Goal: Information Seeking & Learning: Learn about a topic

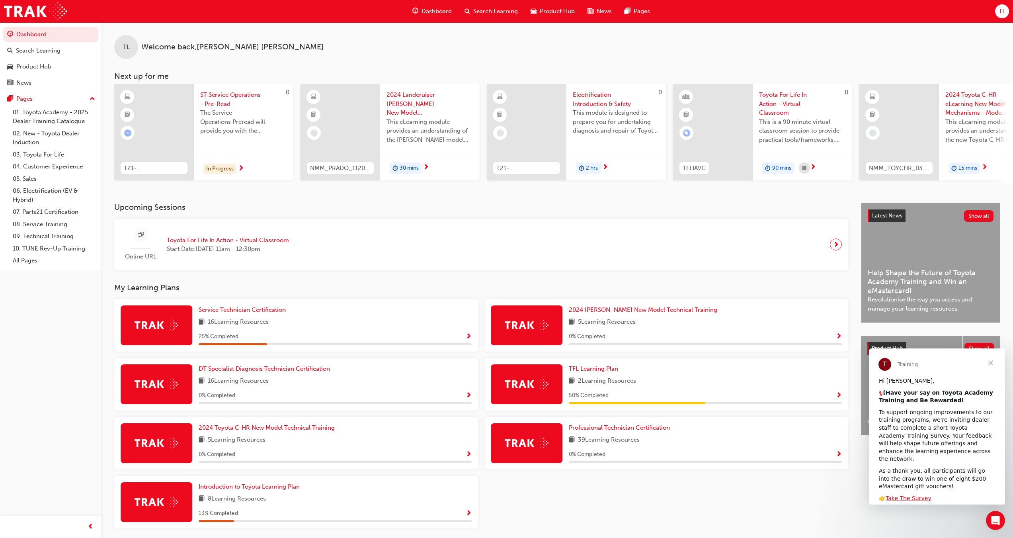
click at [469, 339] on span "Show Progress" at bounding box center [469, 336] width 6 height 7
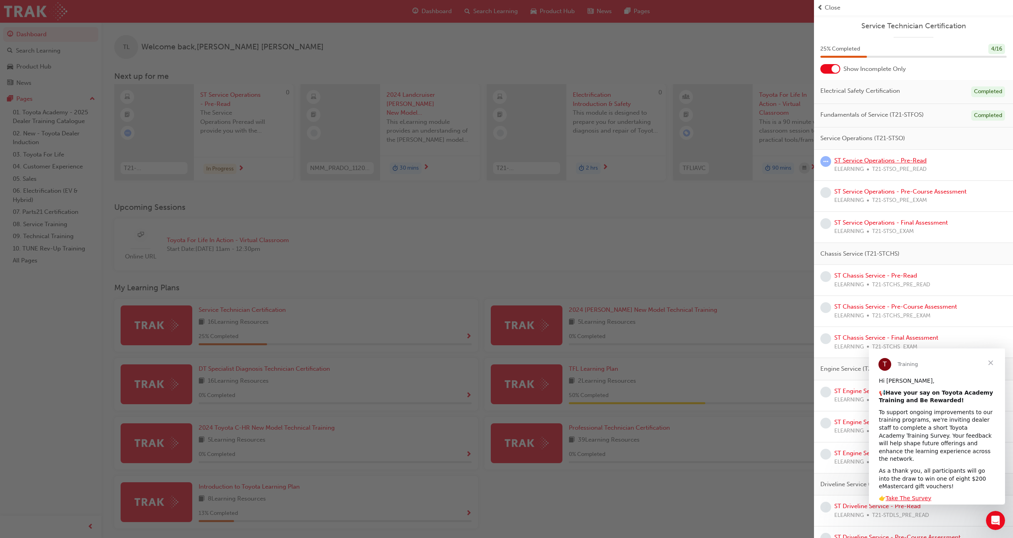
click at [866, 160] on link "ST Service Operations - Pre-Read" at bounding box center [880, 160] width 92 height 7
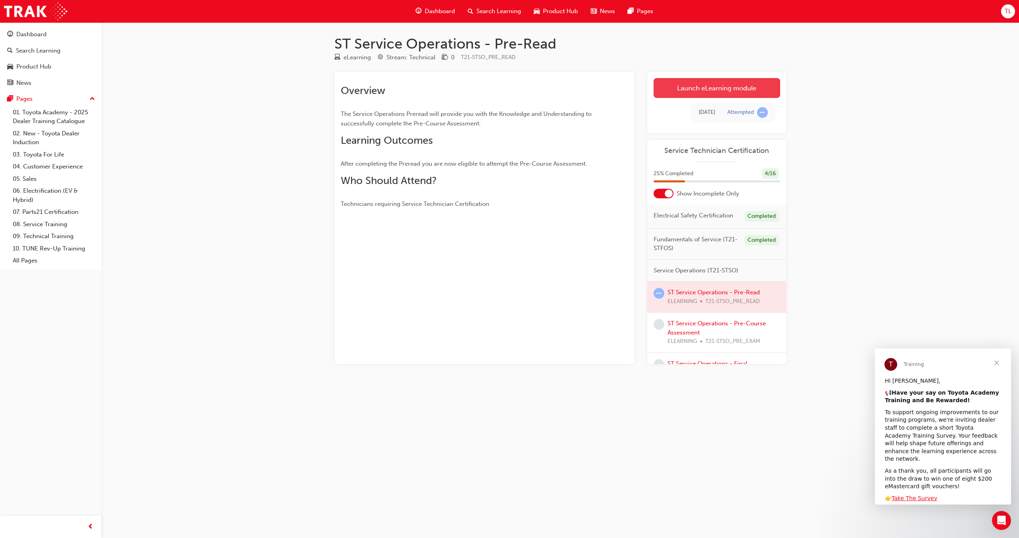
click at [707, 88] on link "Launch eLearning module" at bounding box center [716, 88] width 127 height 20
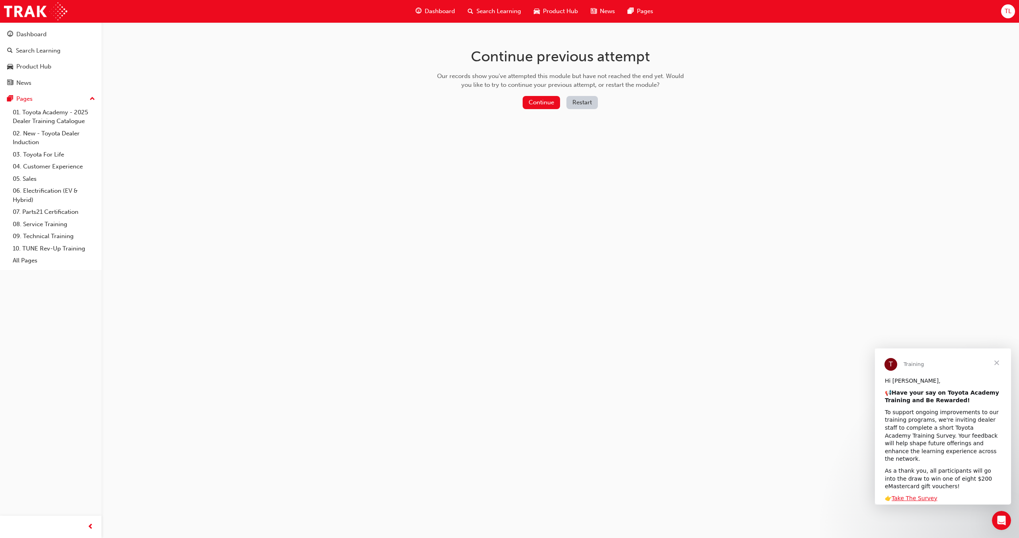
click at [998, 362] on span "Close" at bounding box center [996, 362] width 29 height 29
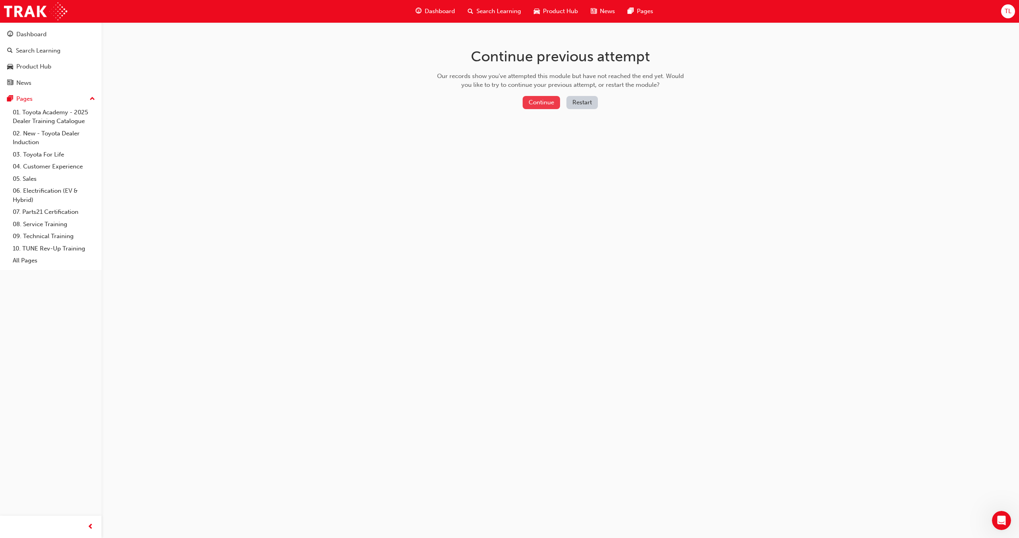
click at [530, 101] on button "Continue" at bounding box center [541, 102] width 37 height 13
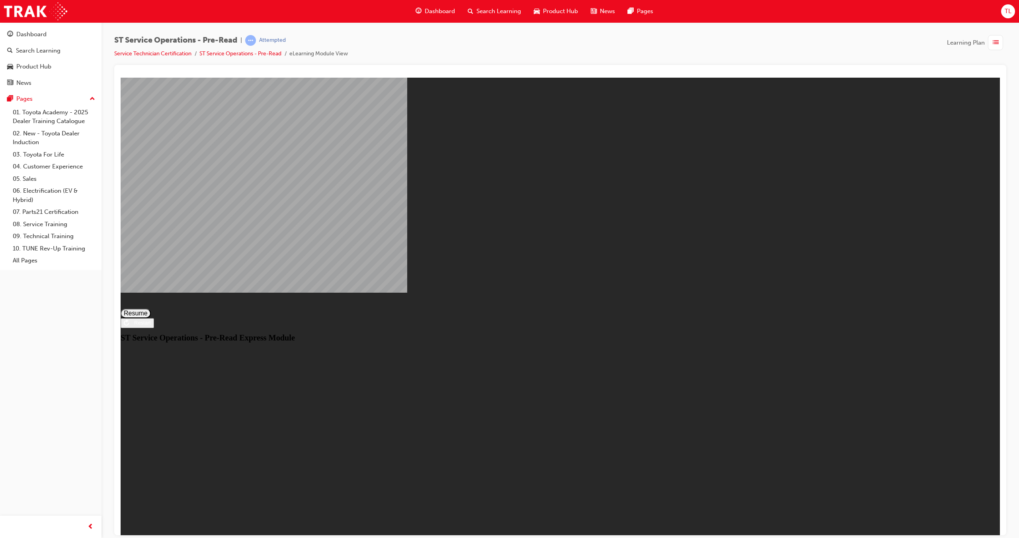
click at [151, 318] on button "Resume" at bounding box center [136, 313] width 30 height 10
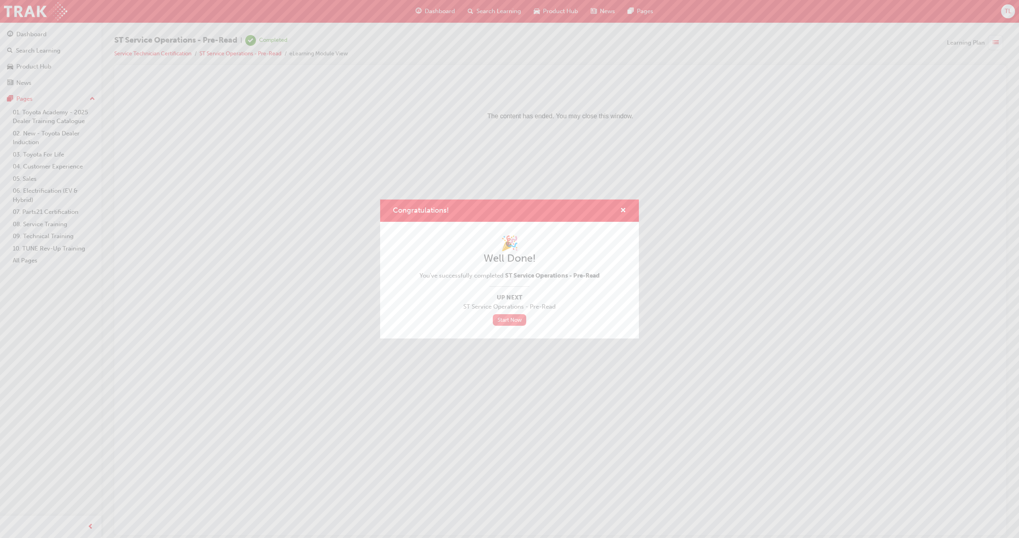
click at [507, 320] on link "Start Now" at bounding box center [509, 320] width 33 height 12
click at [622, 211] on span "cross-icon" at bounding box center [623, 210] width 6 height 7
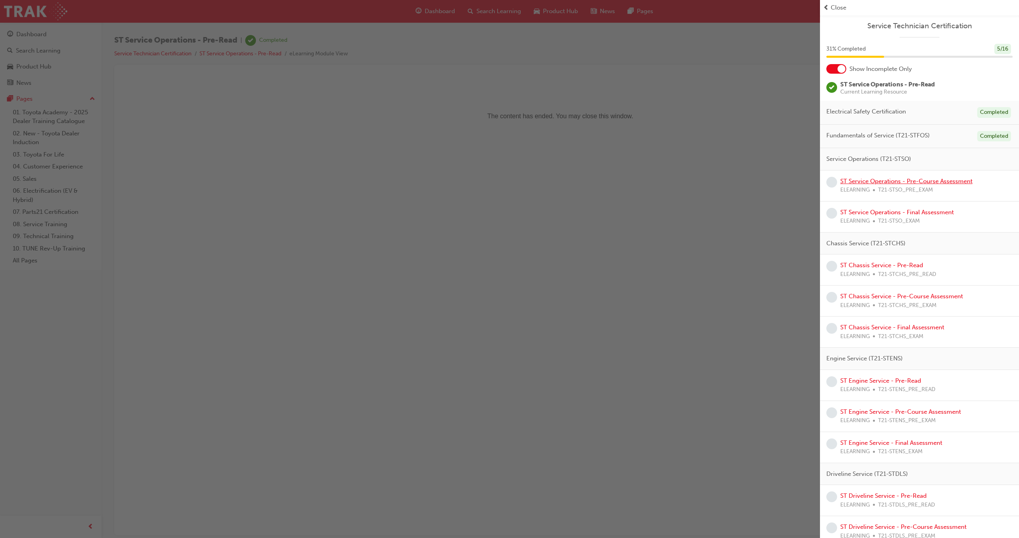
click at [874, 182] on link "ST Service Operations - Pre-Course Assessment" at bounding box center [906, 180] width 132 height 7
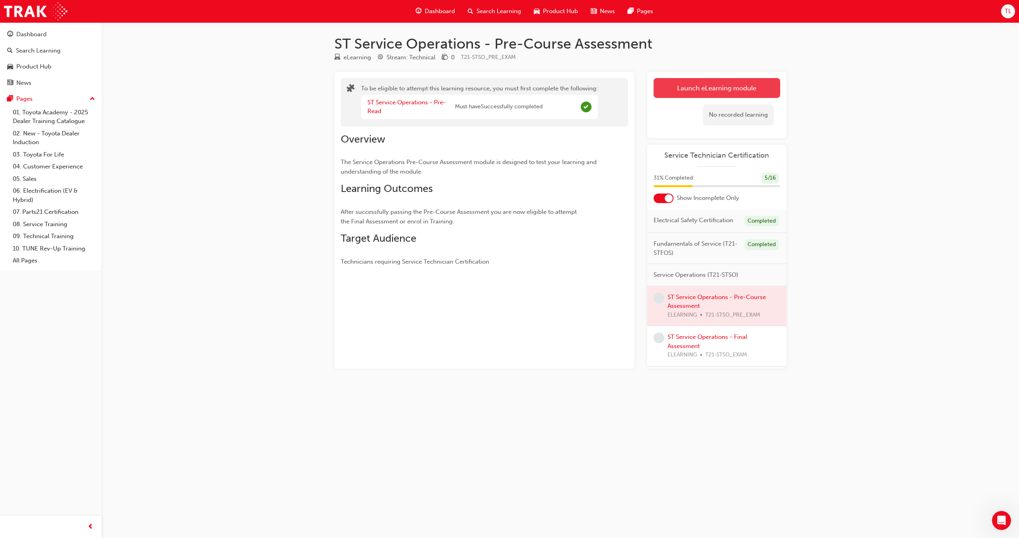
click at [679, 83] on button "Launch eLearning module" at bounding box center [716, 88] width 127 height 20
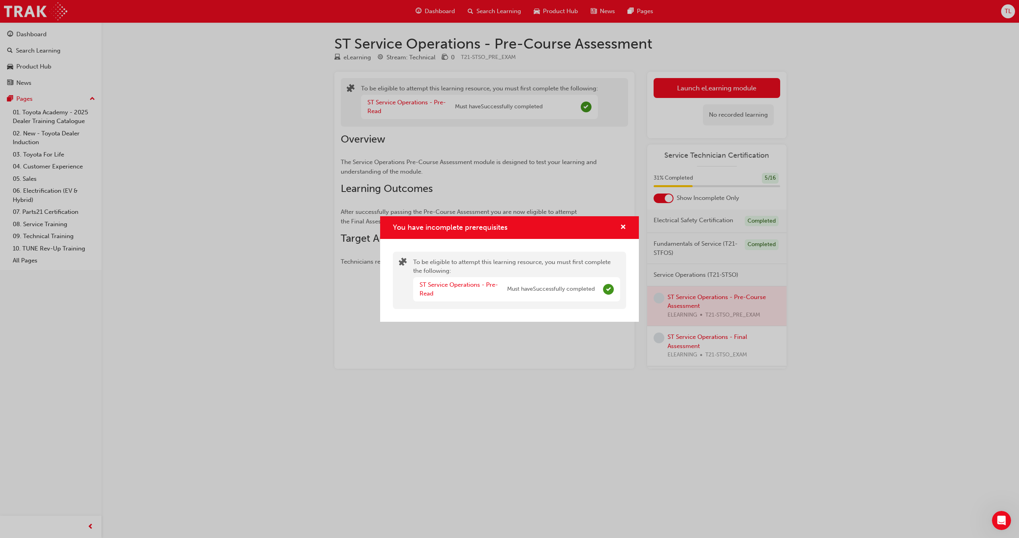
click at [626, 228] on div "You have incomplete prerequisites" at bounding box center [509, 227] width 259 height 23
click at [623, 226] on span "cross-icon" at bounding box center [623, 227] width 6 height 7
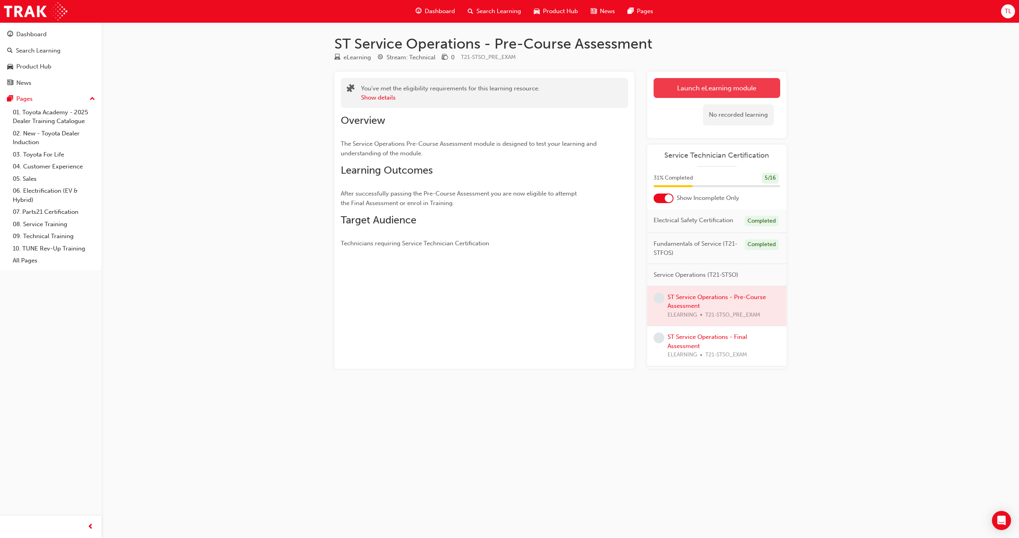
click at [691, 84] on link "Launch eLearning module" at bounding box center [716, 88] width 127 height 20
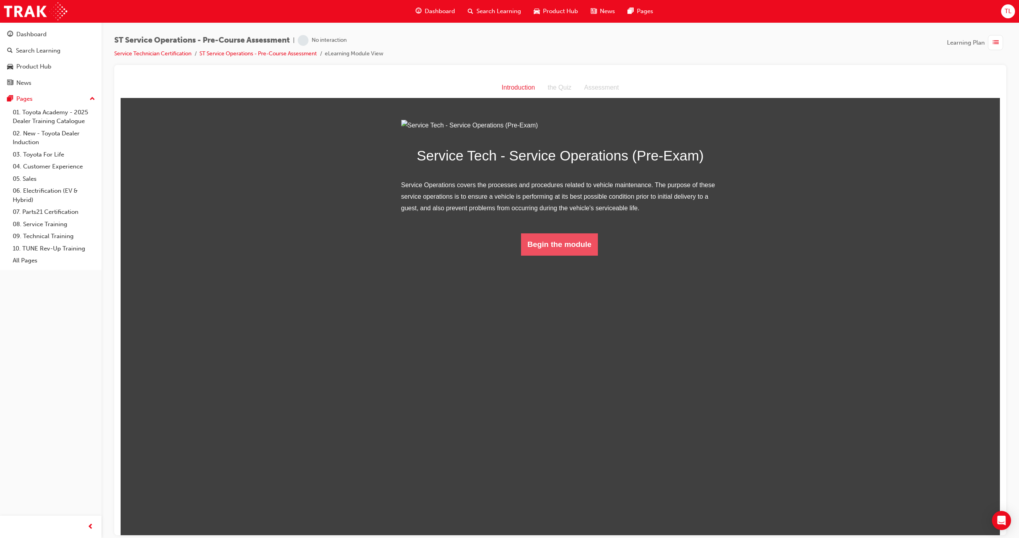
click at [550, 255] on button "Begin the module" at bounding box center [559, 244] width 77 height 22
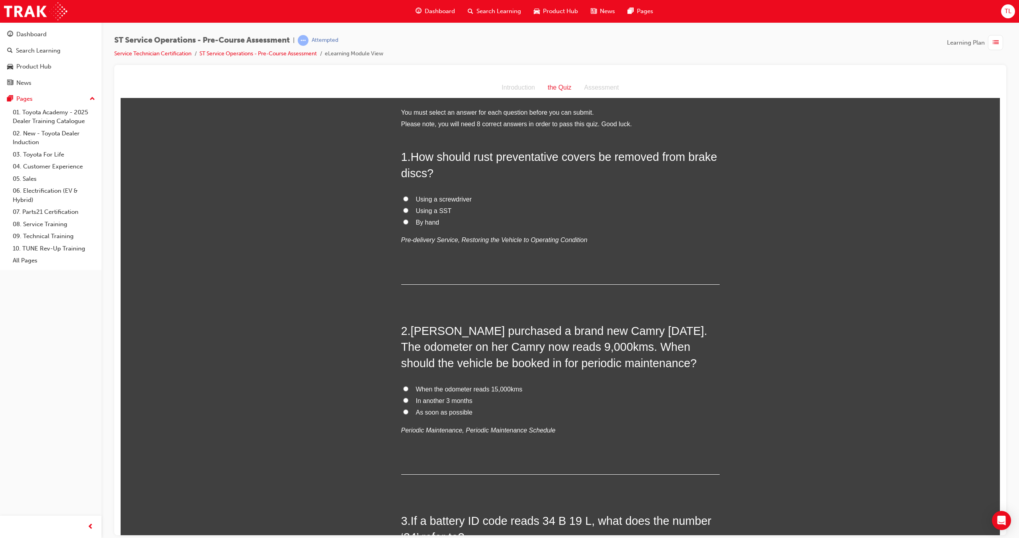
click at [404, 399] on input "In another 3 months" at bounding box center [405, 399] width 5 height 5
radio input "true"
click at [405, 409] on input "As soon as possible" at bounding box center [405, 411] width 5 height 5
radio input "true"
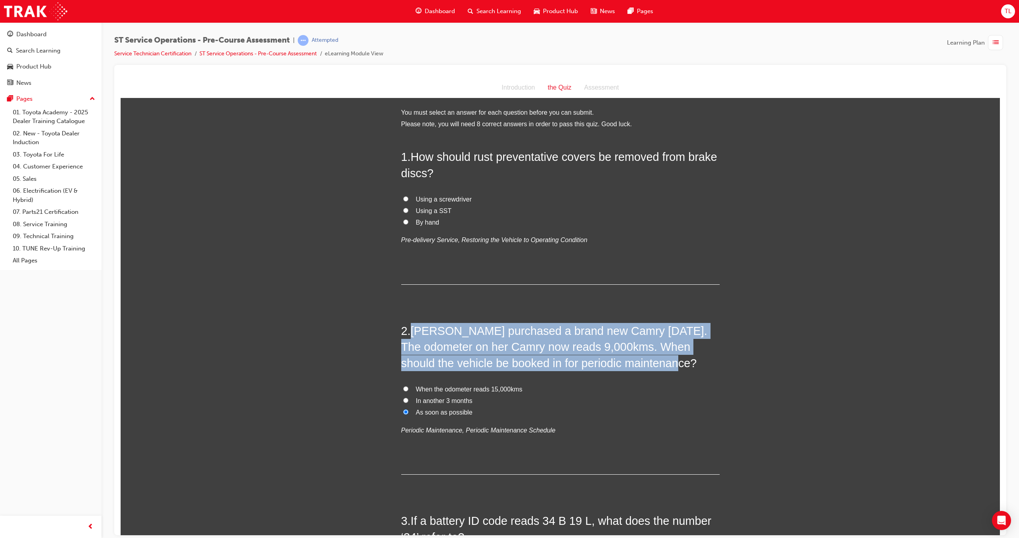
drag, startPoint x: 630, startPoint y: 363, endPoint x: 410, endPoint y: 319, distance: 224.1
copy span "Sarah purchased a brand new Camry 9 months ago. The odometer on her Camry now r…"
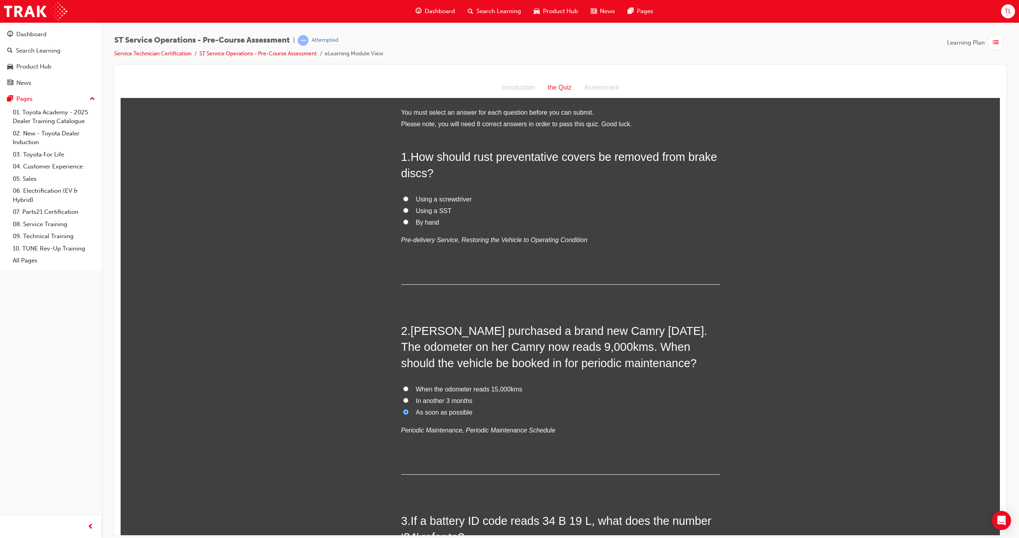
click at [403, 223] on input "By hand" at bounding box center [405, 221] width 5 height 5
radio input "true"
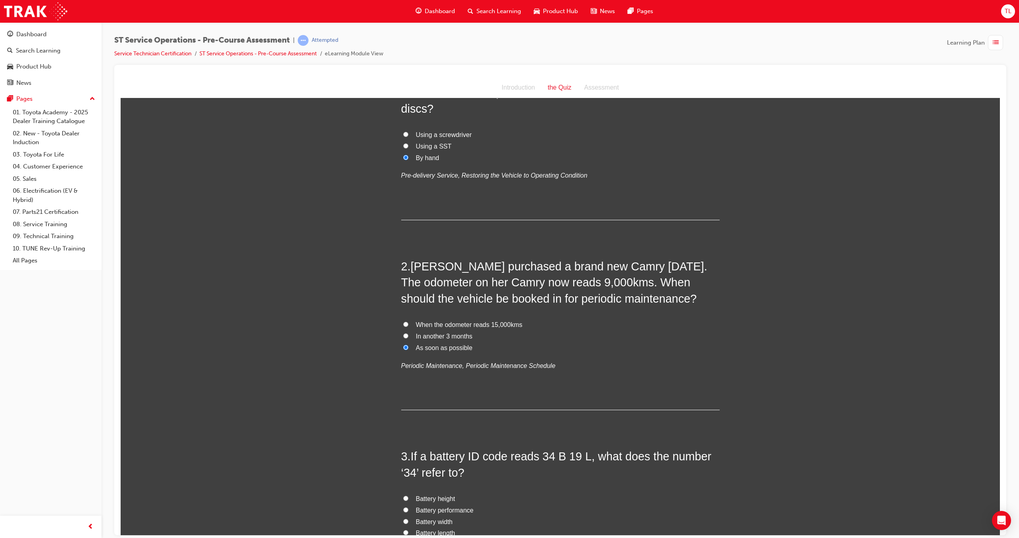
scroll to position [80, 0]
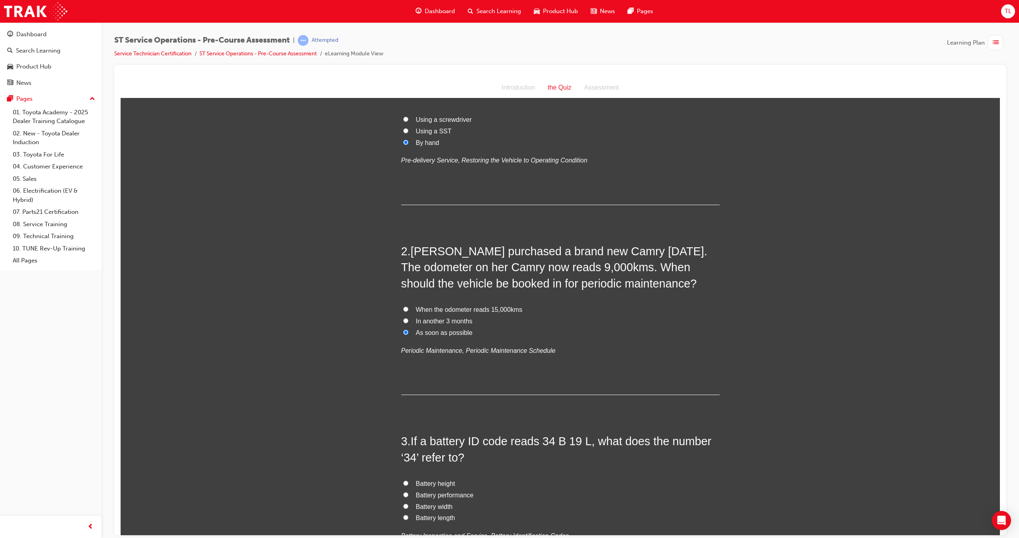
click at [403, 321] on input "In another 3 months" at bounding box center [405, 320] width 5 height 5
radio input "true"
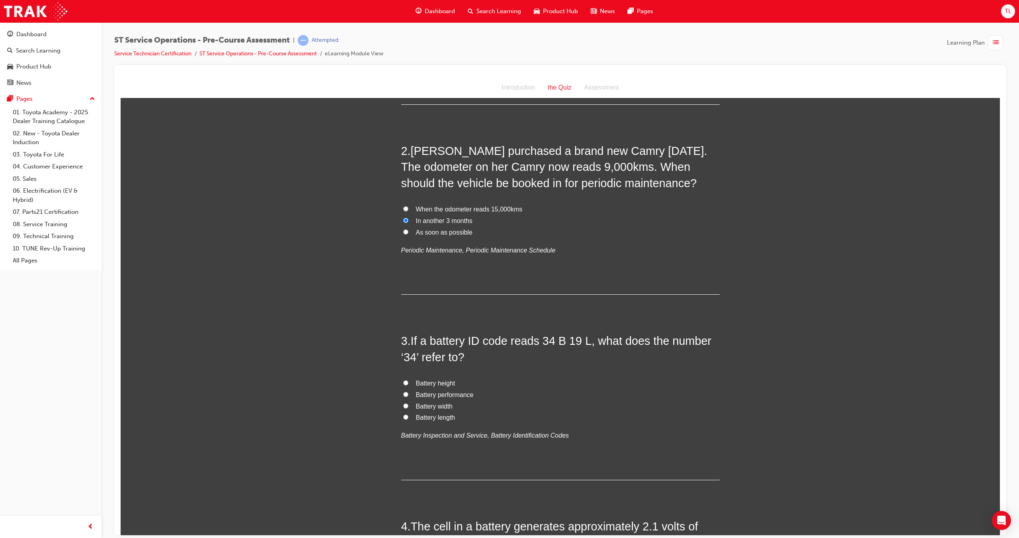
scroll to position [199, 0]
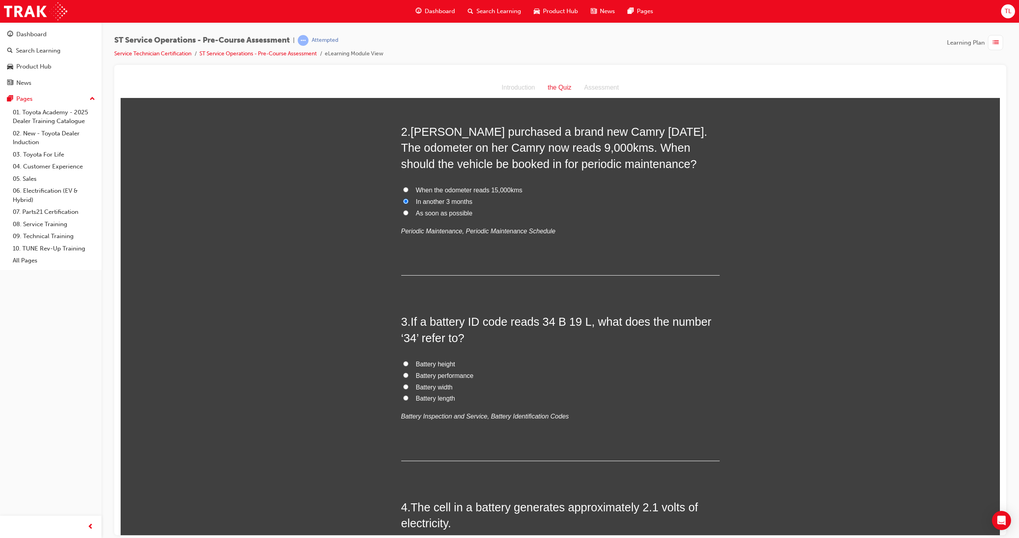
click at [403, 397] on input "Battery length" at bounding box center [405, 397] width 5 height 5
radio input "true"
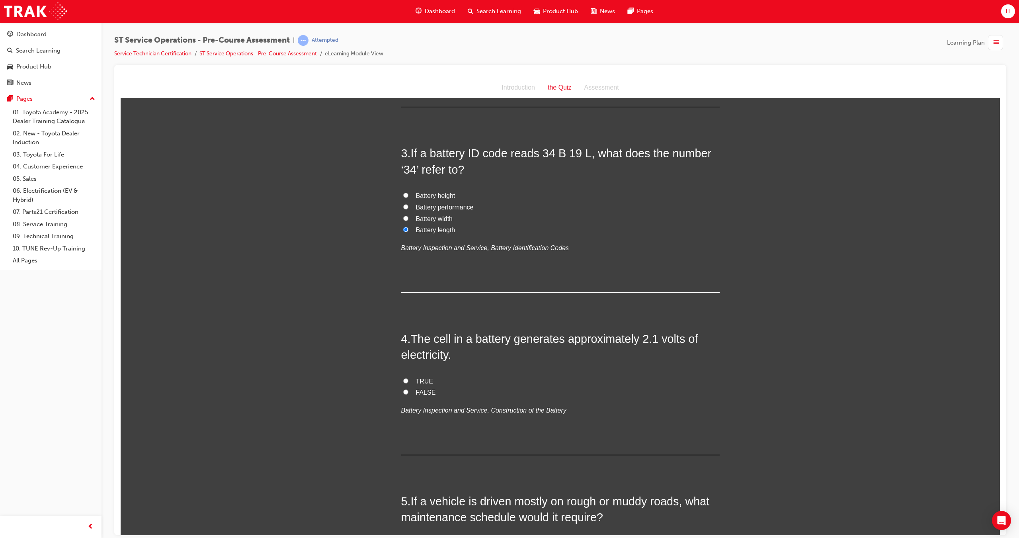
scroll to position [398, 0]
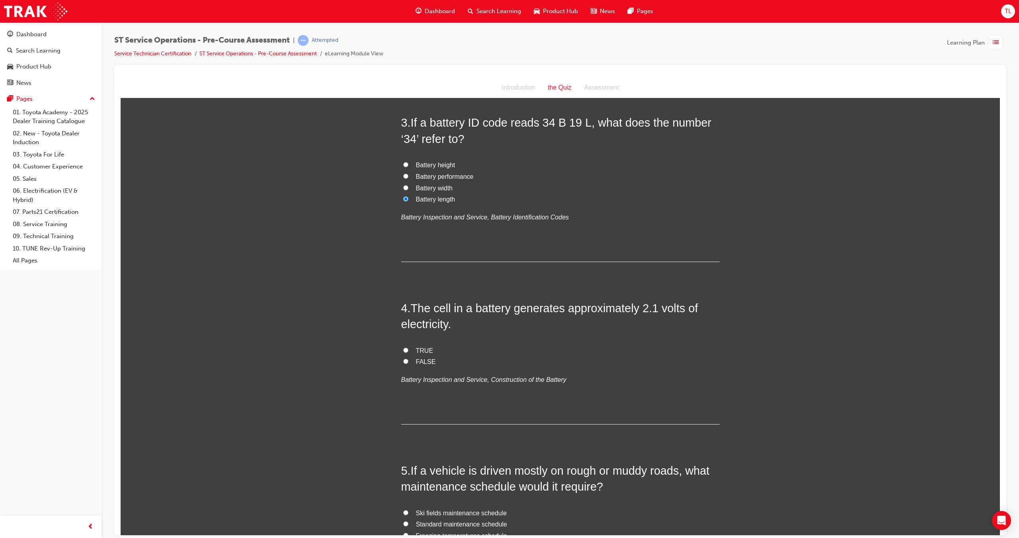
click at [404, 347] on input "TRUE" at bounding box center [405, 349] width 5 height 5
radio input "true"
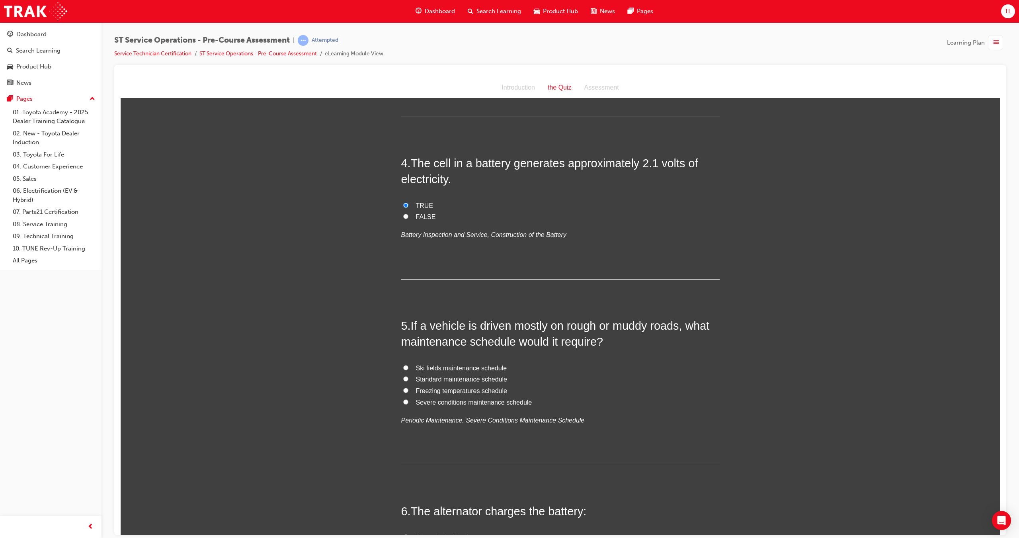
scroll to position [557, 0]
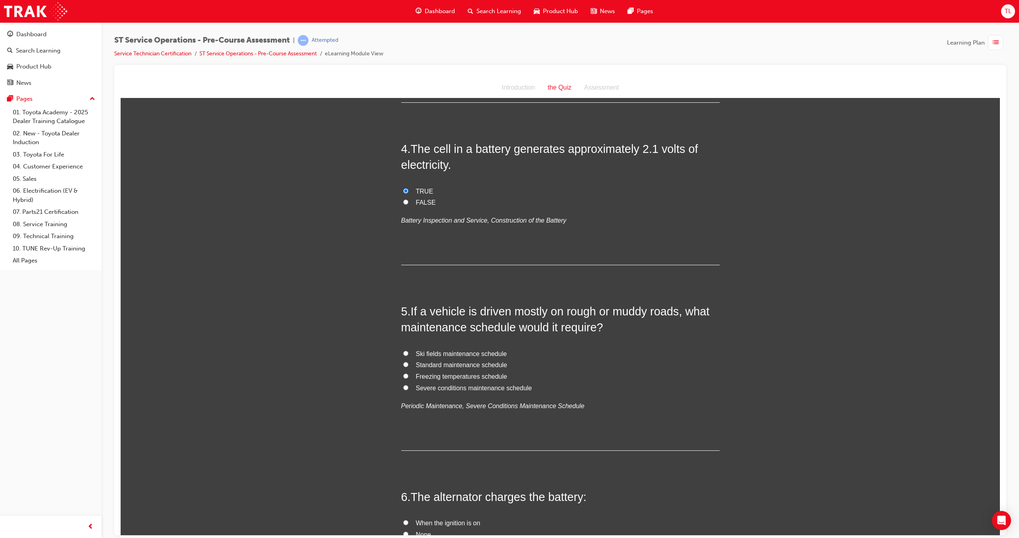
click at [403, 384] on input "Severe conditions maintenance schedule" at bounding box center [405, 386] width 5 height 5
radio input "true"
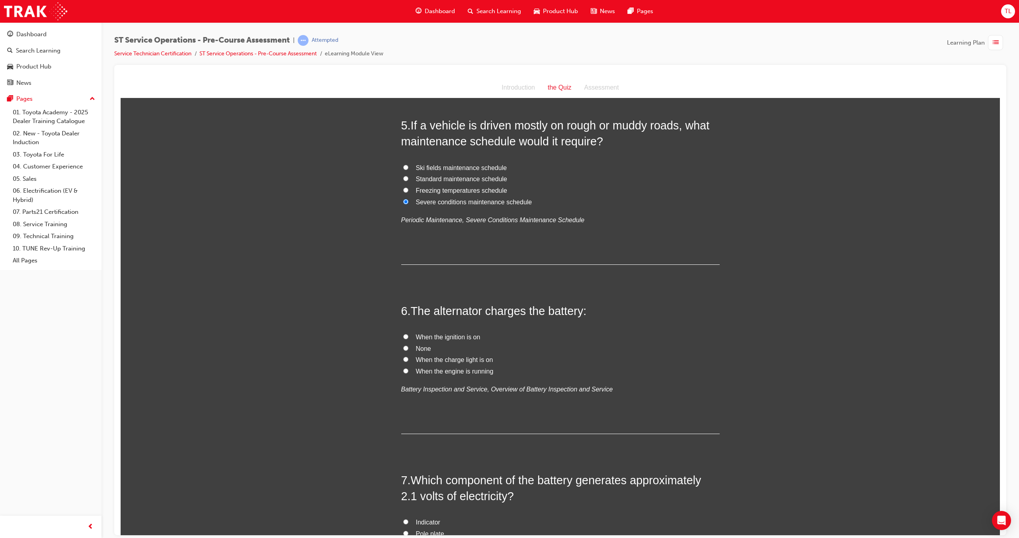
scroll to position [756, 0]
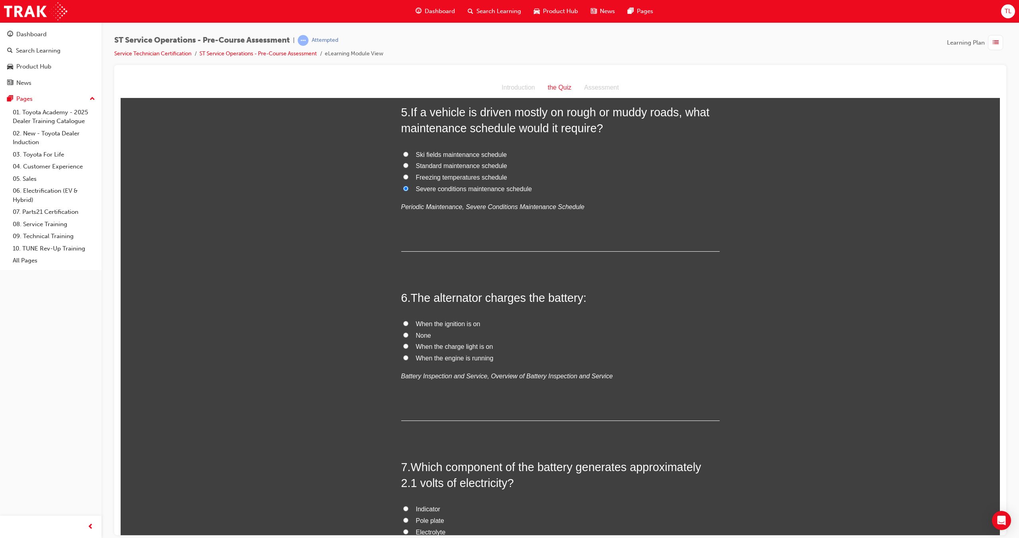
click at [404, 357] on input "When the engine is running" at bounding box center [405, 357] width 5 height 5
radio input "true"
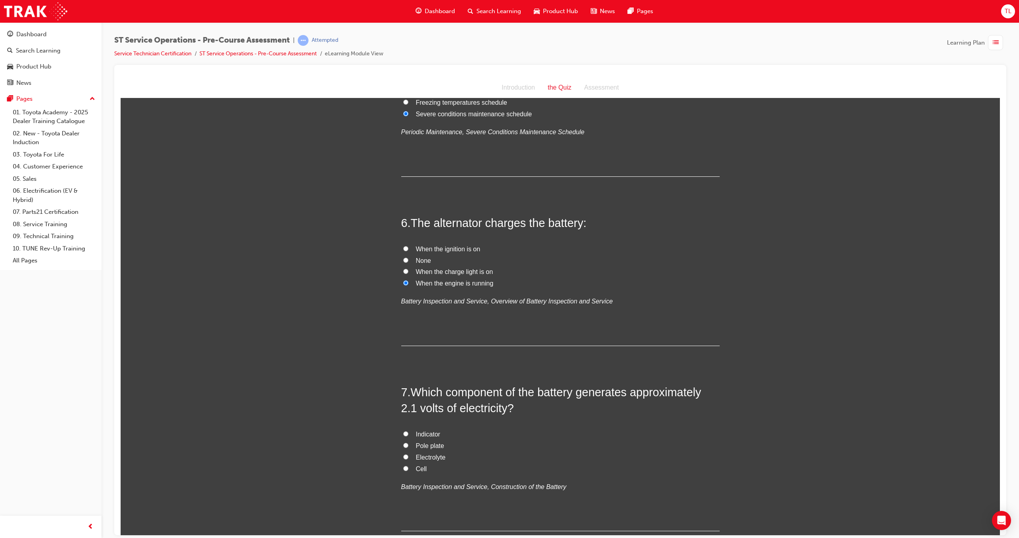
scroll to position [836, 0]
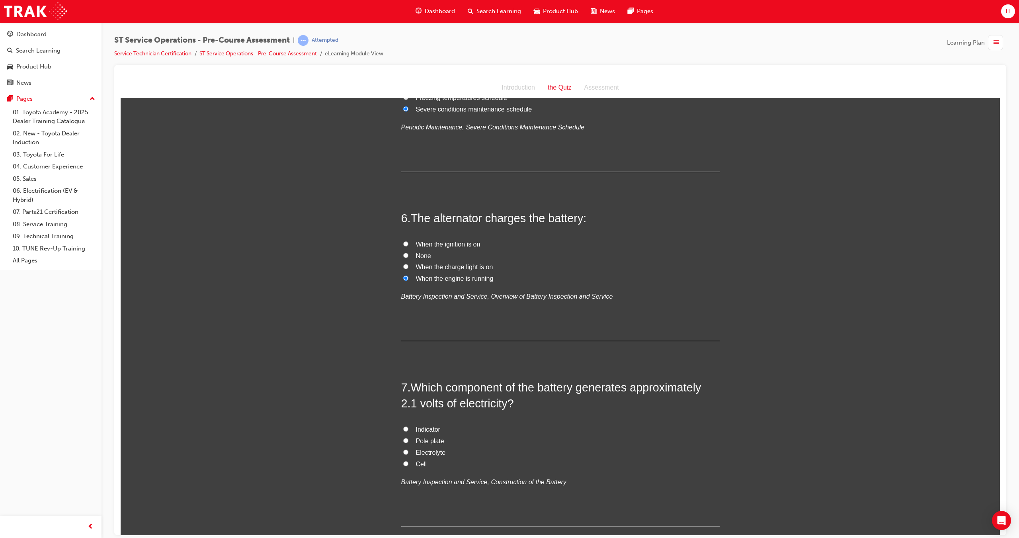
click at [403, 463] on input "Cell" at bounding box center [405, 462] width 5 height 5
radio input "true"
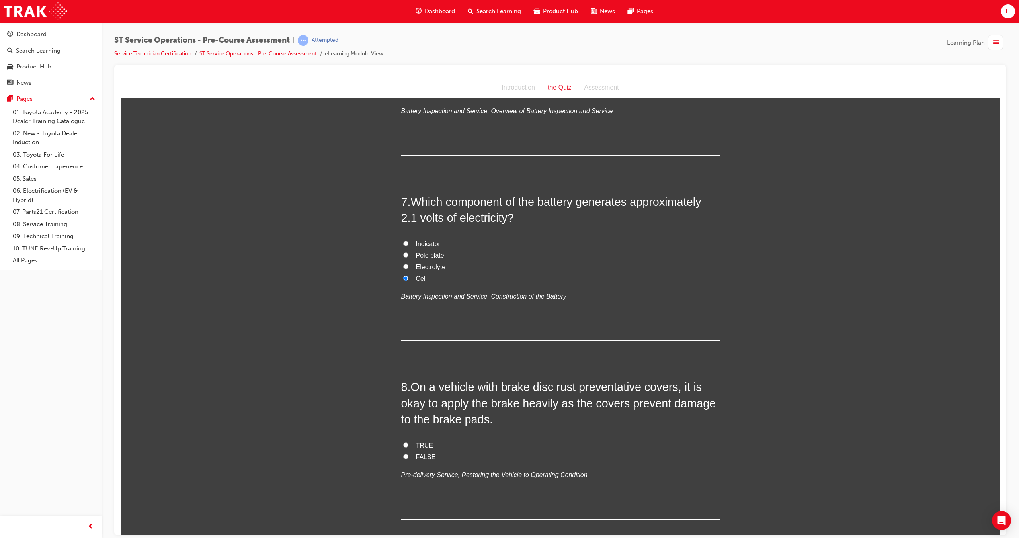
scroll to position [1035, 0]
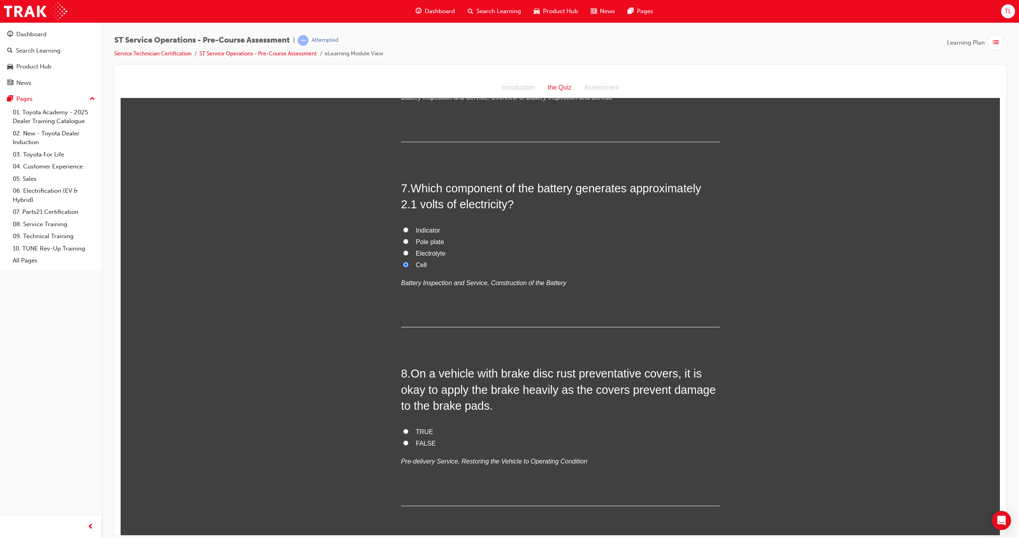
click at [403, 445] on input "FALSE" at bounding box center [405, 442] width 5 height 5
radio input "true"
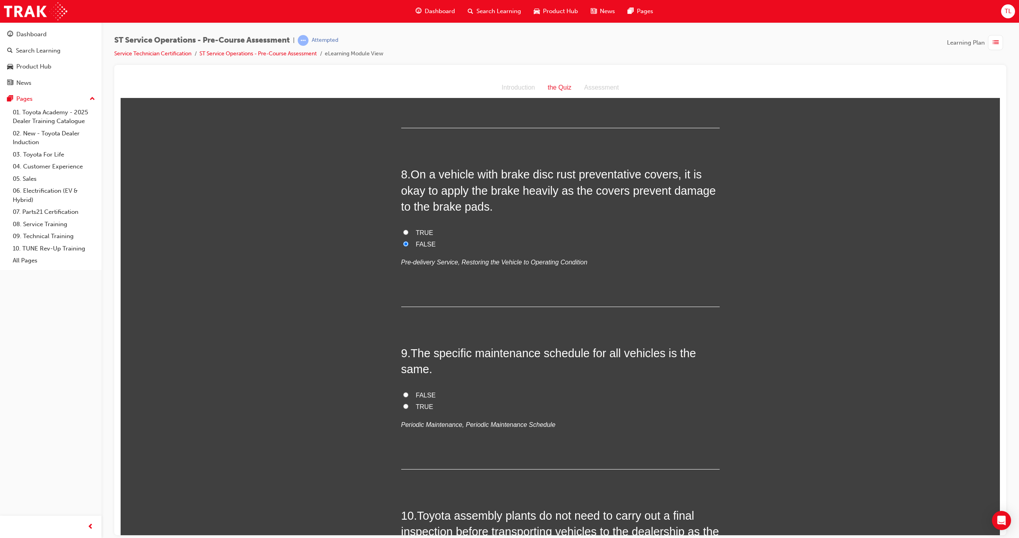
scroll to position [1273, 0]
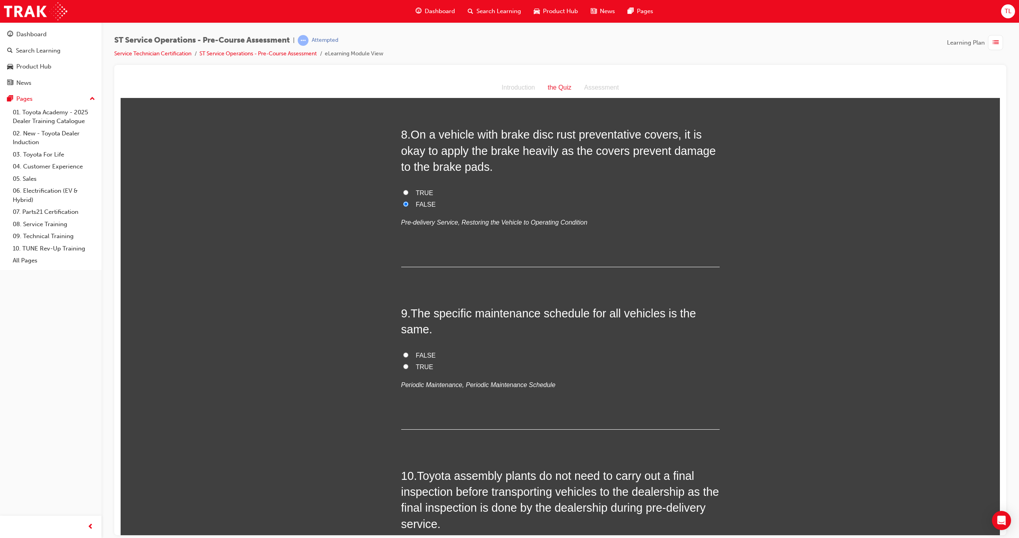
click at [401, 353] on label "FALSE" at bounding box center [560, 355] width 318 height 12
click at [403, 353] on input "FALSE" at bounding box center [405, 354] width 5 height 5
radio input "true"
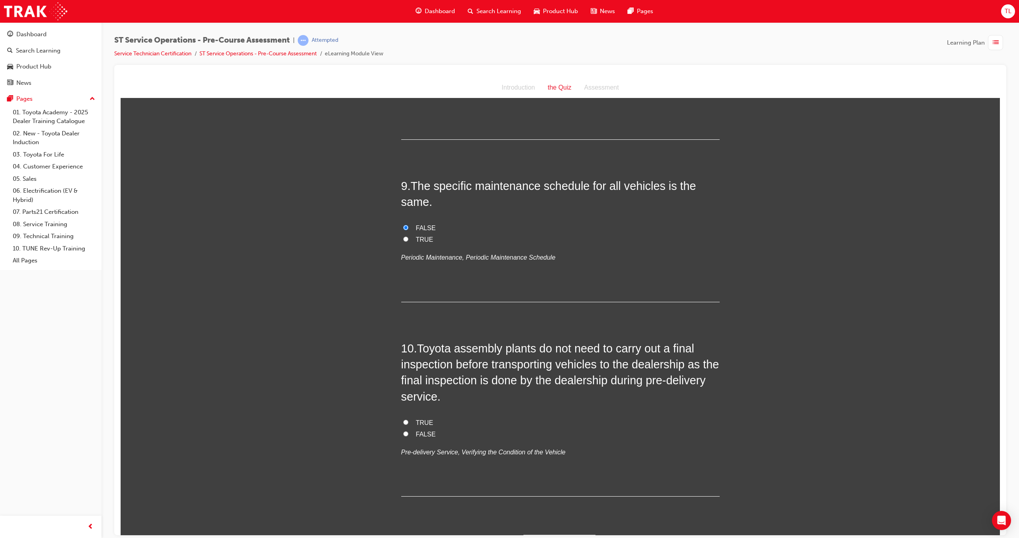
scroll to position [1422, 0]
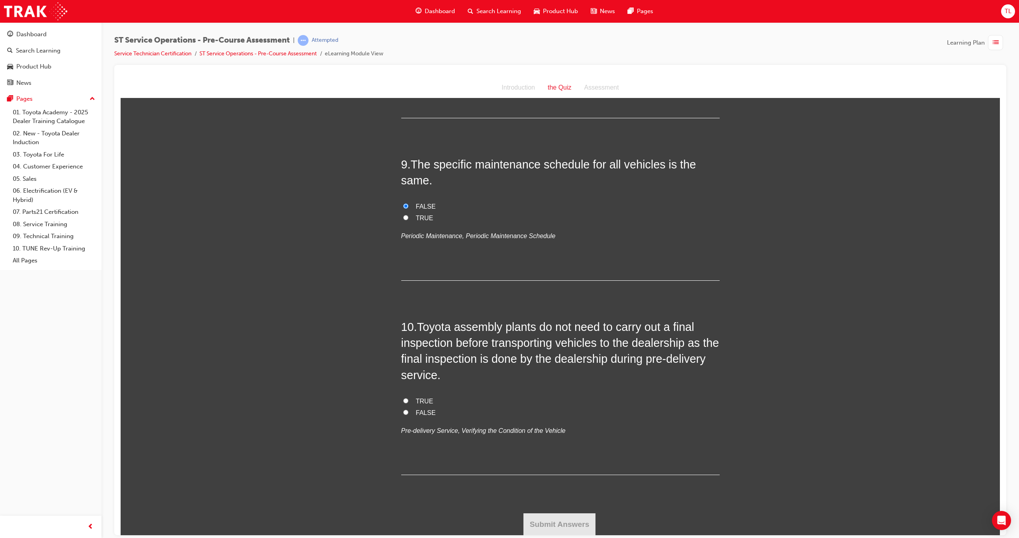
click at [404, 408] on label "FALSE" at bounding box center [560, 413] width 318 height 12
click at [404, 409] on input "FALSE" at bounding box center [405, 411] width 5 height 5
radio input "true"
click at [553, 520] on button "Submit Answers" at bounding box center [559, 524] width 72 height 22
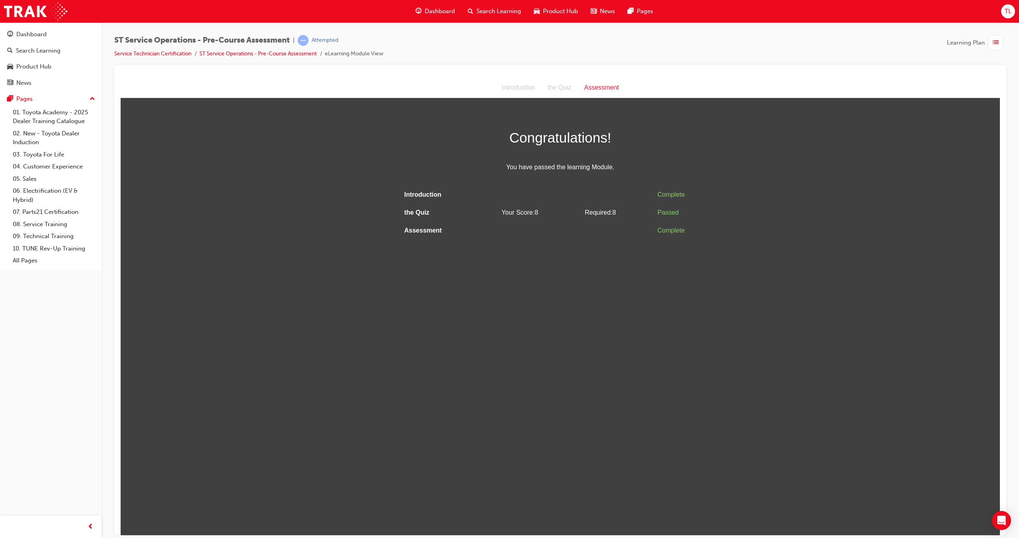
scroll to position [0, 0]
click at [47, 12] on img at bounding box center [35, 11] width 63 height 18
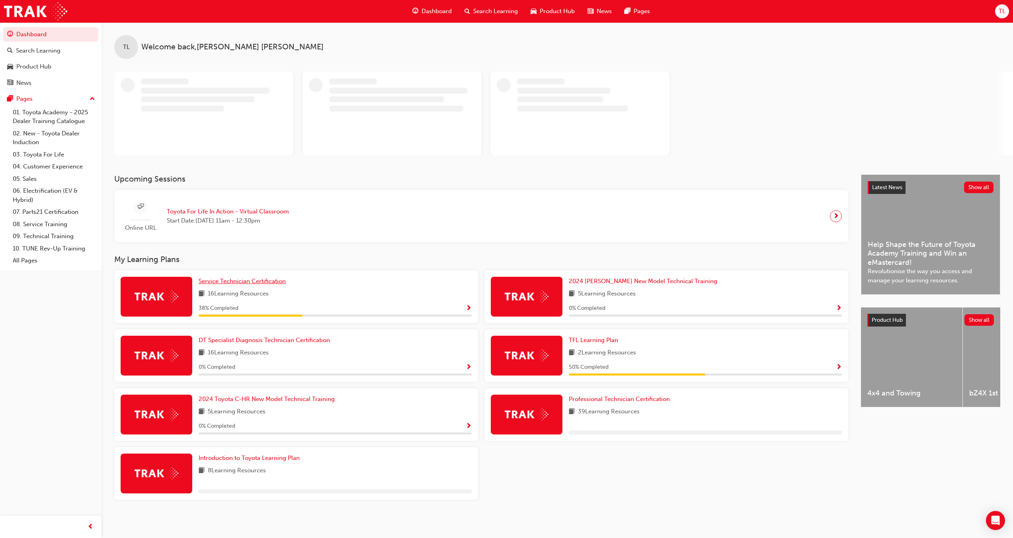
click at [226, 284] on span "Service Technician Certification" at bounding box center [242, 280] width 87 height 7
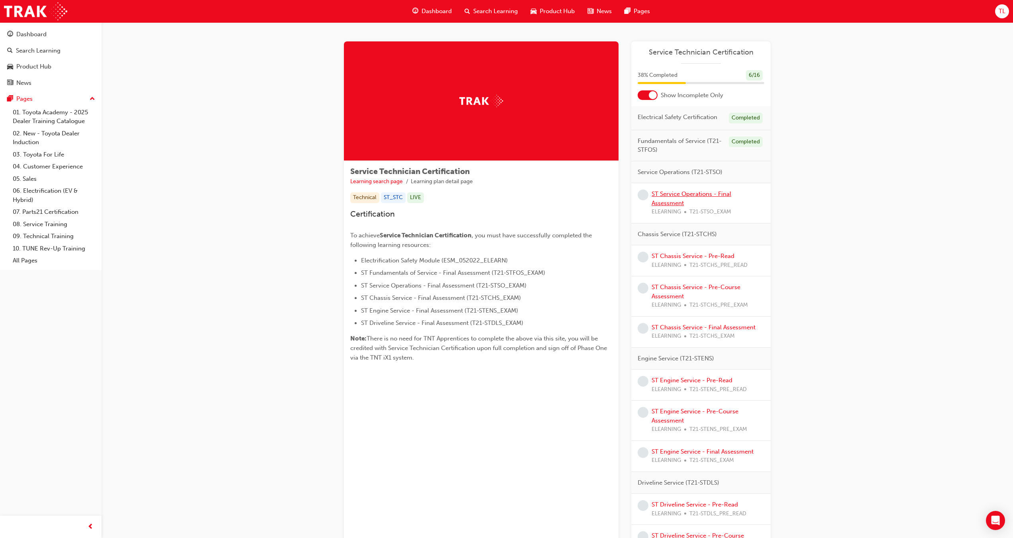
click at [667, 193] on link "ST Service Operations - Final Assessment" at bounding box center [691, 198] width 80 height 16
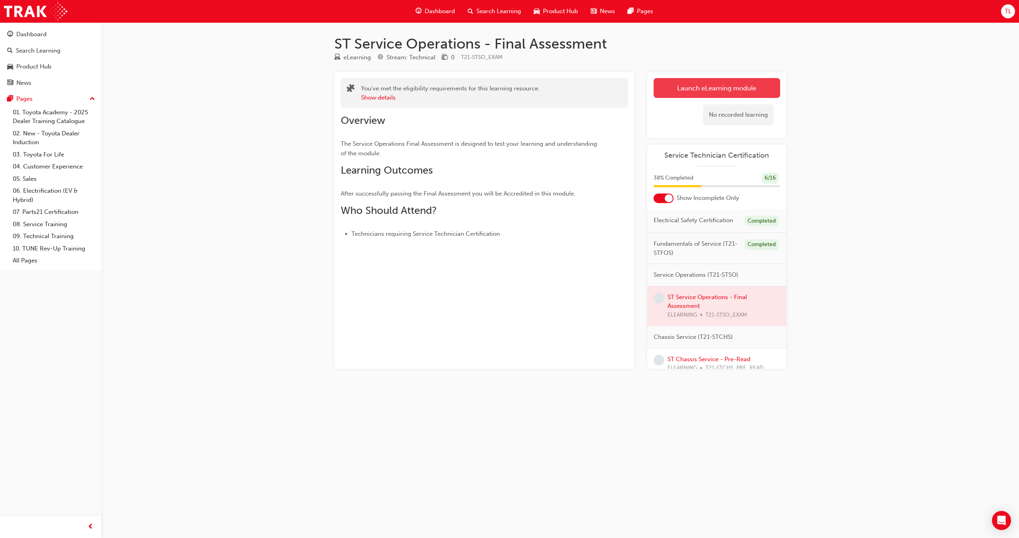
click at [668, 86] on link "Launch eLearning module" at bounding box center [716, 88] width 127 height 20
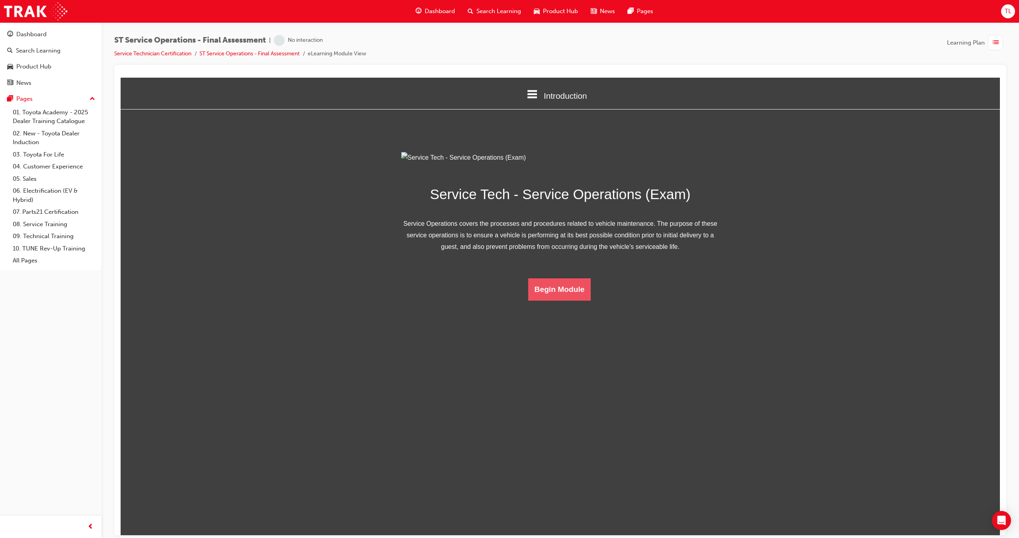
click at [558, 300] on button "Begin Module" at bounding box center [559, 289] width 63 height 22
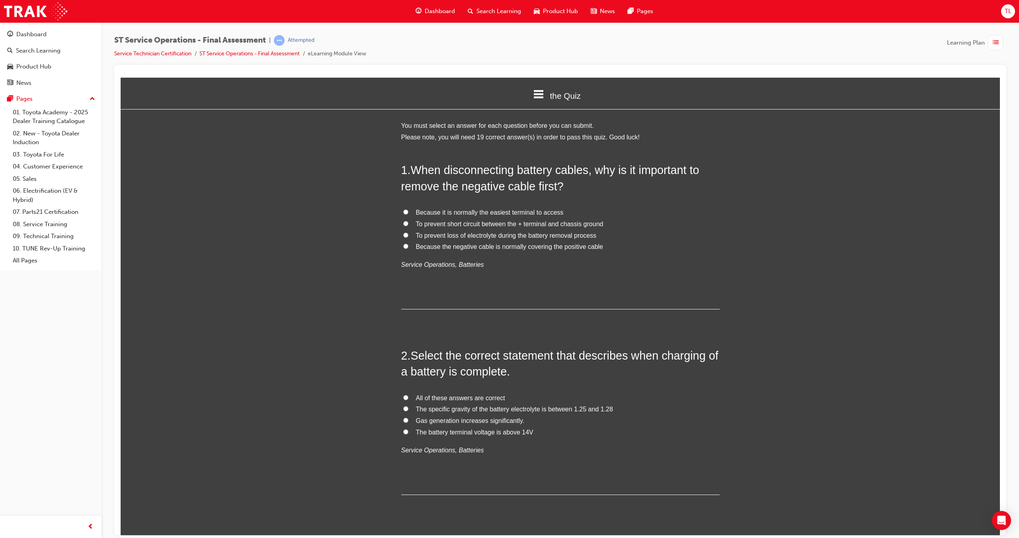
click at [537, 95] on icon at bounding box center [538, 94] width 10 height 10
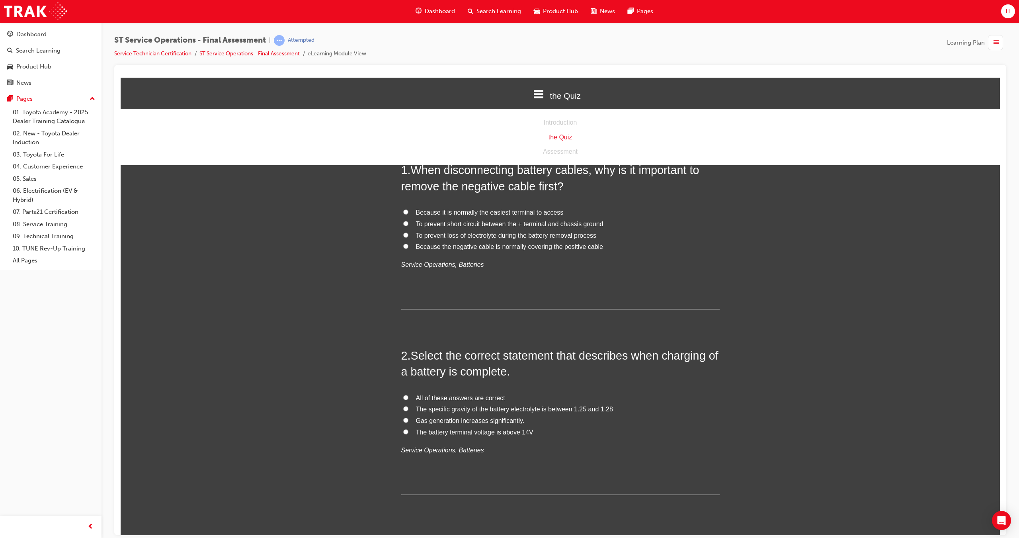
click at [537, 95] on icon at bounding box center [538, 94] width 10 height 10
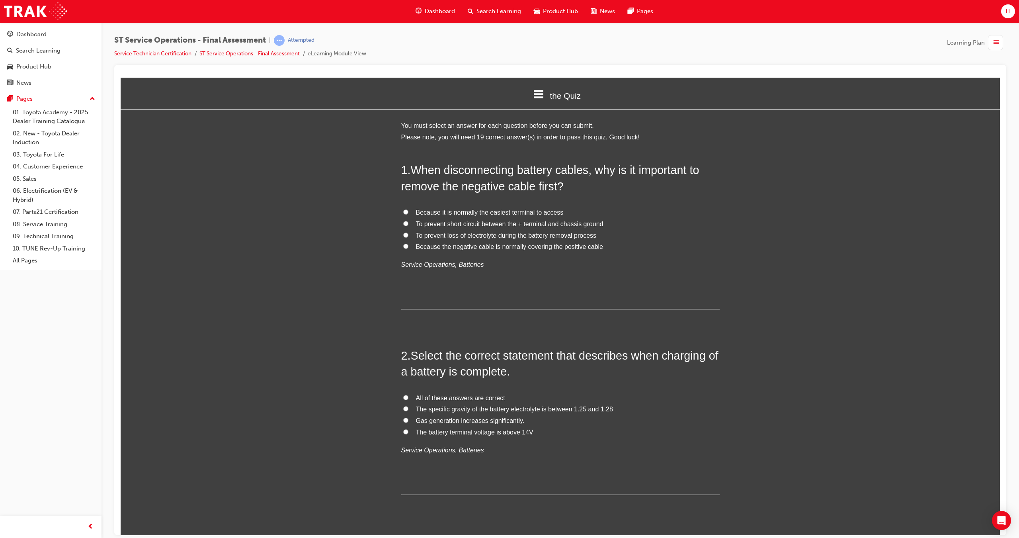
click at [439, 222] on span "To prevent short circuit between the + terminal and chassis ground" at bounding box center [509, 223] width 187 height 7
click at [408, 222] on input "To prevent short circuit between the + terminal and chassis ground" at bounding box center [405, 222] width 5 height 5
radio input "true"
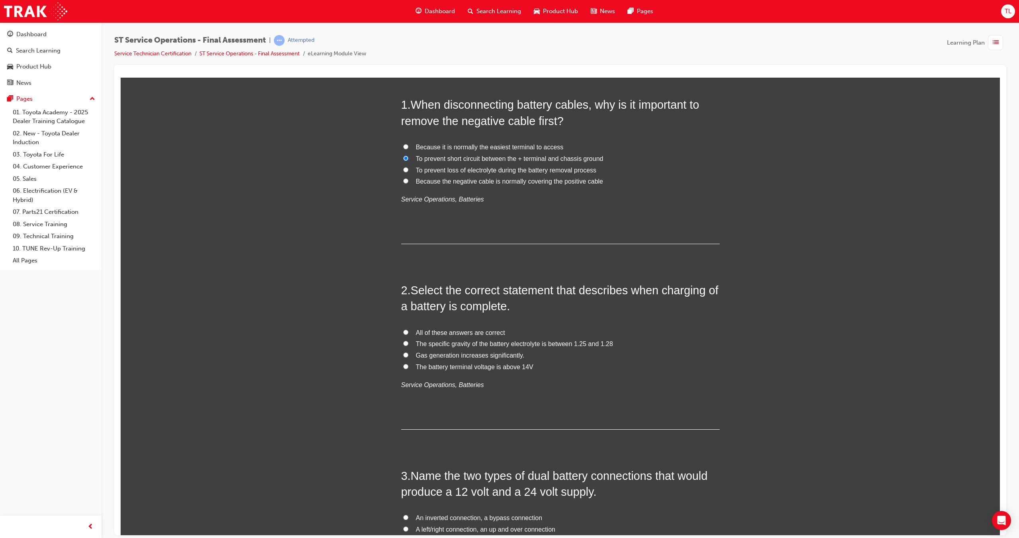
scroll to position [80, 0]
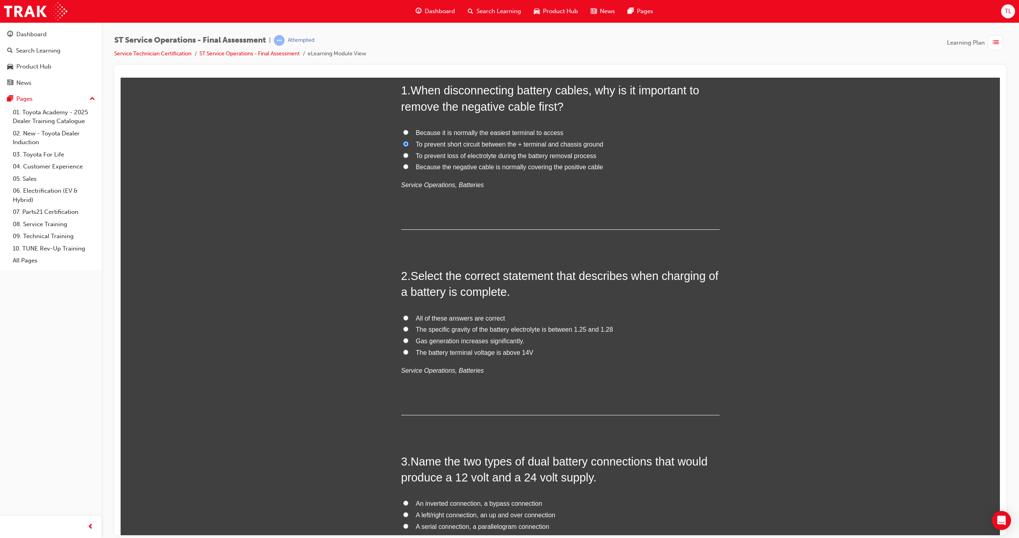
click at [541, 327] on span "The specific gravity of the battery electrolyte is between 1.25 and 1.28" at bounding box center [514, 329] width 197 height 7
click at [408, 327] on input "The specific gravity of the battery electrolyte is between 1.25 and 1.28" at bounding box center [405, 328] width 5 height 5
radio input "true"
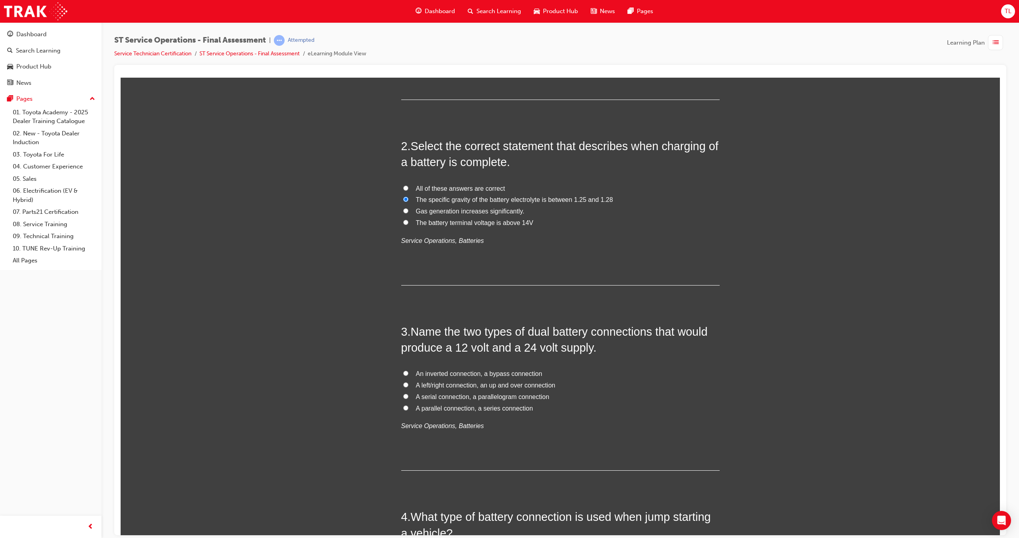
scroll to position [239, 0]
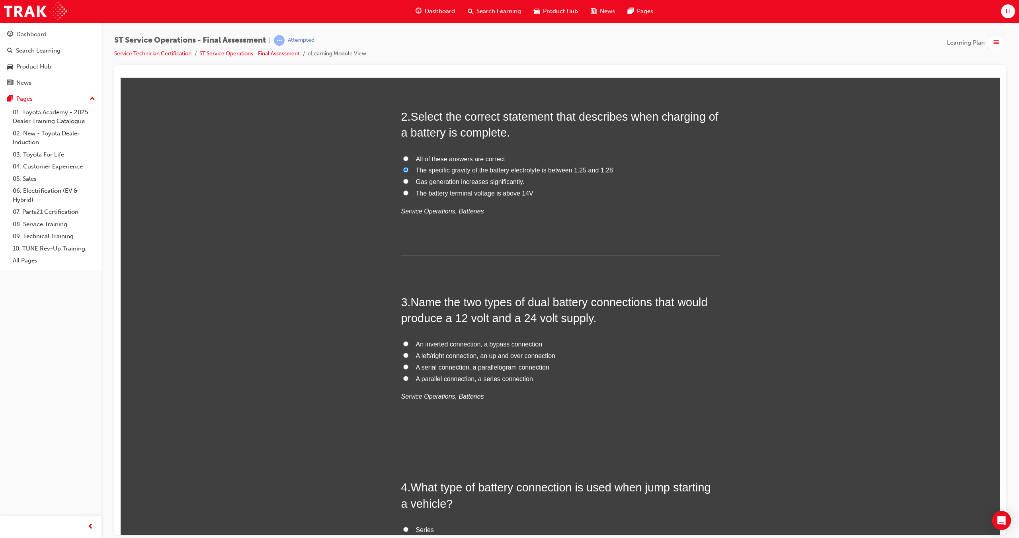
click at [404, 380] on input "A parallel connection, a series connection" at bounding box center [405, 377] width 5 height 5
radio input "true"
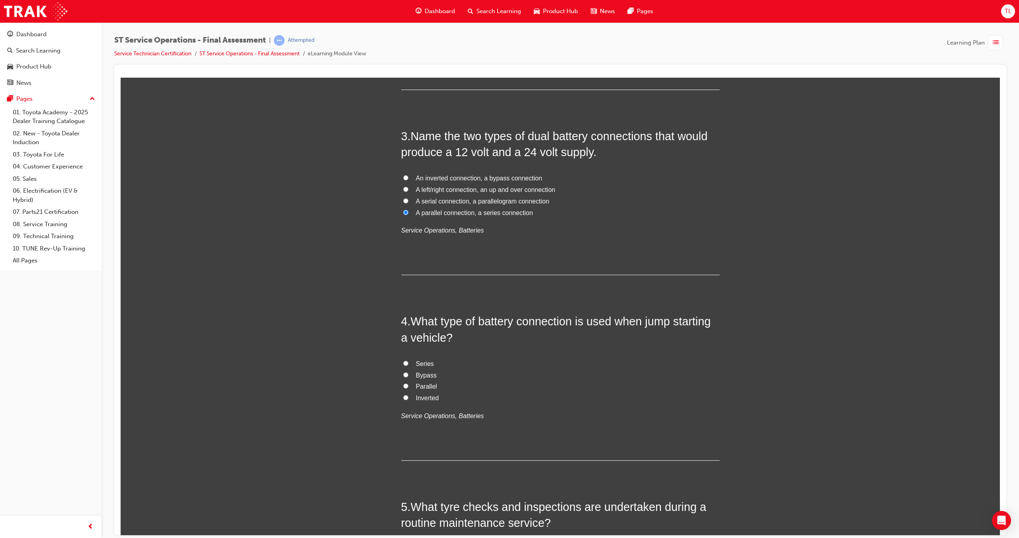
scroll to position [438, 0]
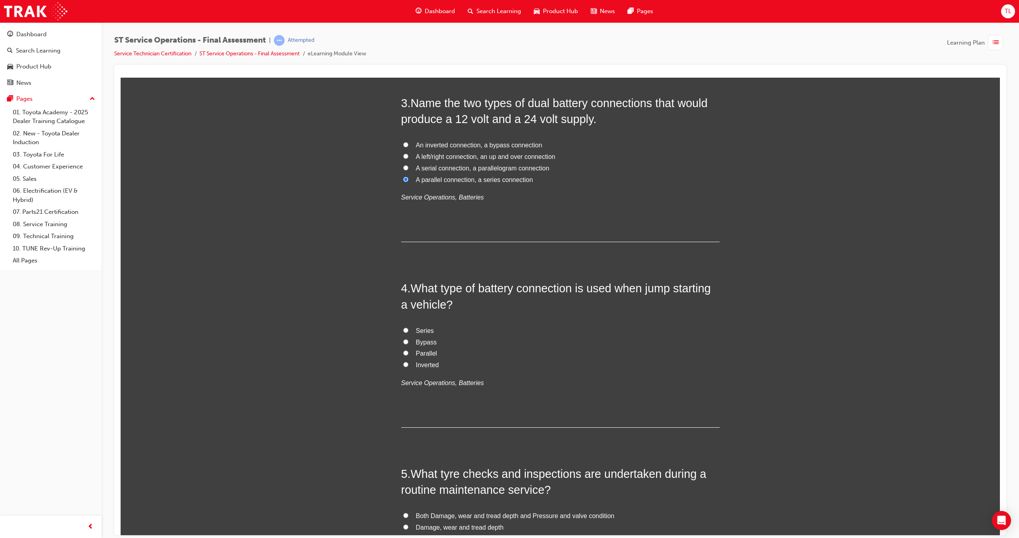
click at [404, 352] on input "Parallel" at bounding box center [405, 352] width 5 height 5
radio input "true"
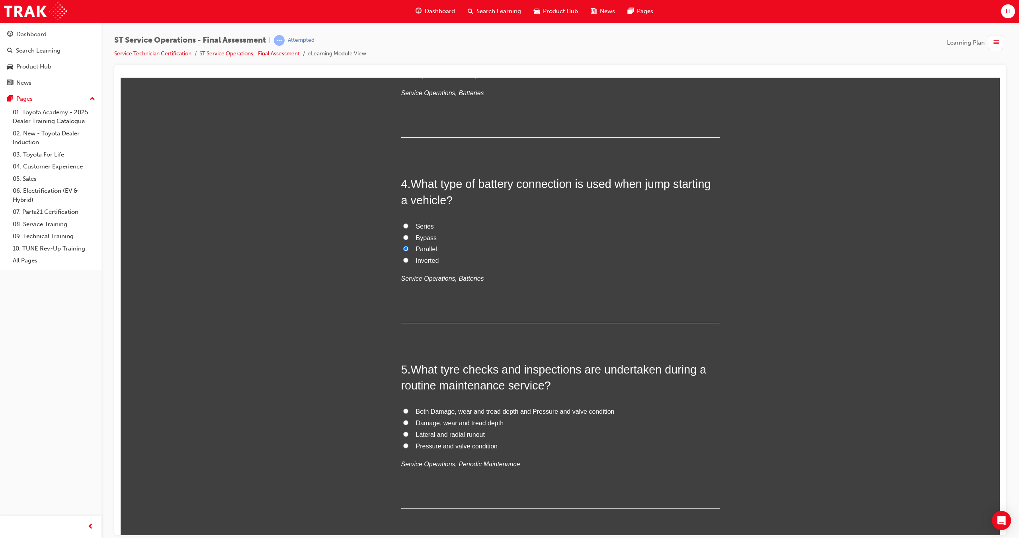
scroll to position [557, 0]
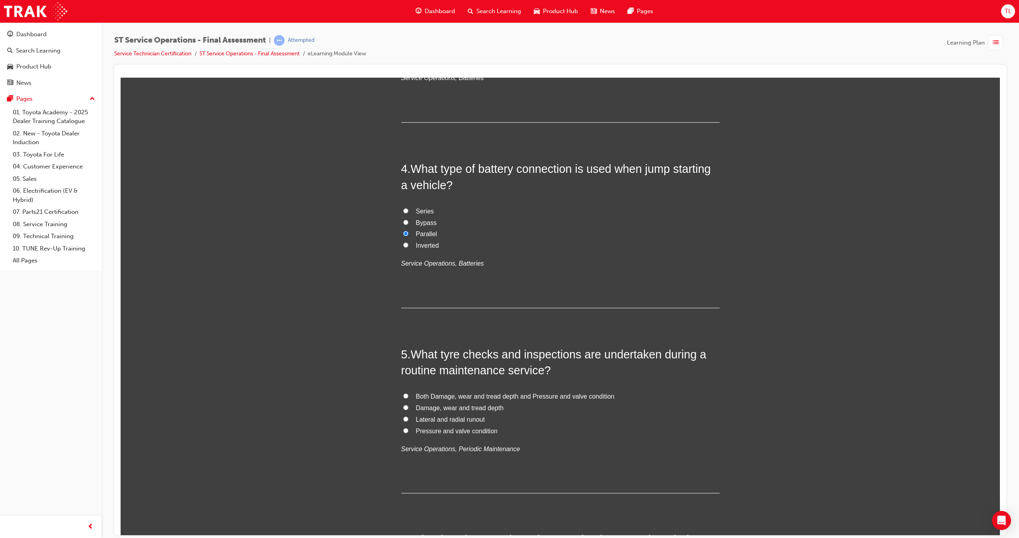
click at [403, 393] on input "Both Damage, wear and tread depth and Pressure and valve condition" at bounding box center [405, 395] width 5 height 5
radio input "true"
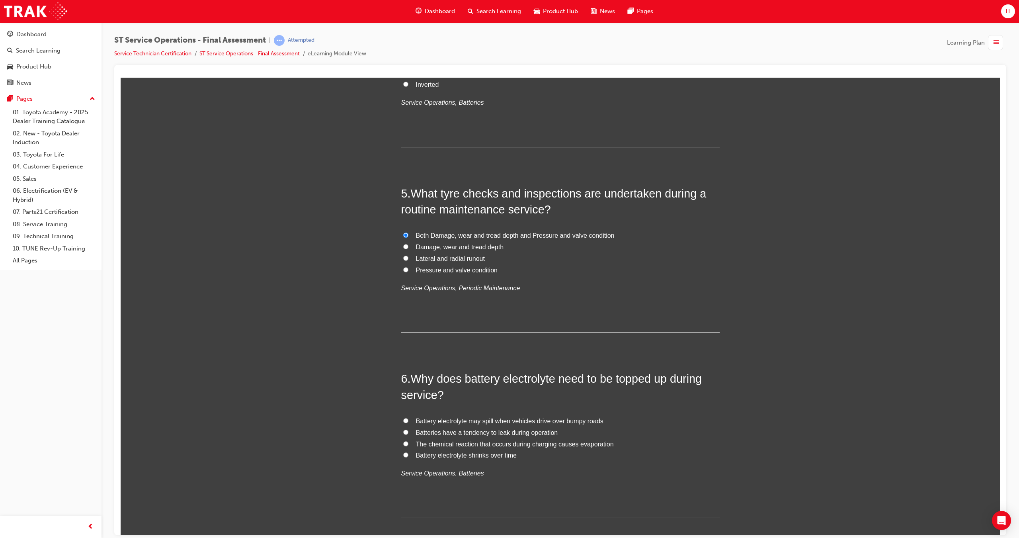
scroll to position [756, 0]
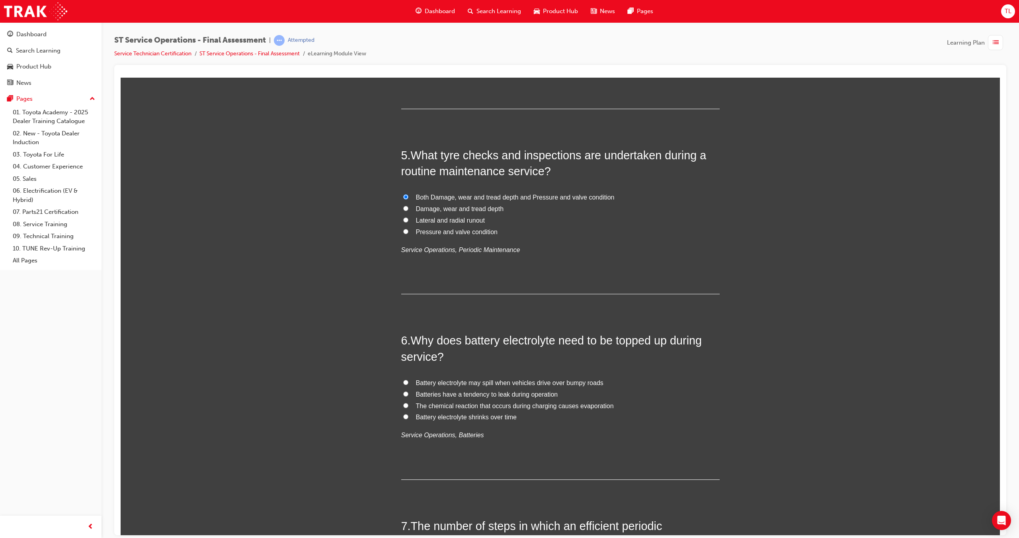
click at [426, 402] on span "The chemical reaction that occurs during charging causes evaporation" at bounding box center [515, 405] width 198 height 7
click at [401, 404] on label "The chemical reaction that occurs during charging causes evaporation" at bounding box center [560, 406] width 318 height 12
click at [403, 404] on input "The chemical reaction that occurs during charging causes evaporation" at bounding box center [405, 404] width 5 height 5
radio input "true"
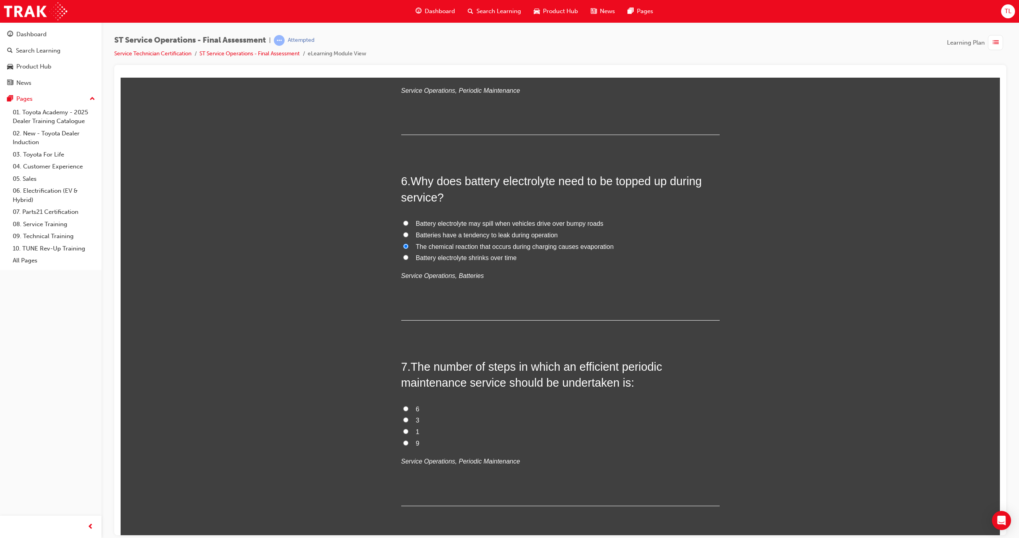
scroll to position [955, 0]
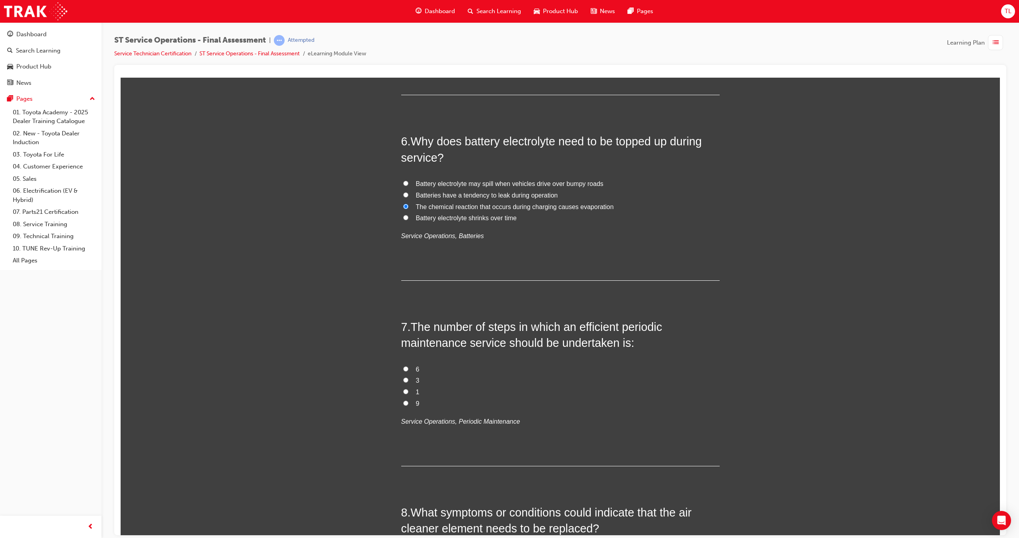
click at [405, 365] on label "6" at bounding box center [560, 369] width 318 height 12
click at [405, 366] on input "6" at bounding box center [405, 368] width 5 height 5
radio input "true"
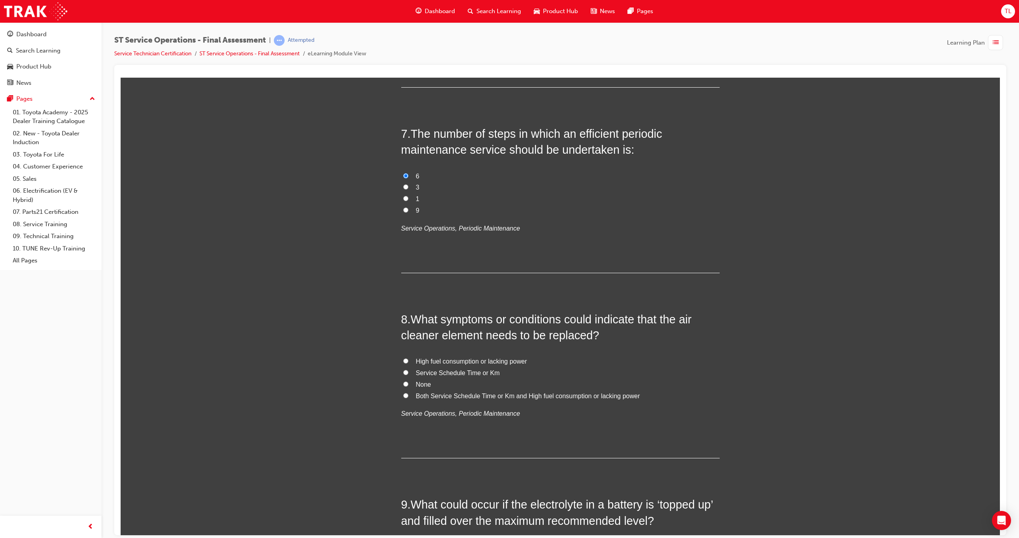
scroll to position [1154, 0]
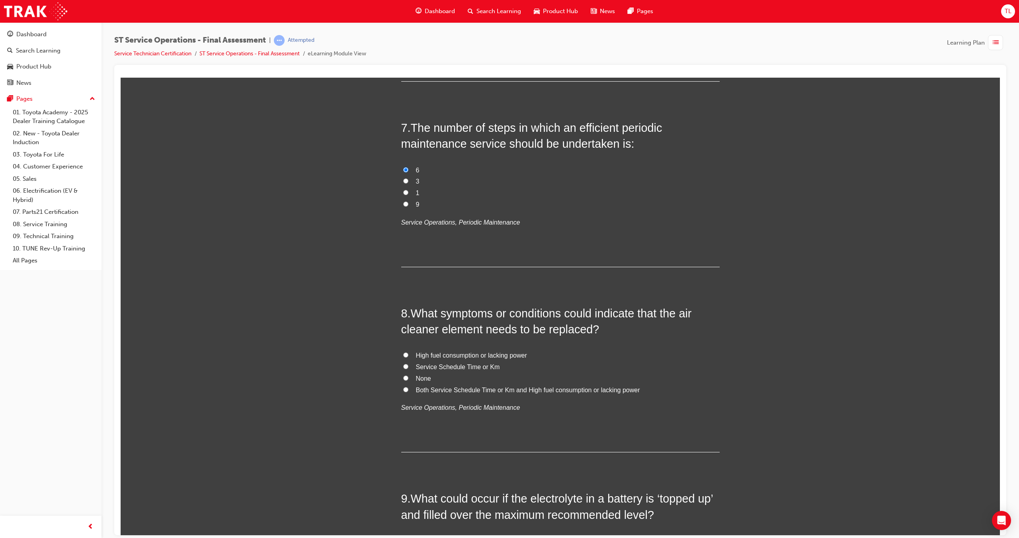
click at [433, 386] on span "Both Service Schedule Time or Km and High fuel consumption or lacking power" at bounding box center [528, 389] width 224 height 7
click at [408, 386] on input "Both Service Schedule Time or Km and High fuel consumption or lacking power" at bounding box center [405, 388] width 5 height 5
radio input "true"
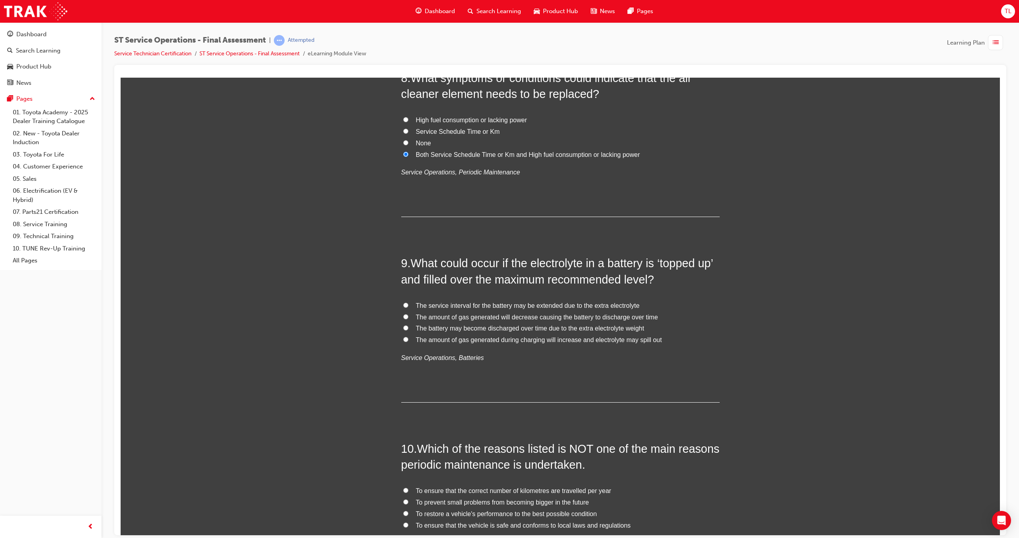
scroll to position [1393, 0]
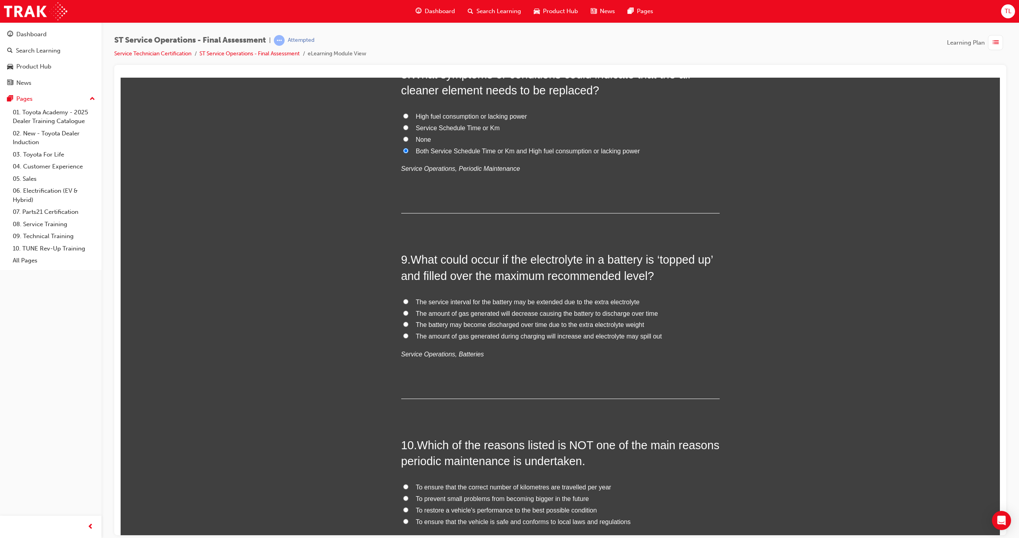
click at [599, 337] on span "The amount of gas generated during charging will increase and electrolyte may s…" at bounding box center [539, 335] width 246 height 7
click at [408, 337] on input "The amount of gas generated during charging will increase and electrolyte may s…" at bounding box center [405, 335] width 5 height 5
radio input "true"
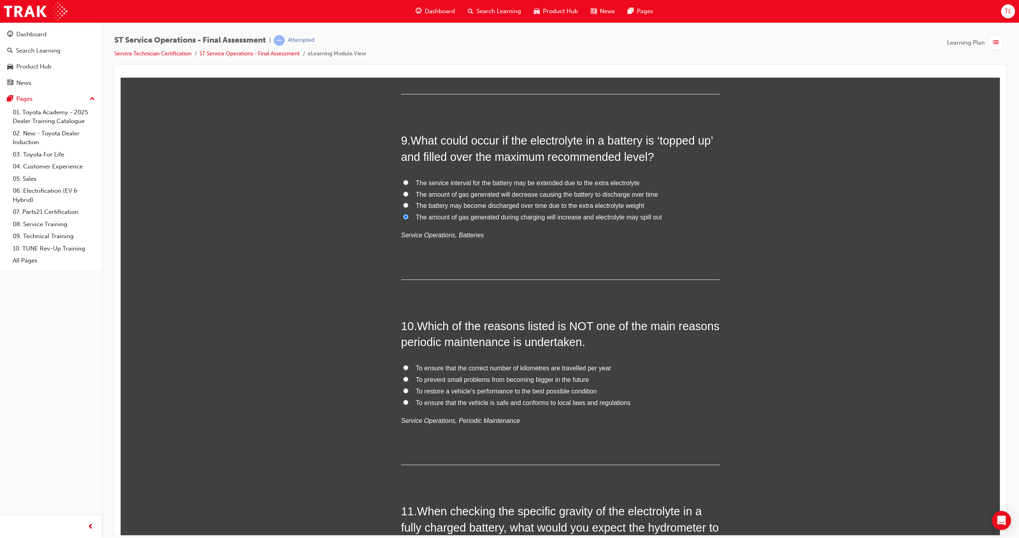
scroll to position [1512, 0]
click at [403, 365] on input "To ensure that the correct number of kilometres are travelled per year" at bounding box center [405, 366] width 5 height 5
radio input "true"
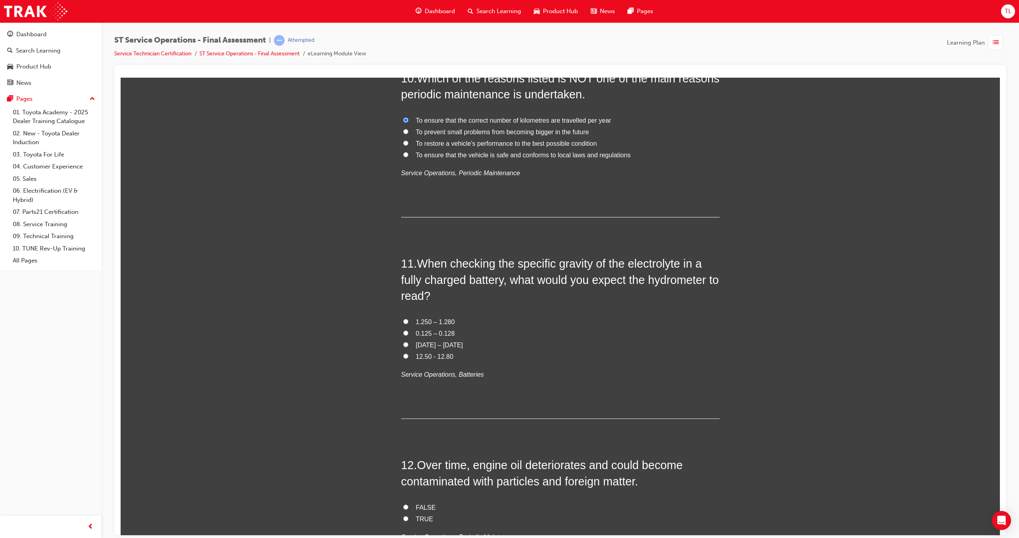
scroll to position [1791, 0]
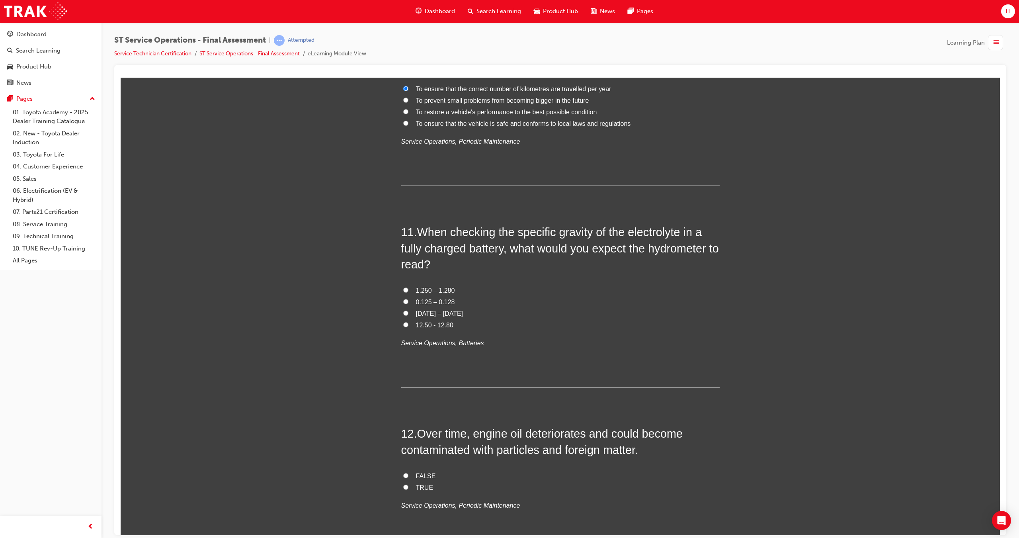
click at [403, 289] on input "1.250 – 1.280" at bounding box center [405, 289] width 5 height 5
radio input "true"
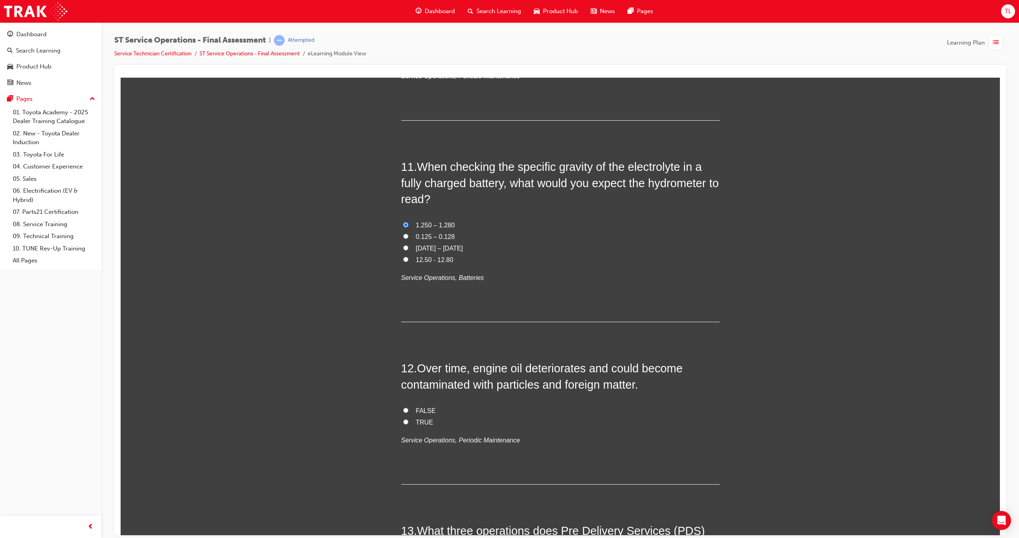
scroll to position [1870, 0]
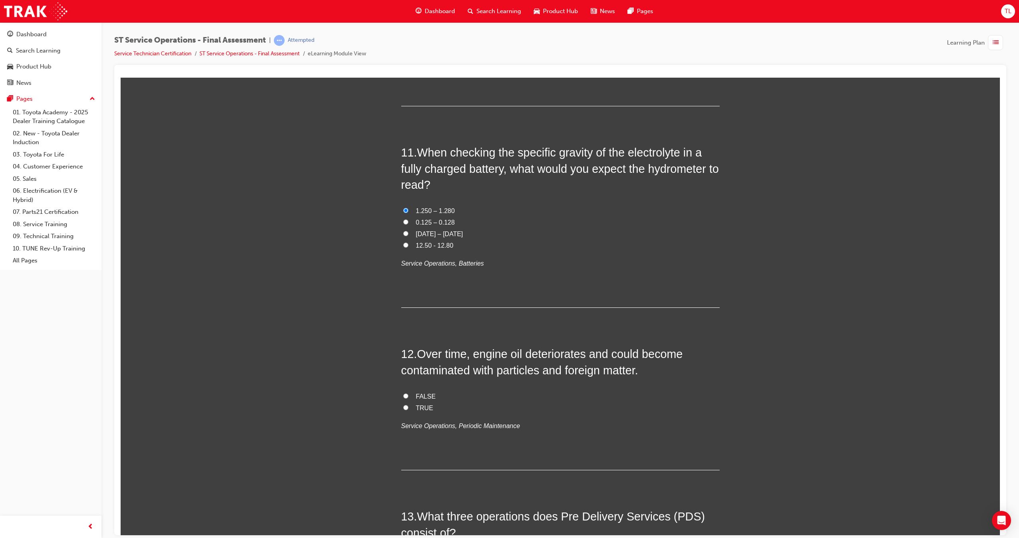
click at [403, 404] on input "TRUE" at bounding box center [405, 406] width 5 height 5
radio input "true"
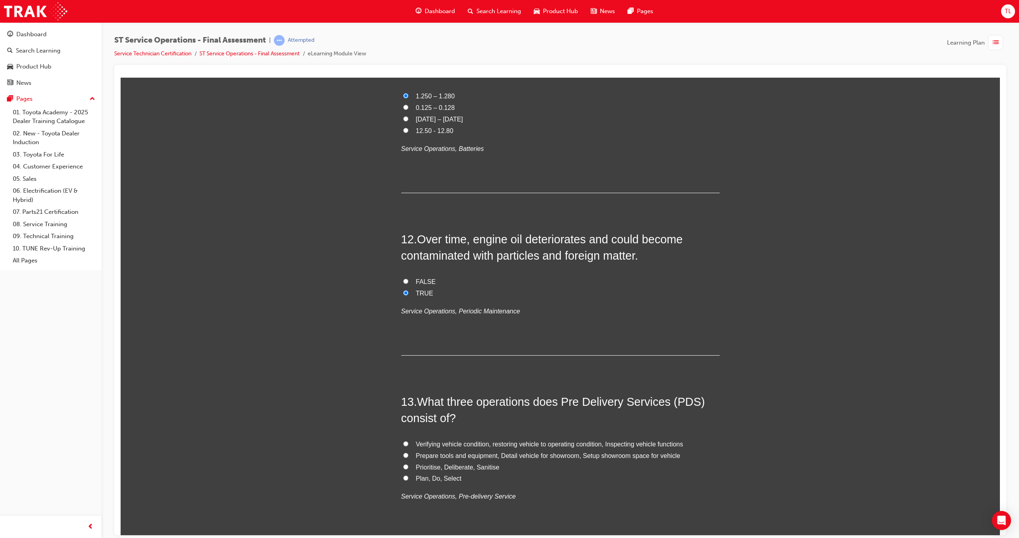
scroll to position [1990, 0]
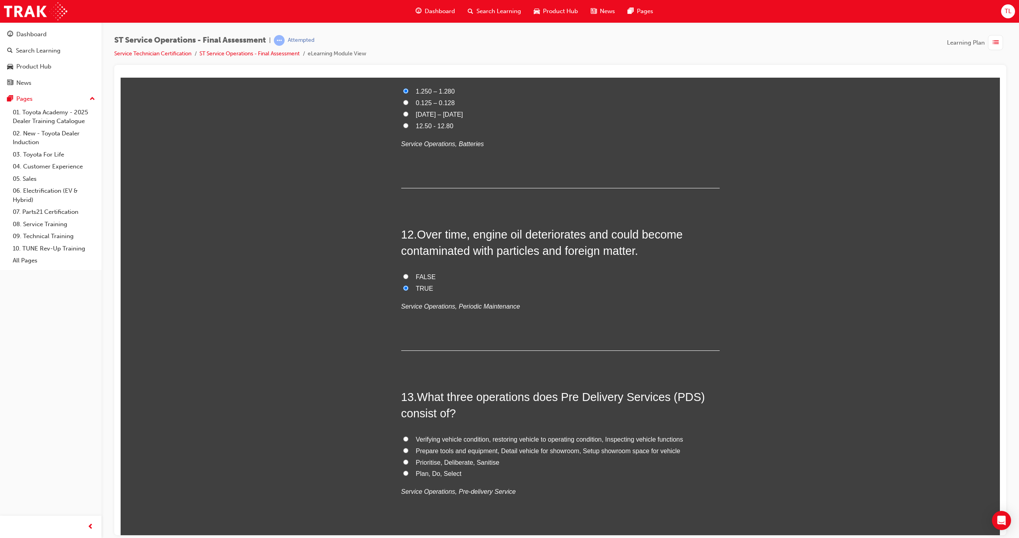
click at [370, 294] on div "You must select an answer for each question before you can submit. Please note,…" at bounding box center [560, 364] width 879 height 4468
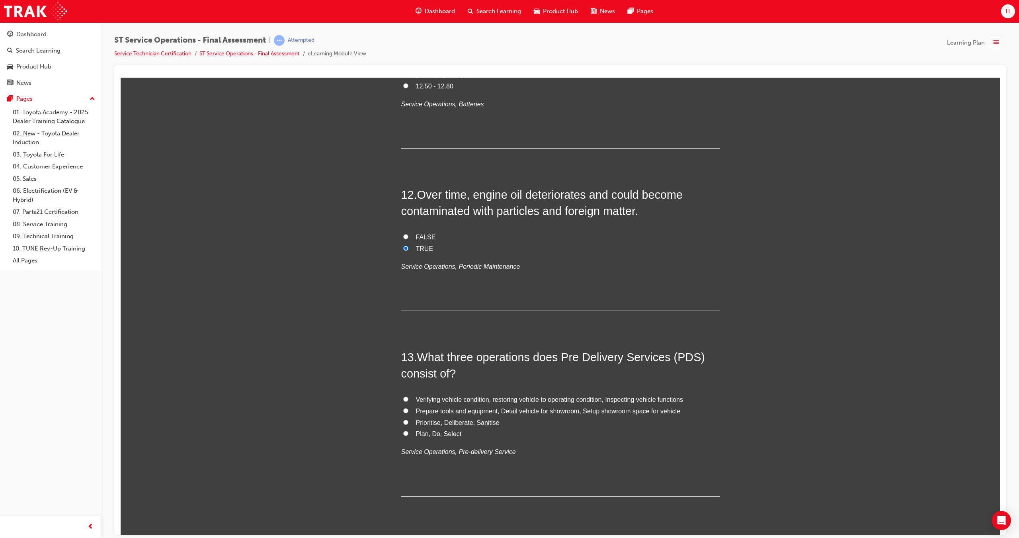
scroll to position [2069, 0]
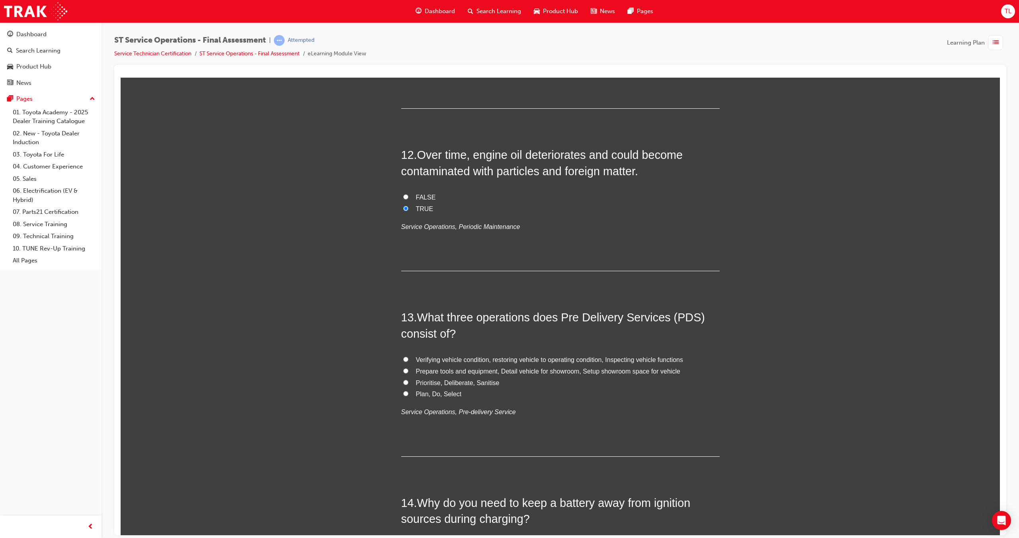
click at [401, 355] on label "Verifying vehicle condition, restoring vehicle to operating condition, Inspecti…" at bounding box center [560, 360] width 318 height 12
click at [403, 356] on input "Verifying vehicle condition, restoring vehicle to operating condition, Inspecti…" at bounding box center [405, 358] width 5 height 5
radio input "true"
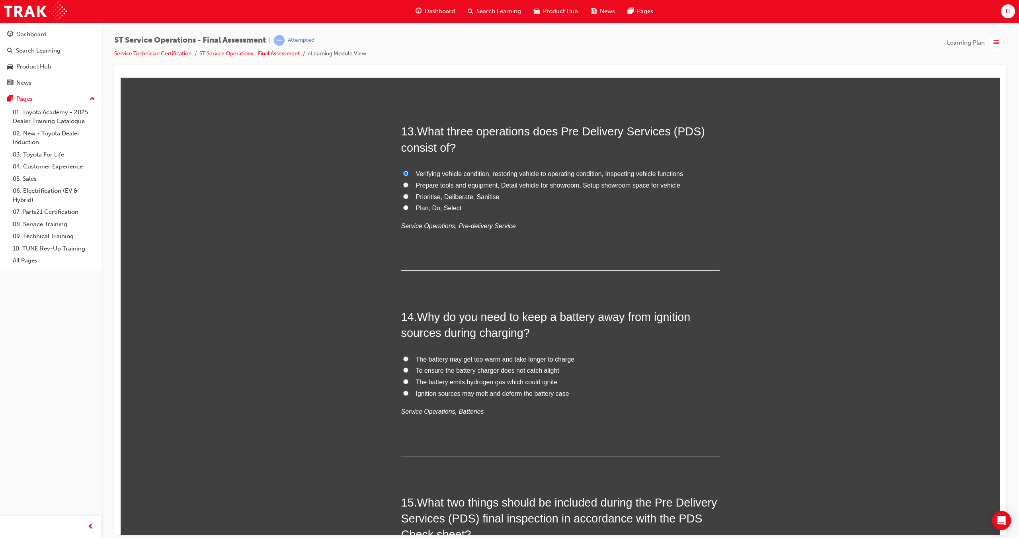
scroll to position [2268, 0]
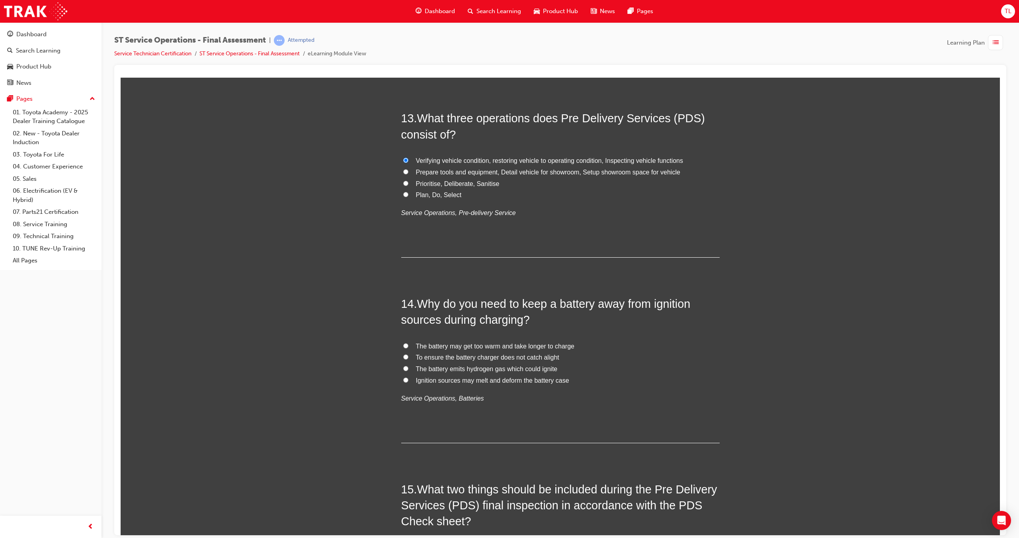
click at [404, 368] on input "The battery emits hydrogen gas which could ignite" at bounding box center [405, 367] width 5 height 5
radio input "true"
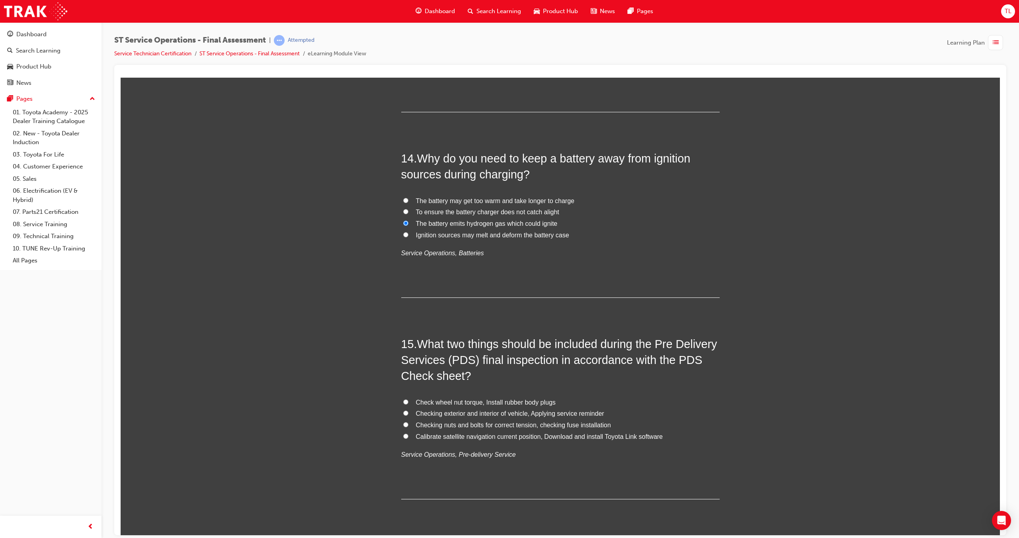
scroll to position [2428, 0]
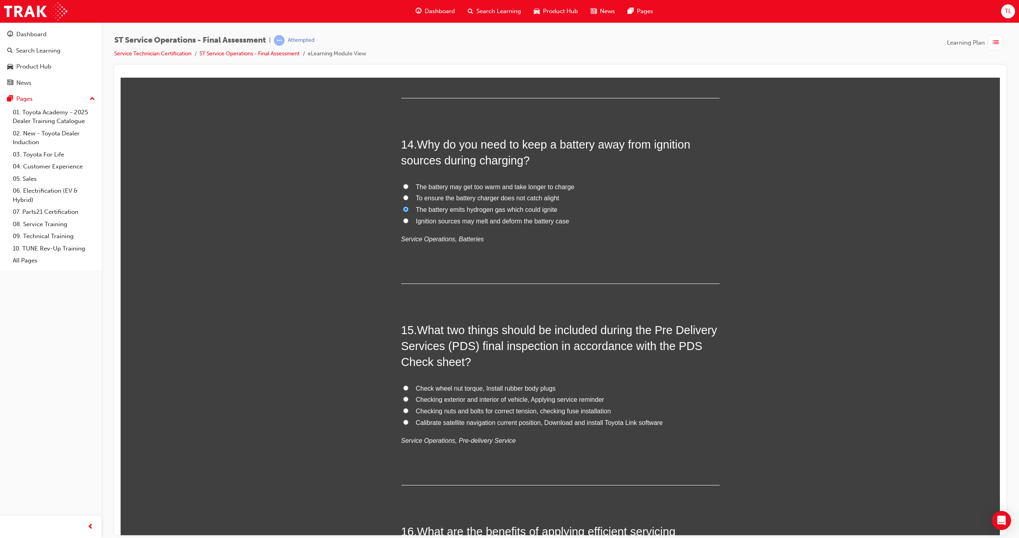
click at [403, 387] on input "Check wheel nut torque, Install rubber body plugs" at bounding box center [405, 387] width 5 height 5
radio input "true"
click at [407, 411] on label "Checking nuts and bolts for correct tension, checking fuse installation" at bounding box center [560, 411] width 318 height 12
click at [407, 411] on input "Checking nuts and bolts for correct tension, checking fuse installation" at bounding box center [405, 410] width 5 height 5
radio input "true"
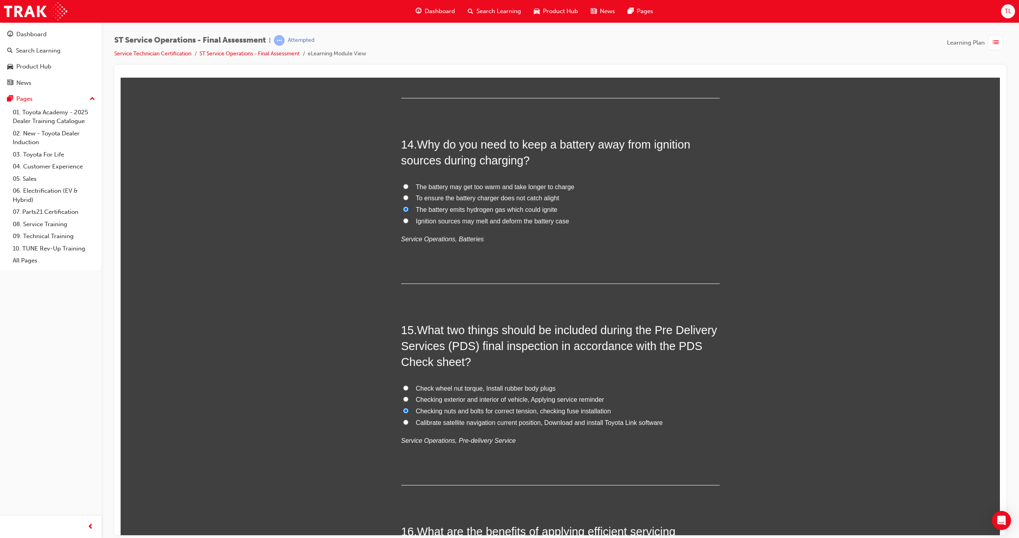
click at [401, 423] on label "Calibrate satellite navigation current position, Download and install Toyota Li…" at bounding box center [560, 423] width 318 height 12
click at [403, 423] on input "Calibrate satellite navigation current position, Download and install Toyota Li…" at bounding box center [405, 421] width 5 height 5
radio input "true"
click at [401, 408] on label "Checking nuts and bolts for correct tension, checking fuse installation" at bounding box center [560, 411] width 318 height 12
click at [403, 408] on input "Checking nuts and bolts for correct tension, checking fuse installation" at bounding box center [405, 410] width 5 height 5
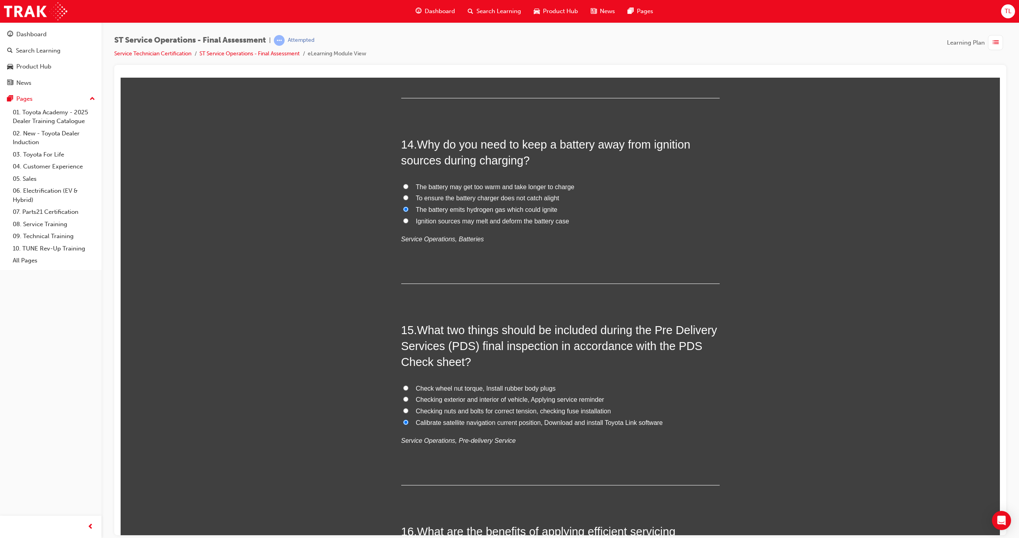
radio input "true"
click at [401, 394] on label "Checking exterior and interior of vehicle, Applying service reminder" at bounding box center [560, 400] width 318 height 12
click at [403, 396] on input "Checking exterior and interior of vehicle, Applying service reminder" at bounding box center [405, 398] width 5 height 5
radio input "true"
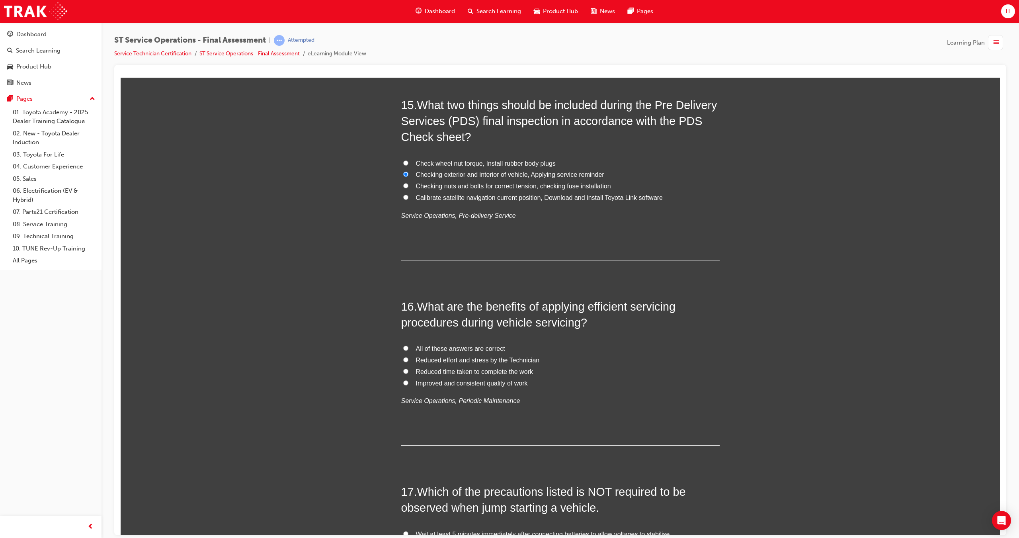
scroll to position [2666, 0]
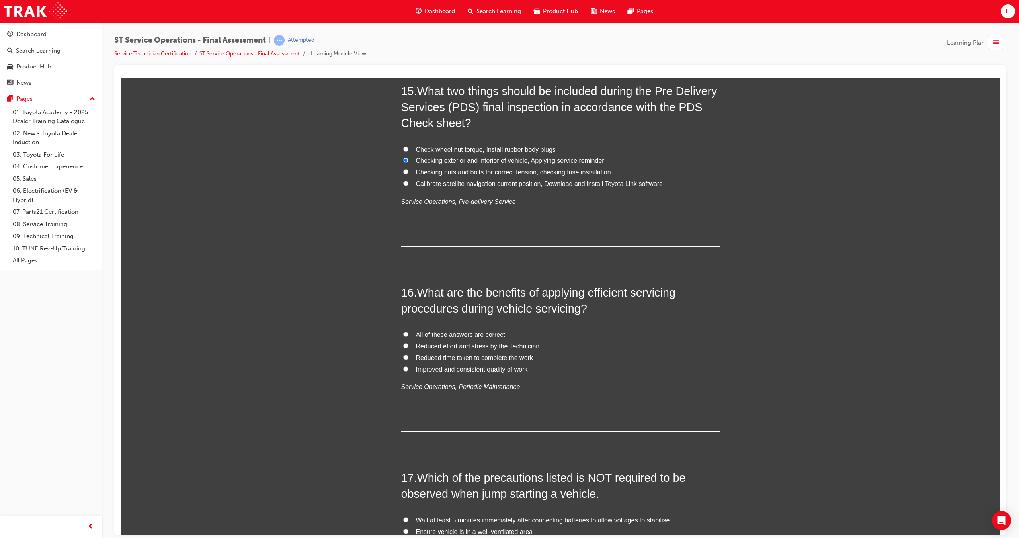
click at [403, 332] on label "All of these answers are correct" at bounding box center [560, 335] width 318 height 12
click at [403, 333] on input "All of these answers are correct" at bounding box center [405, 333] width 5 height 5
radio input "true"
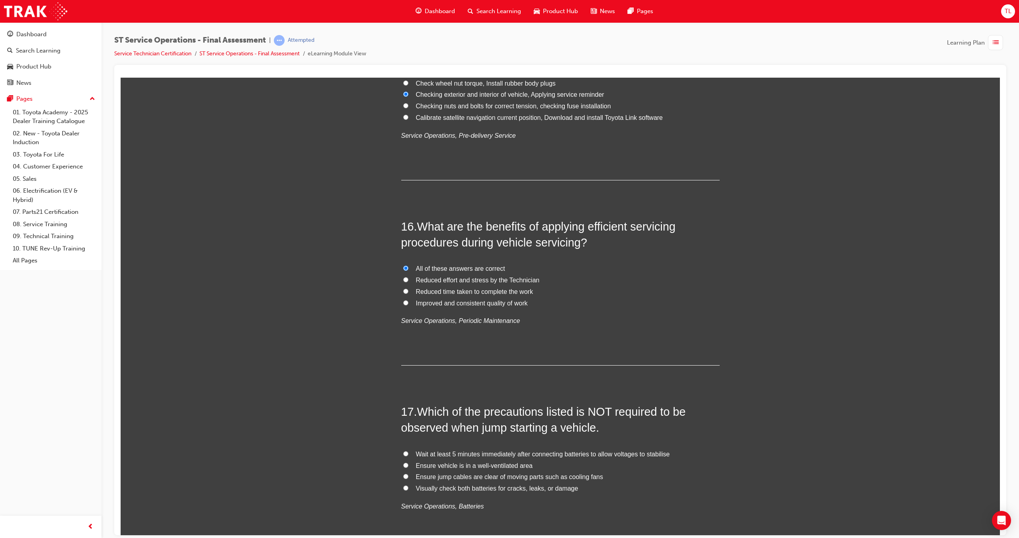
scroll to position [2786, 0]
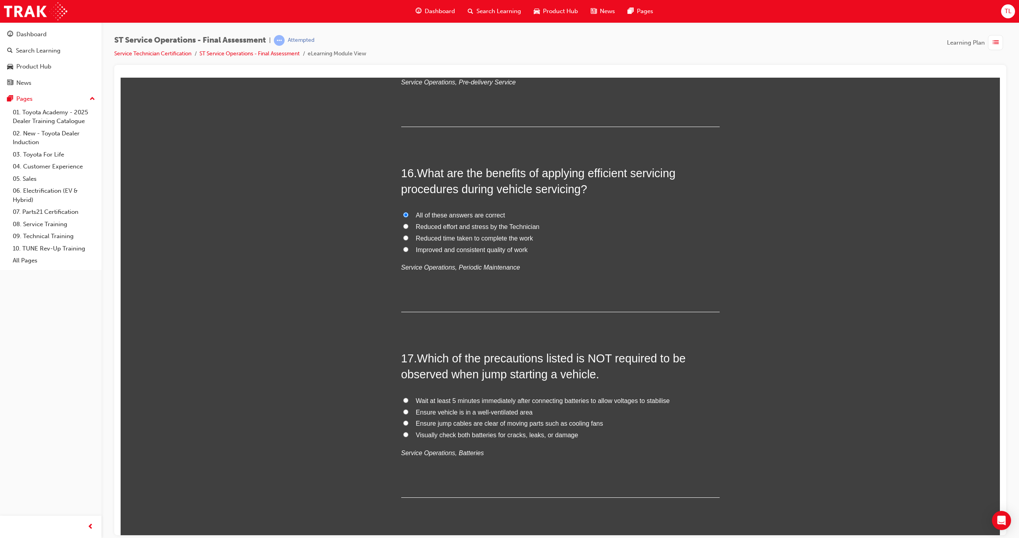
click at [476, 401] on span "Wait at least 5 minutes immediately after connecting batteries to allow voltage…" at bounding box center [543, 400] width 254 height 7
click at [408, 401] on input "Wait at least 5 minutes immediately after connecting batteries to allow voltage…" at bounding box center [405, 399] width 5 height 5
radio input "true"
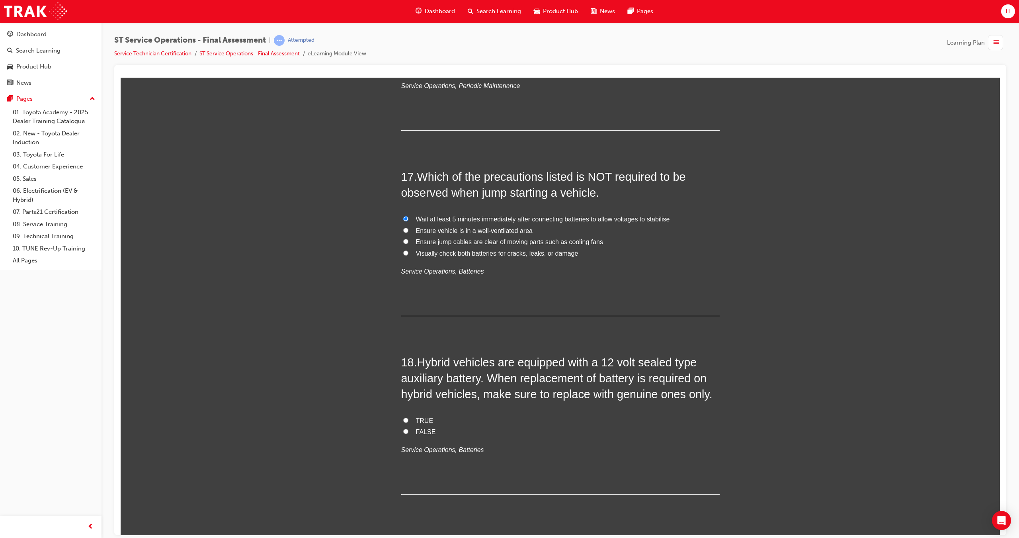
scroll to position [2985, 0]
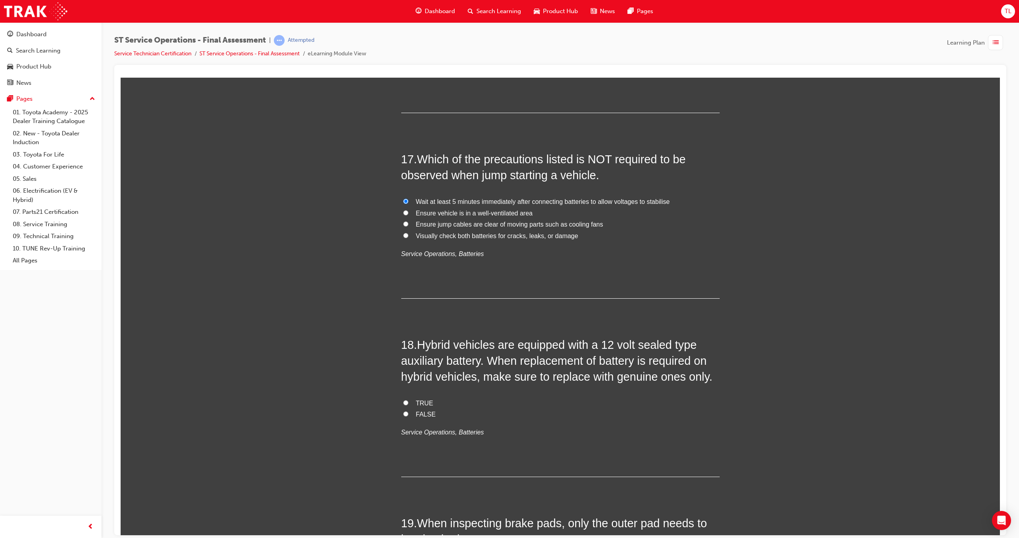
click at [401, 401] on label "TRUE" at bounding box center [560, 403] width 318 height 12
click at [403, 401] on input "TRUE" at bounding box center [405, 402] width 5 height 5
radio input "true"
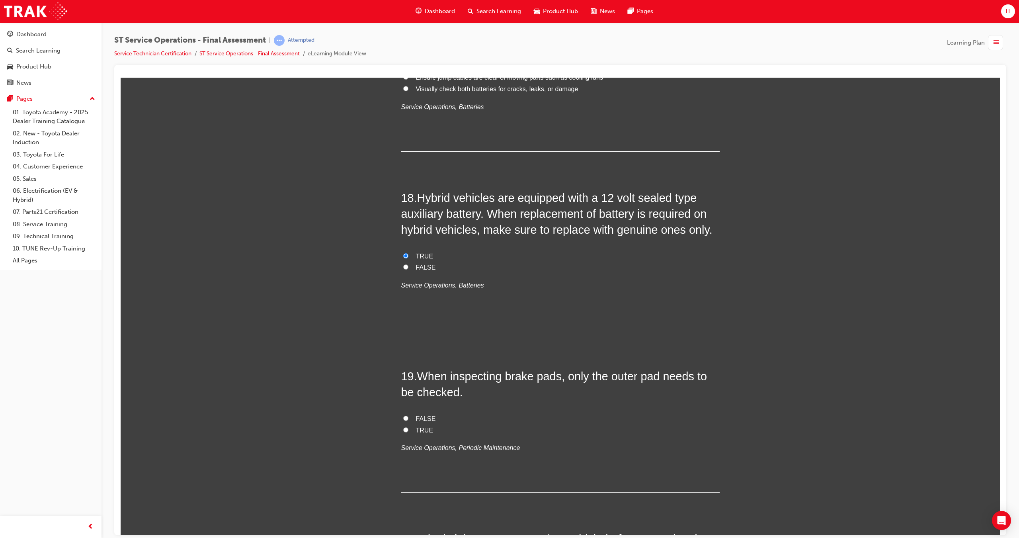
scroll to position [3144, 0]
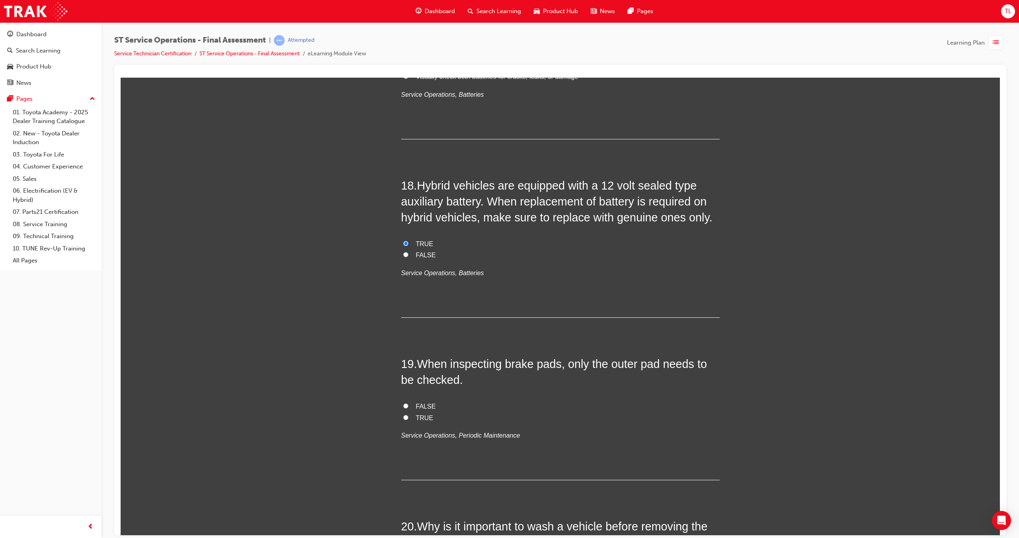
click at [403, 407] on input "FALSE" at bounding box center [405, 405] width 5 height 5
radio input "true"
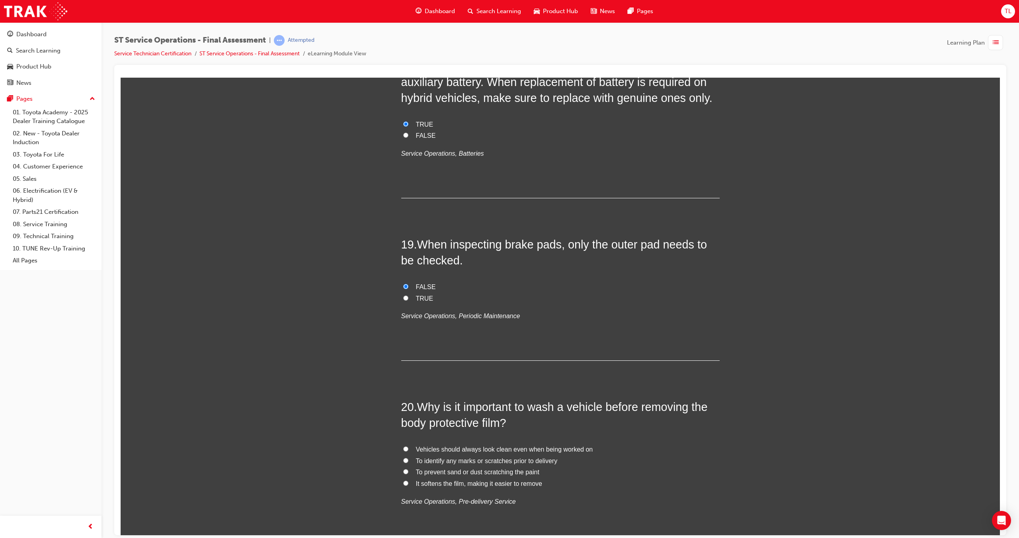
scroll to position [3303, 0]
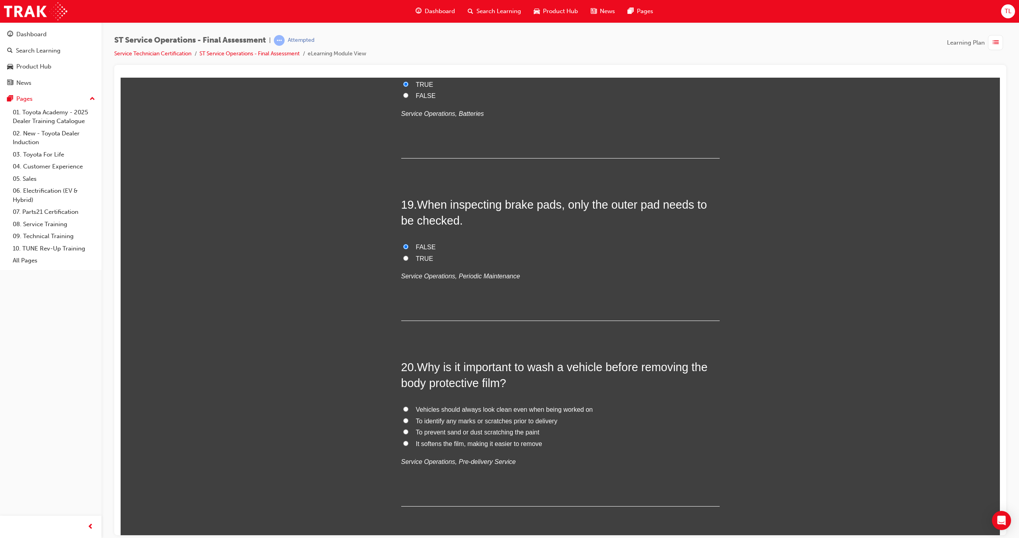
click at [465, 429] on span "To prevent sand or dust scratching the paint" at bounding box center [477, 431] width 123 height 7
click at [408, 429] on input "To prevent sand or dust scratching the paint" at bounding box center [405, 431] width 5 height 5
radio input "true"
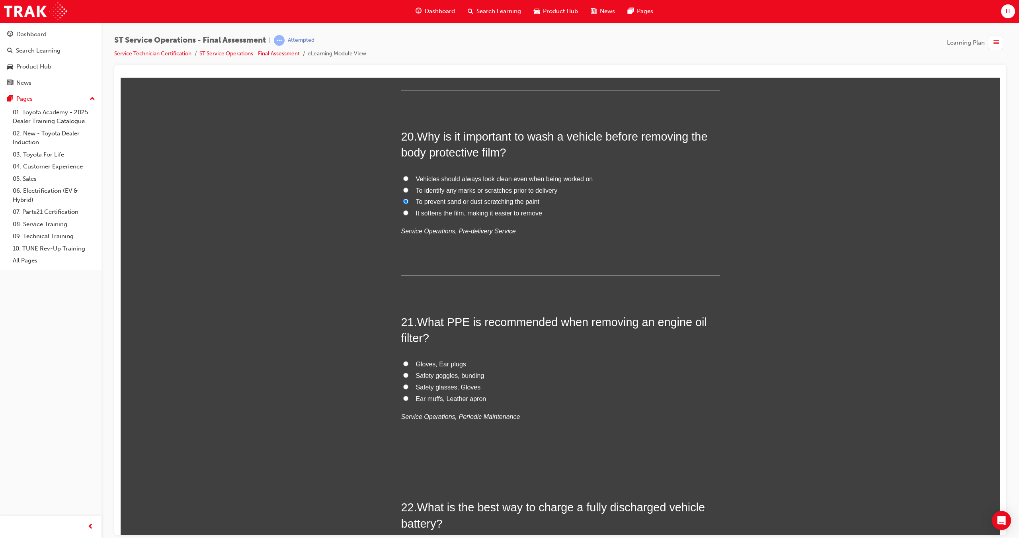
scroll to position [3542, 0]
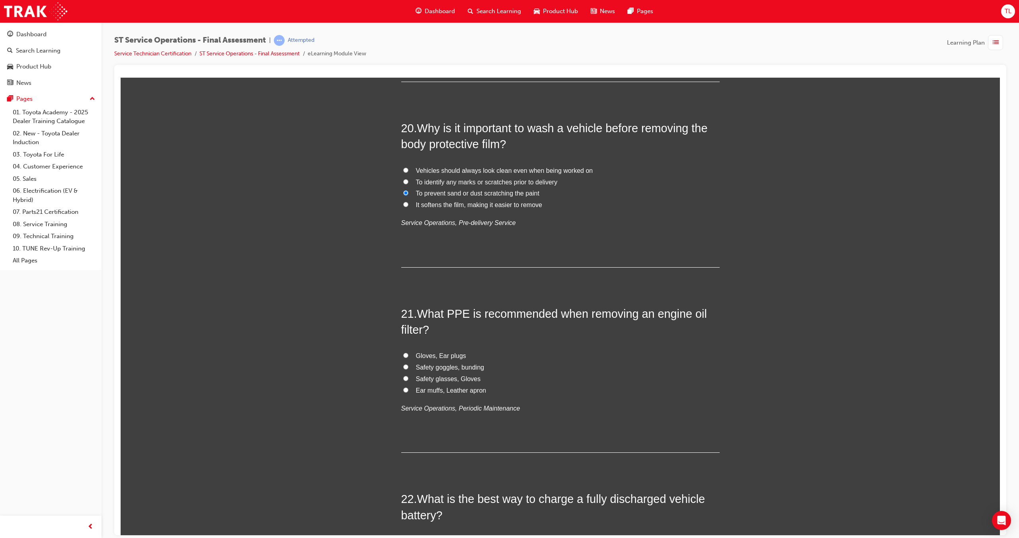
click at [405, 379] on input "Safety glasses, Gloves" at bounding box center [405, 377] width 5 height 5
radio input "true"
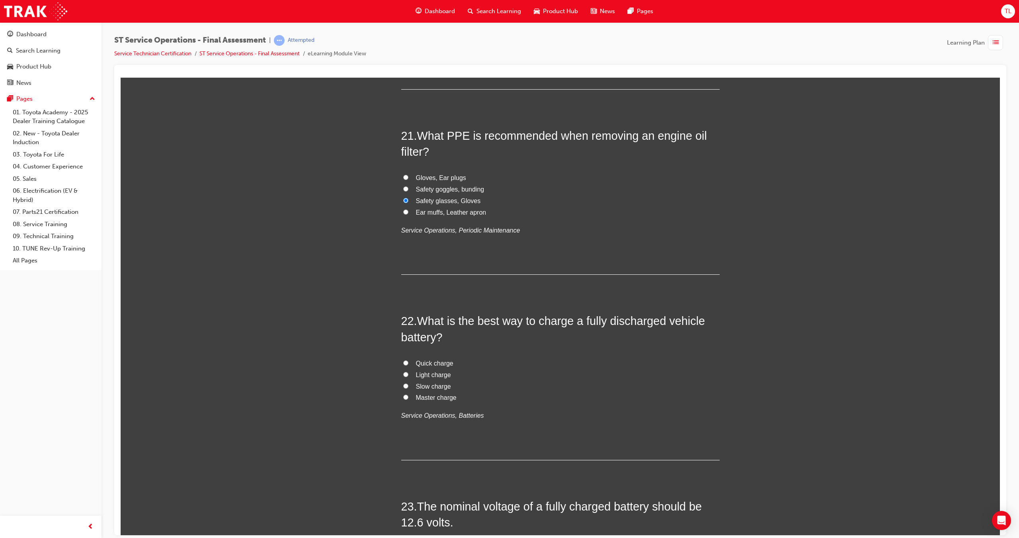
scroll to position [3741, 0]
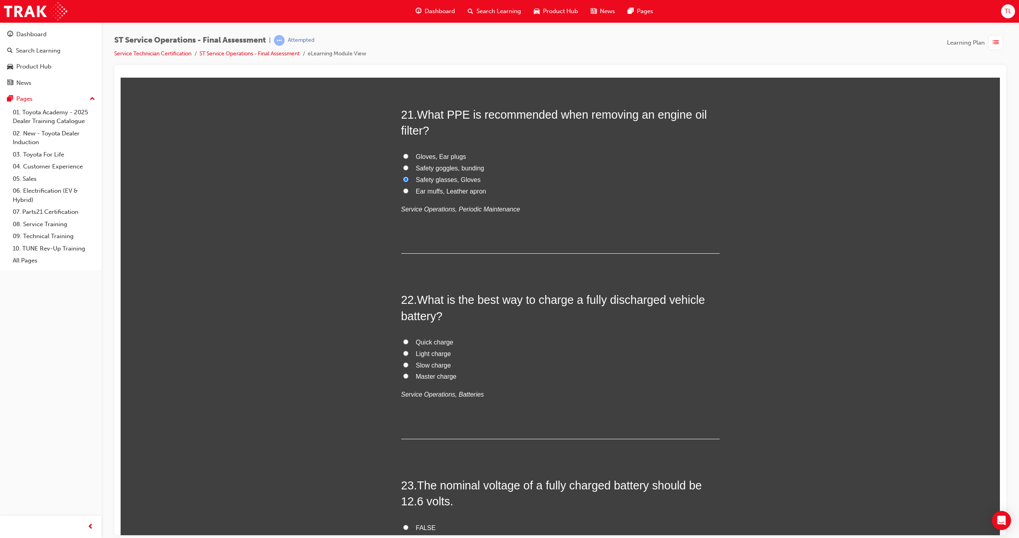
click at [401, 369] on label "Slow charge" at bounding box center [560, 365] width 318 height 12
click at [403, 367] on input "Slow charge" at bounding box center [405, 364] width 5 height 5
radio input "true"
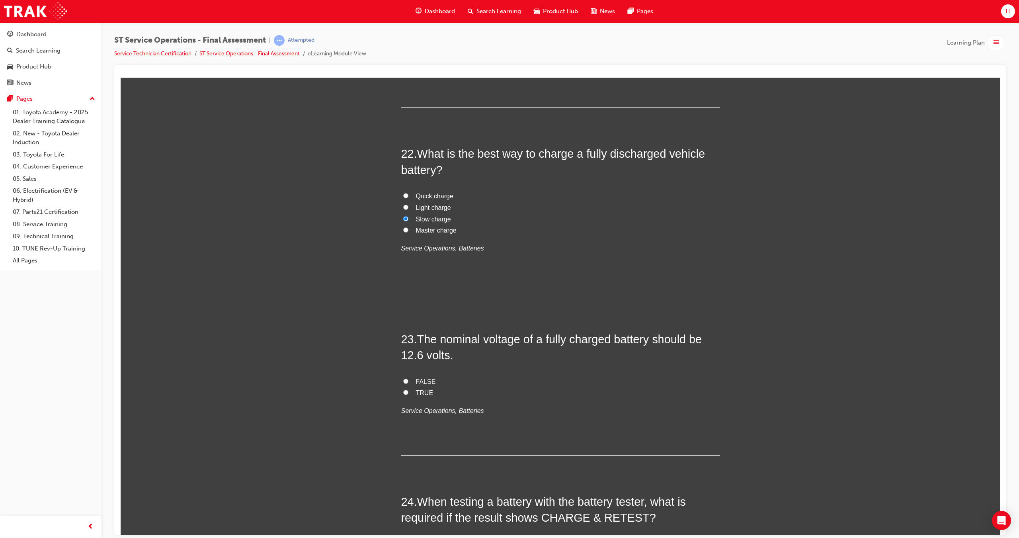
scroll to position [3900, 0]
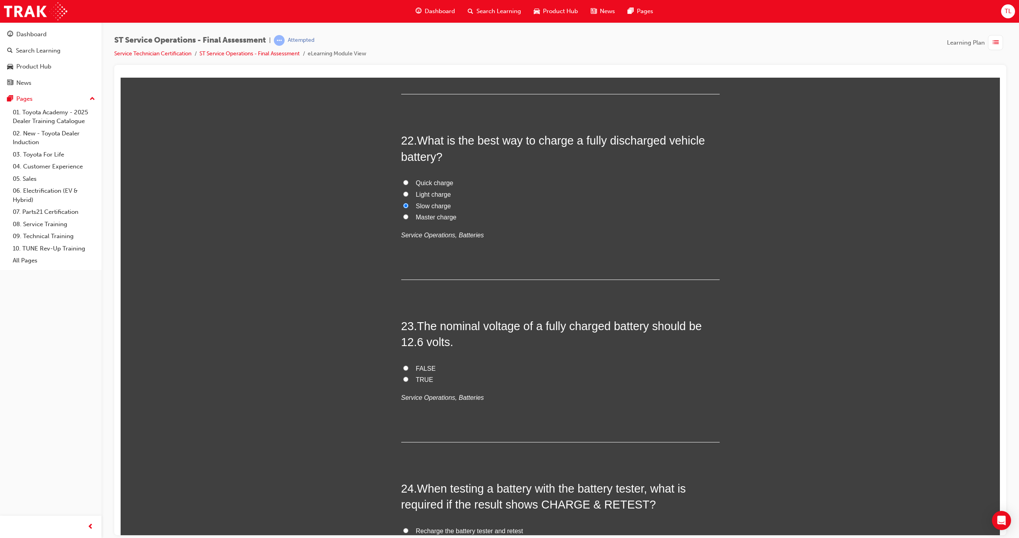
click at [402, 378] on label "TRUE" at bounding box center [560, 380] width 318 height 12
click at [403, 378] on input "TRUE" at bounding box center [405, 378] width 5 height 5
radio input "true"
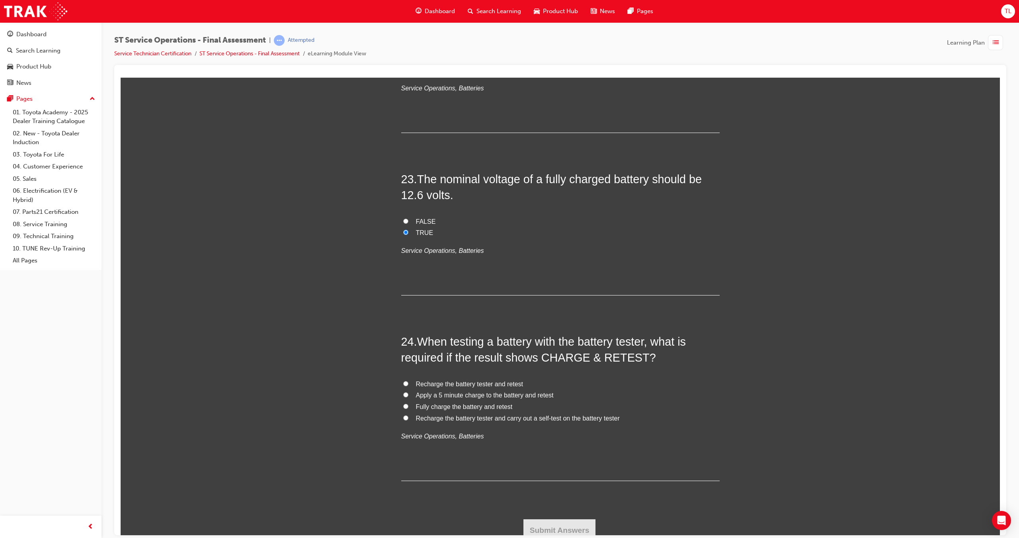
scroll to position [4053, 0]
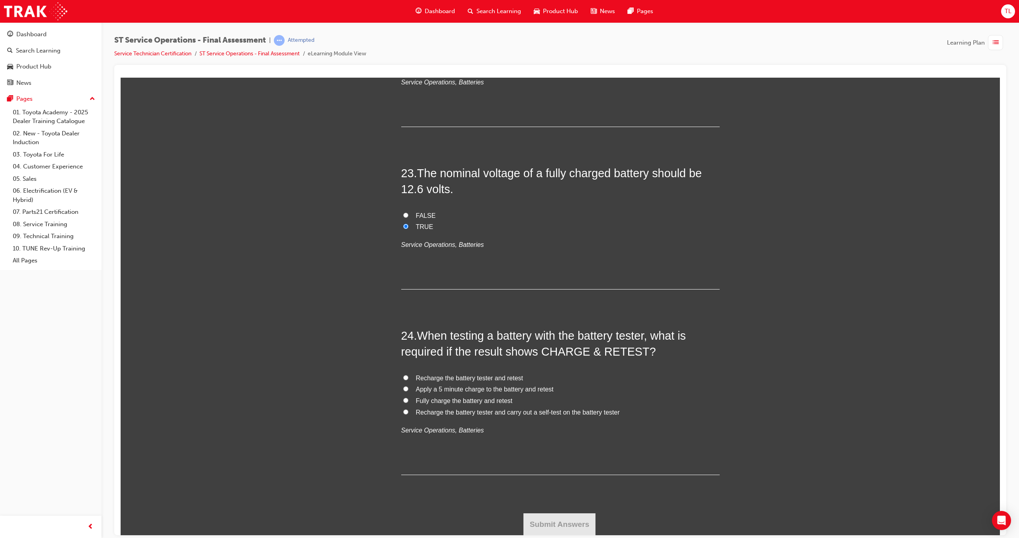
click at [408, 398] on label "Fully charge the battery and retest" at bounding box center [560, 401] width 318 height 12
click at [408, 398] on input "Fully charge the battery and retest" at bounding box center [405, 399] width 5 height 5
radio input "true"
click at [536, 515] on button "Submit Answers" at bounding box center [559, 524] width 72 height 22
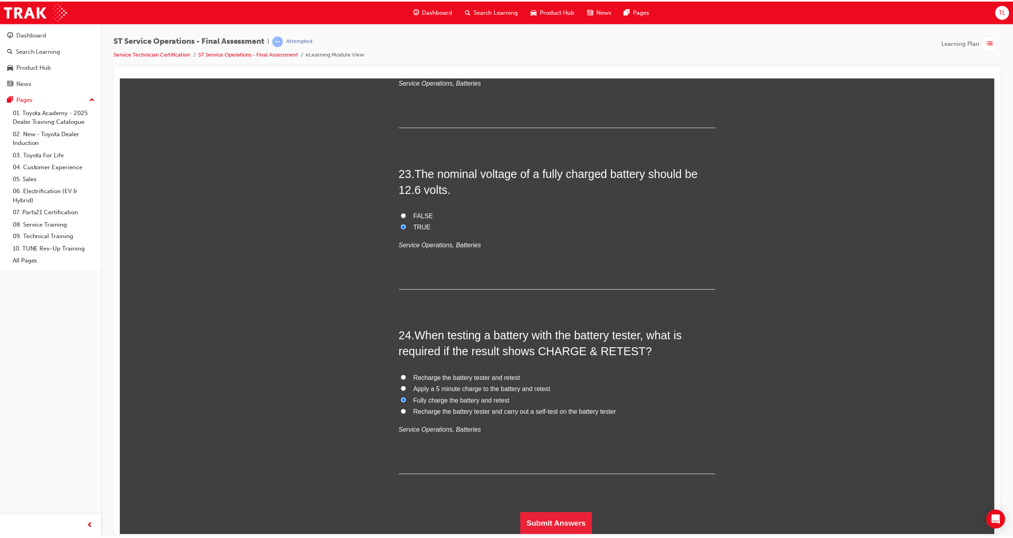
scroll to position [0, 0]
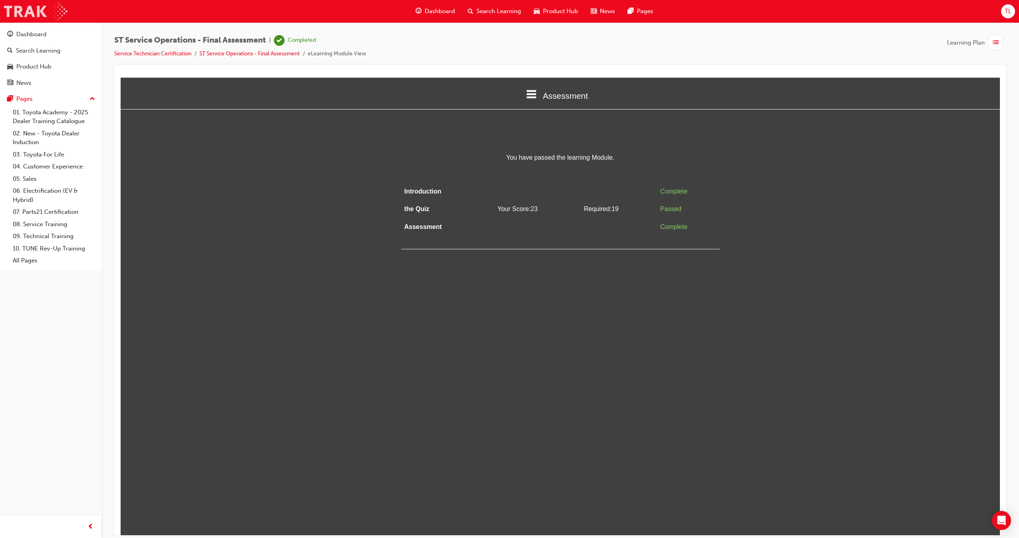
click at [18, 13] on img at bounding box center [35, 11] width 63 height 18
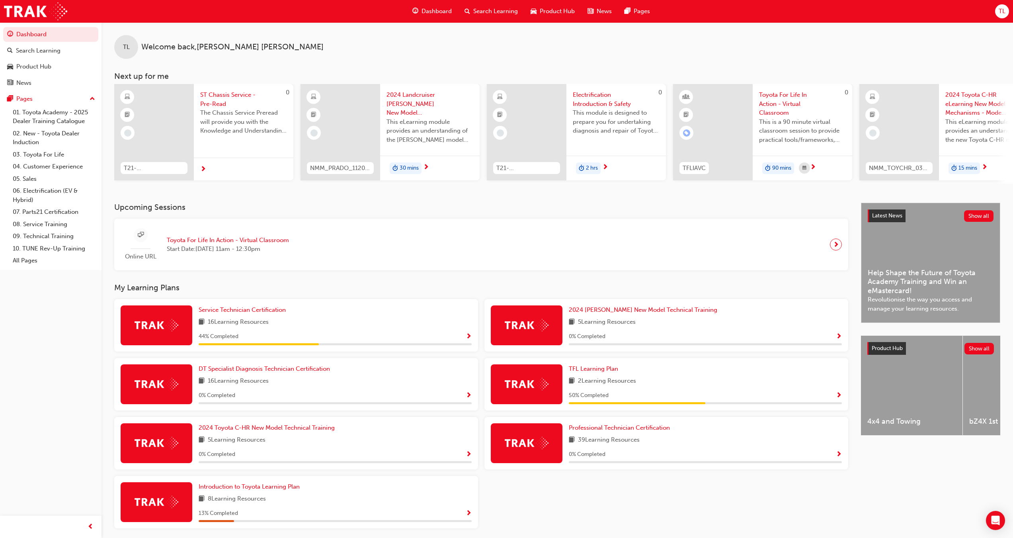
click at [468, 339] on span "Show Progress" at bounding box center [469, 336] width 6 height 7
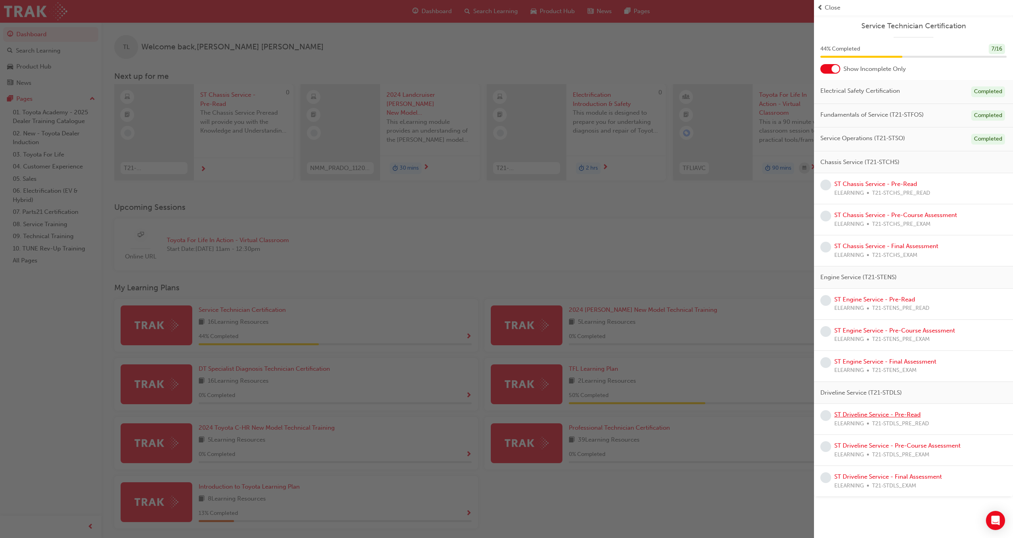
click at [859, 417] on link "ST Driveline Service - Pre-Read" at bounding box center [877, 414] width 86 height 7
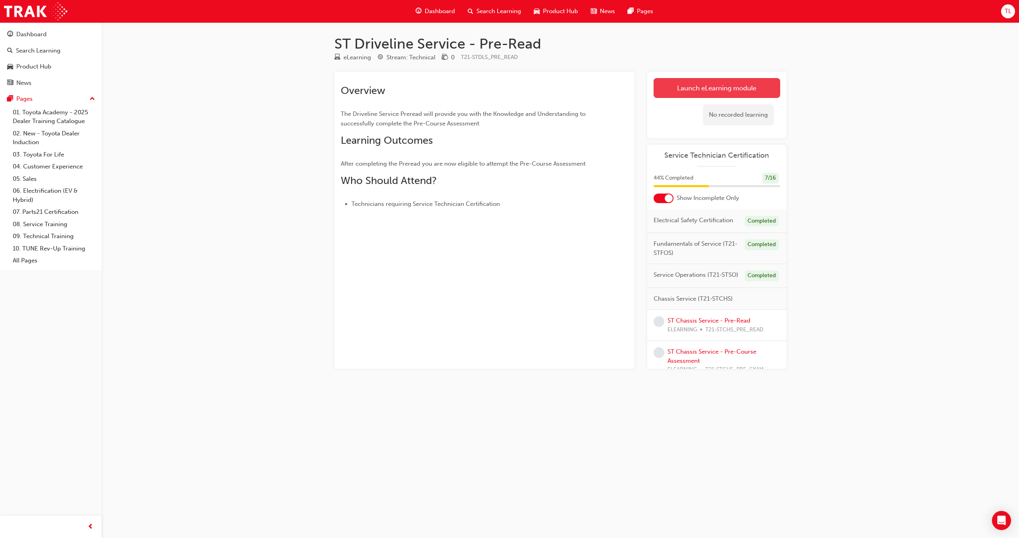
click at [733, 82] on link "Launch eLearning module" at bounding box center [716, 88] width 127 height 20
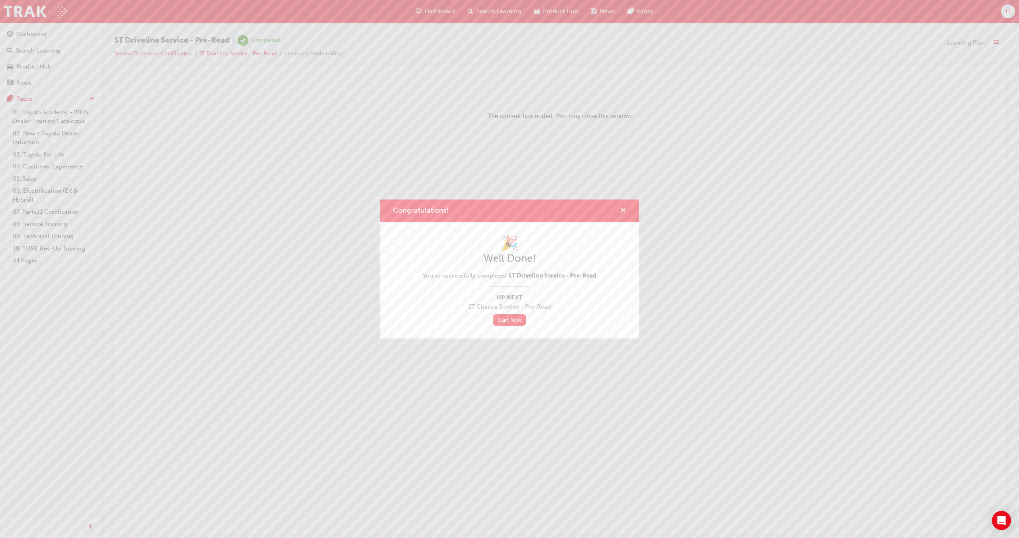
click at [625, 214] on span "cross-icon" at bounding box center [623, 210] width 6 height 7
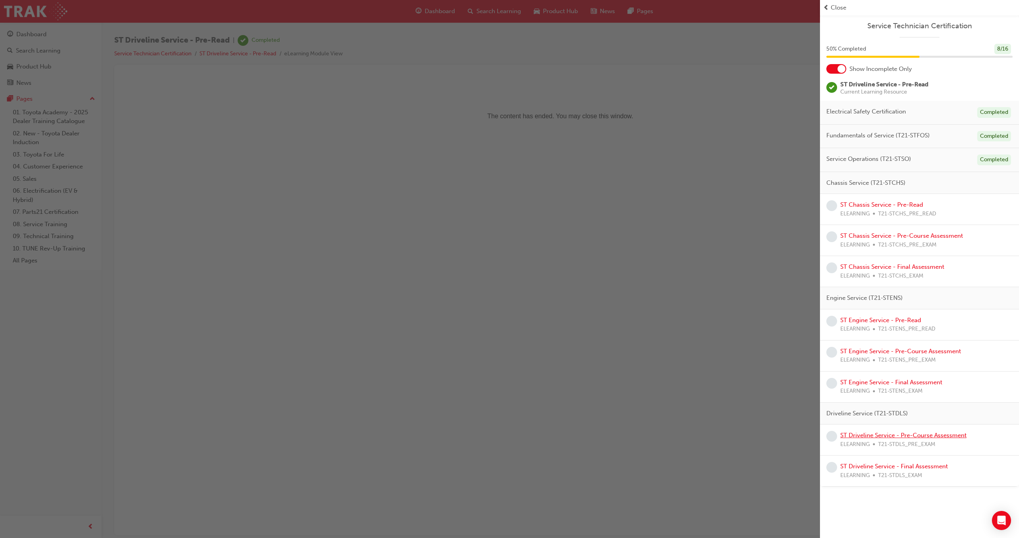
click at [866, 434] on link "ST Driveline Service - Pre-Course Assessment" at bounding box center [903, 434] width 126 height 7
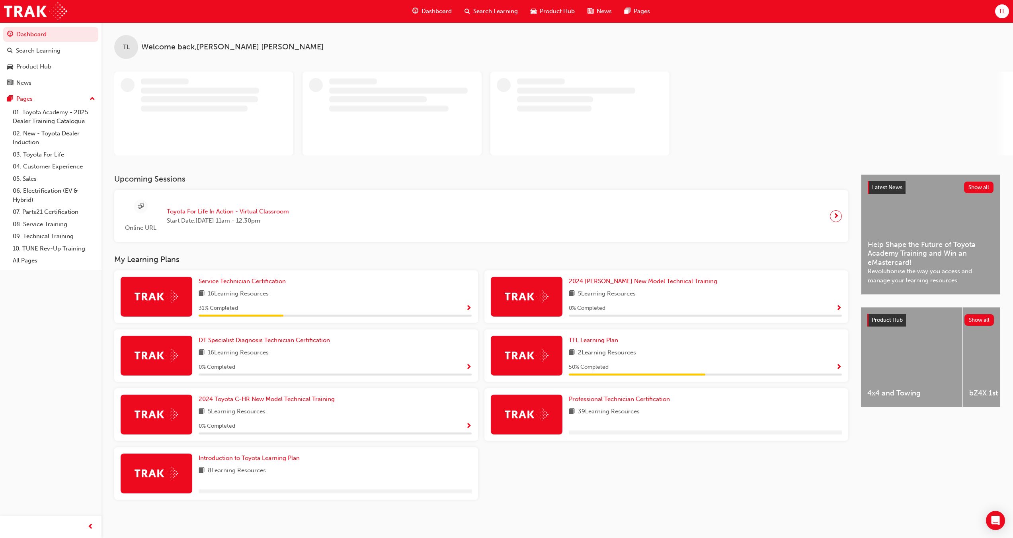
click at [222, 307] on span "31 % Completed" at bounding box center [218, 308] width 39 height 9
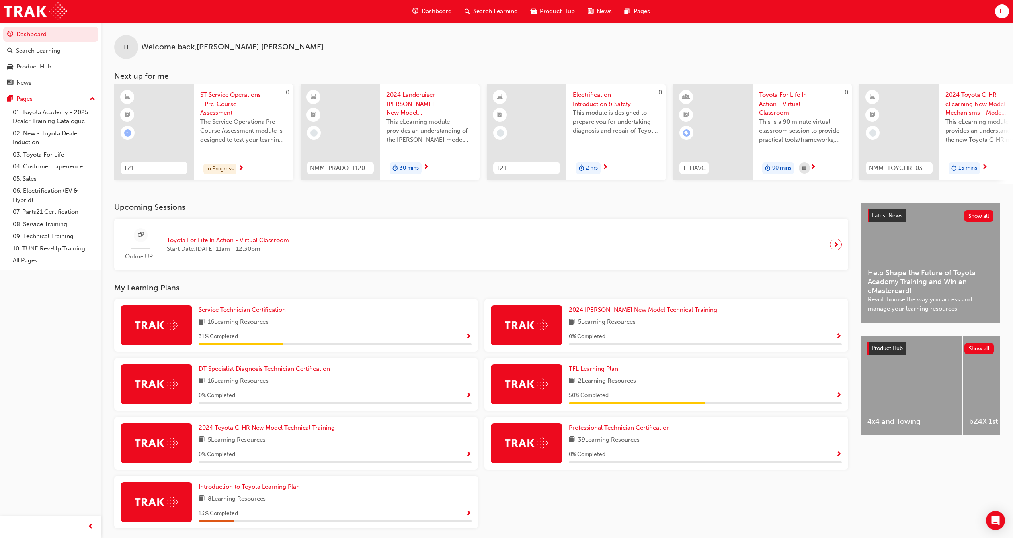
click at [466, 339] on span "Show Progress" at bounding box center [469, 336] width 6 height 7
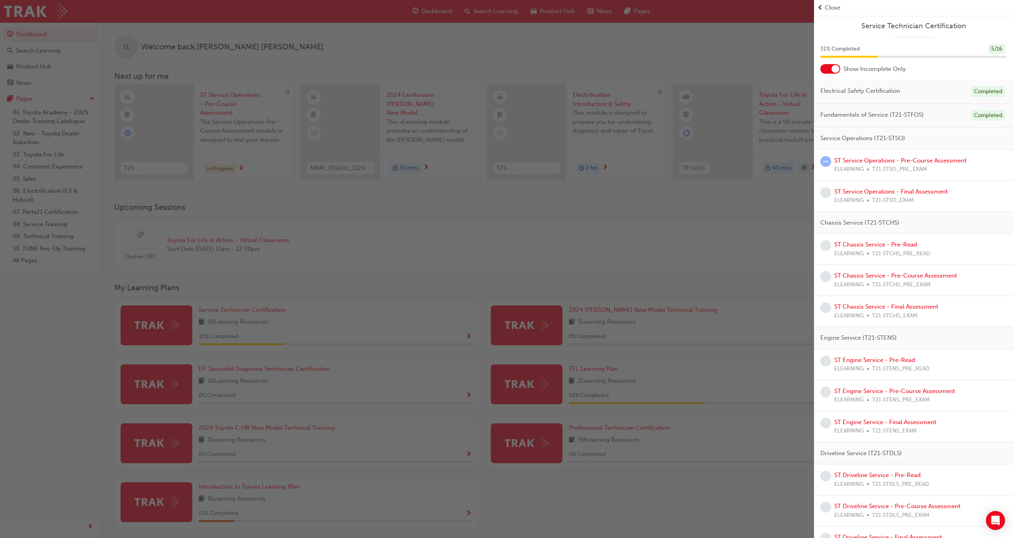
click at [833, 69] on div at bounding box center [835, 69] width 8 height 8
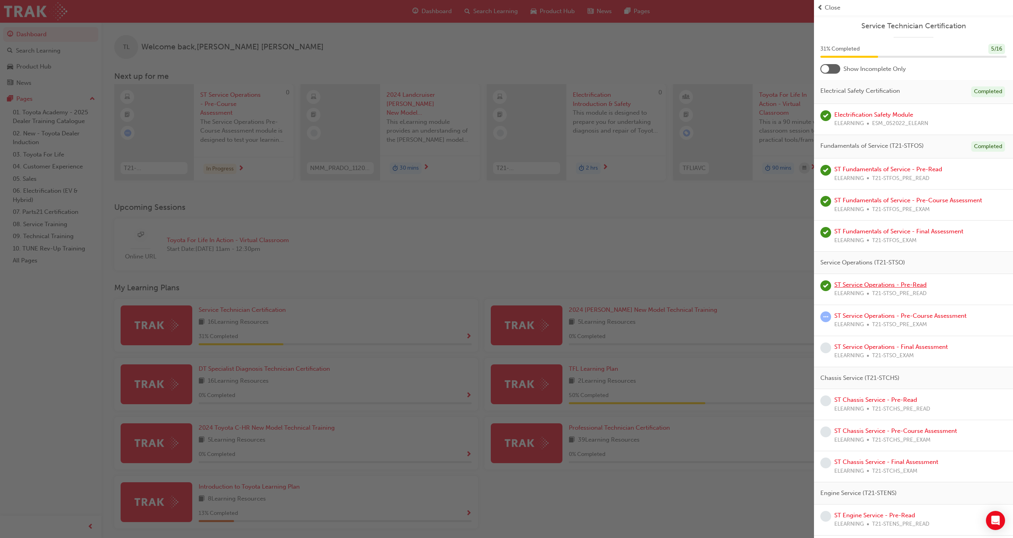
click at [863, 287] on link "ST Service Operations - Pre-Read" at bounding box center [880, 284] width 92 height 7
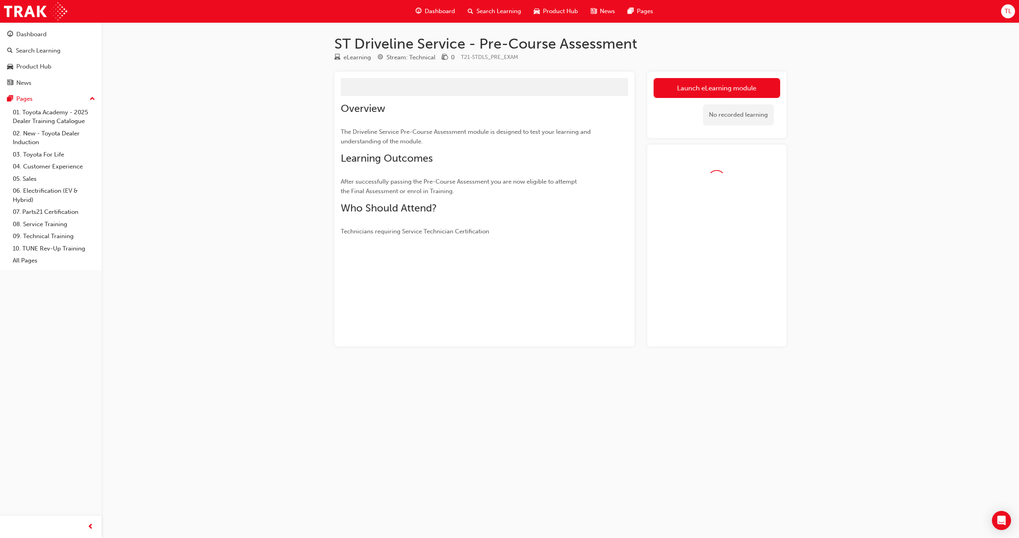
click at [688, 82] on button "Launch eLearning module" at bounding box center [716, 88] width 127 height 20
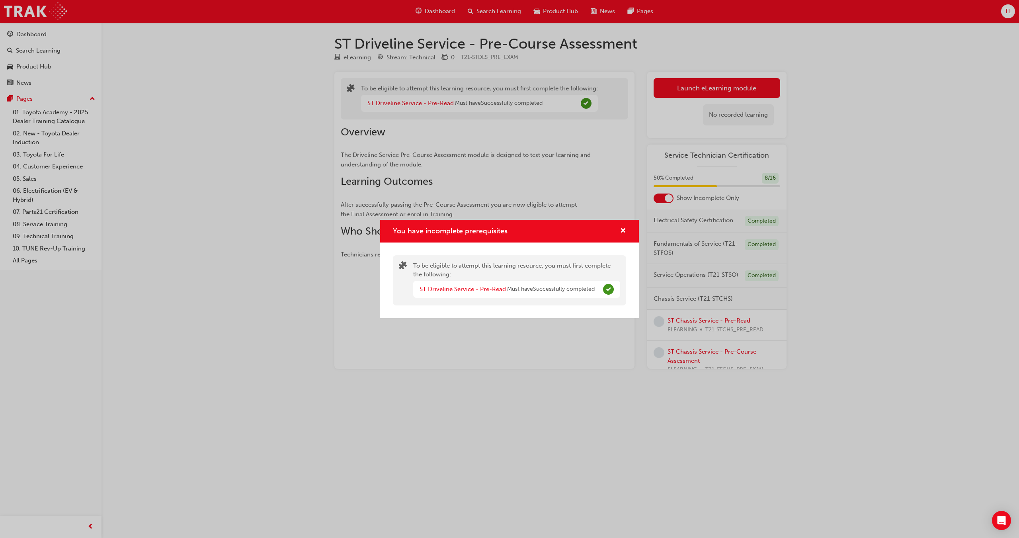
click at [672, 97] on div "You have incomplete prerequisites To be eligible to attempt this learning resou…" at bounding box center [509, 269] width 1019 height 538
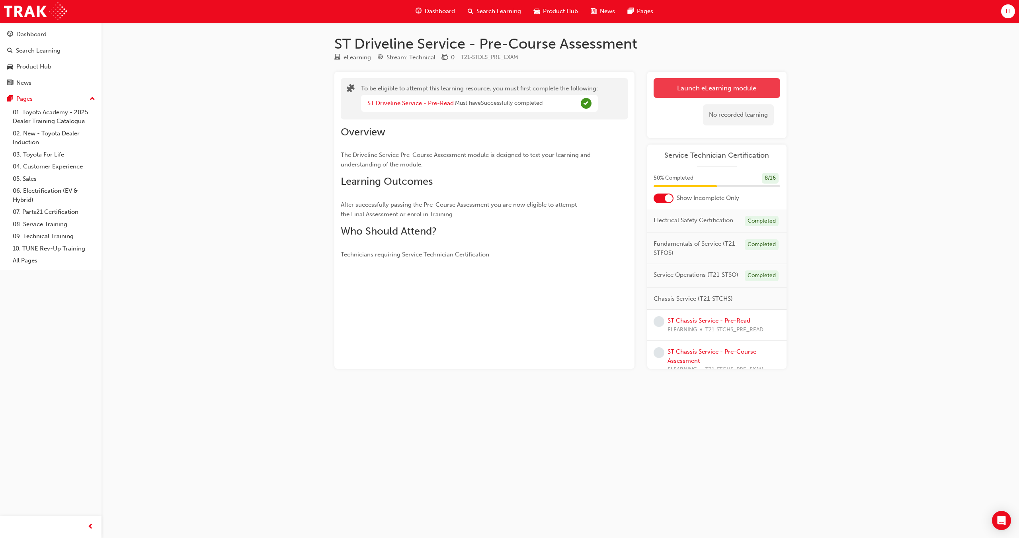
click at [668, 88] on button "Launch eLearning module" at bounding box center [716, 88] width 127 height 20
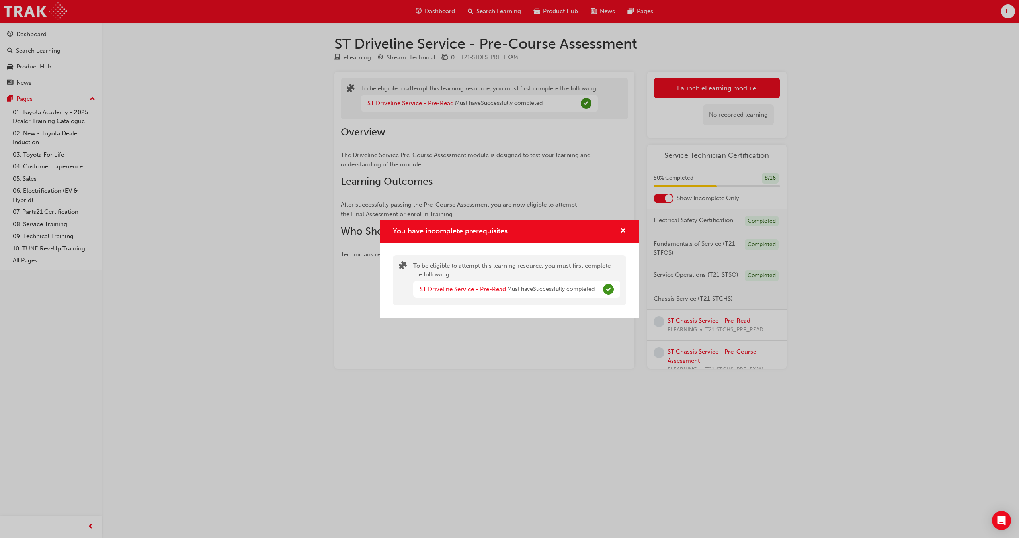
click at [608, 292] on span "Complete" at bounding box center [608, 289] width 11 height 11
click at [624, 233] on span "cross-icon" at bounding box center [623, 231] width 6 height 7
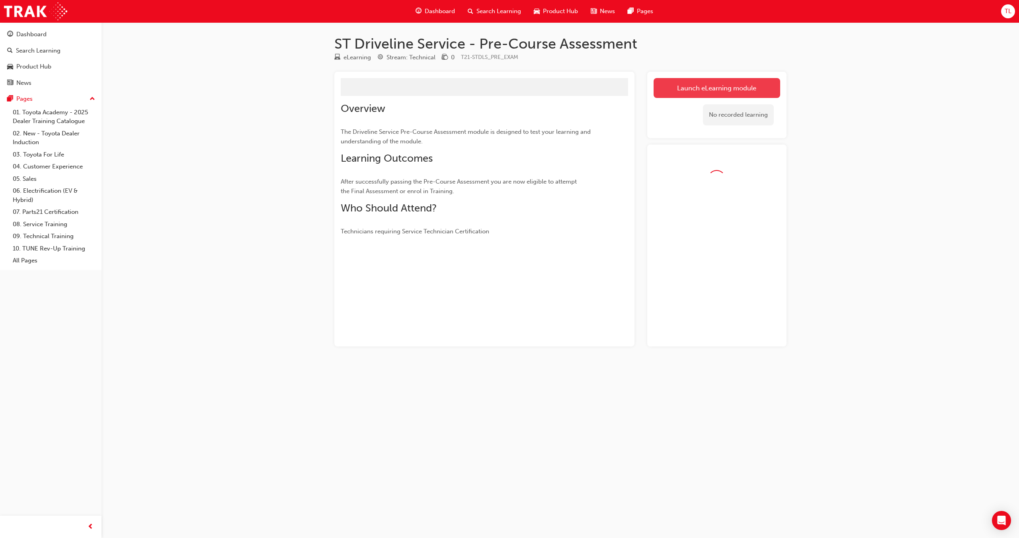
click at [671, 88] on link "Launch eLearning module" at bounding box center [716, 88] width 127 height 20
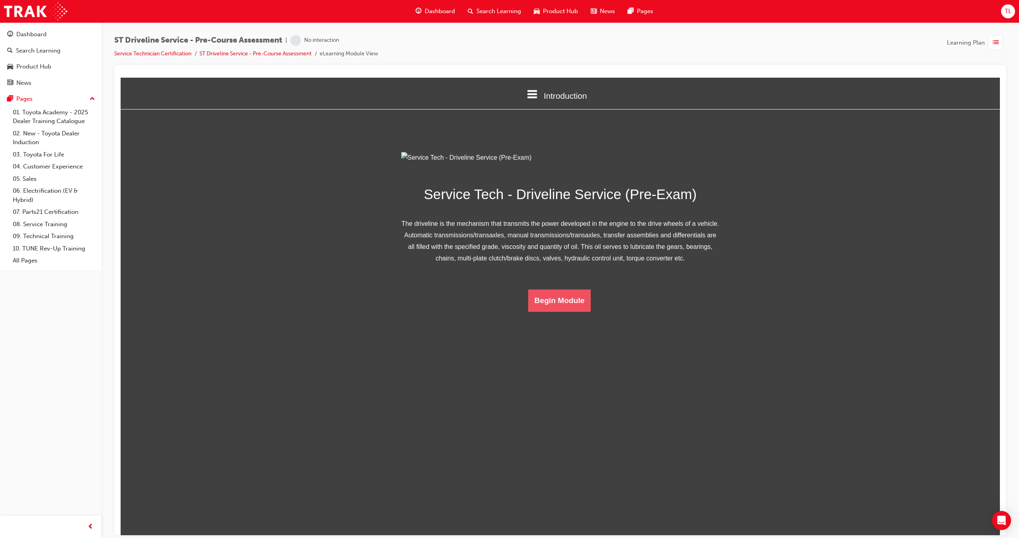
click at [550, 311] on button "Begin Module" at bounding box center [559, 300] width 63 height 22
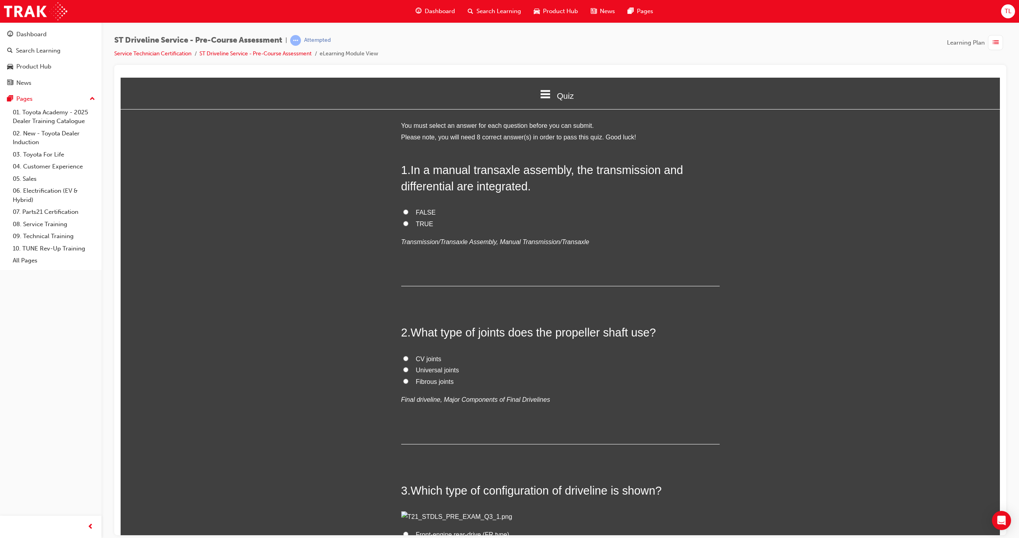
click at [403, 220] on input "TRUE" at bounding box center [405, 222] width 5 height 5
radio input "true"
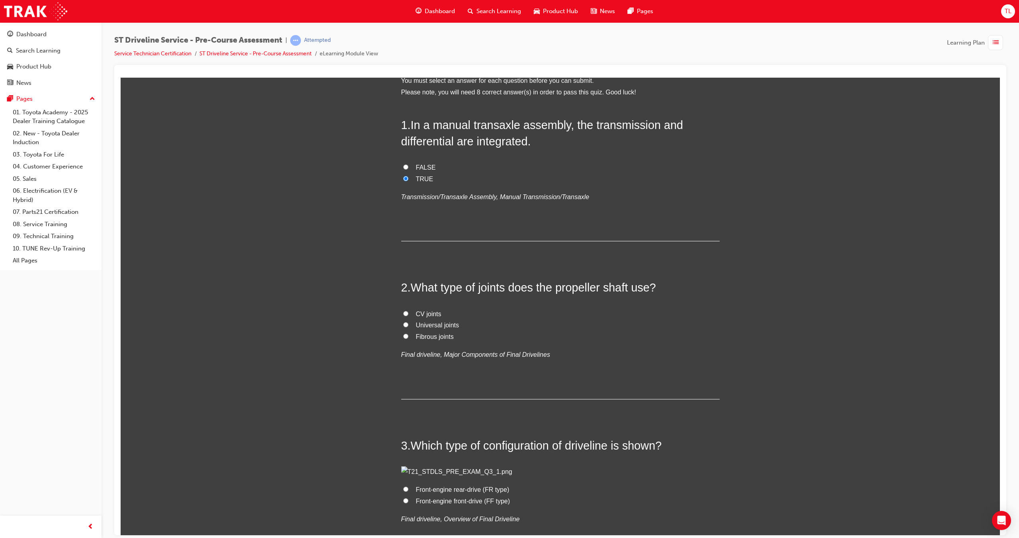
scroll to position [80, 0]
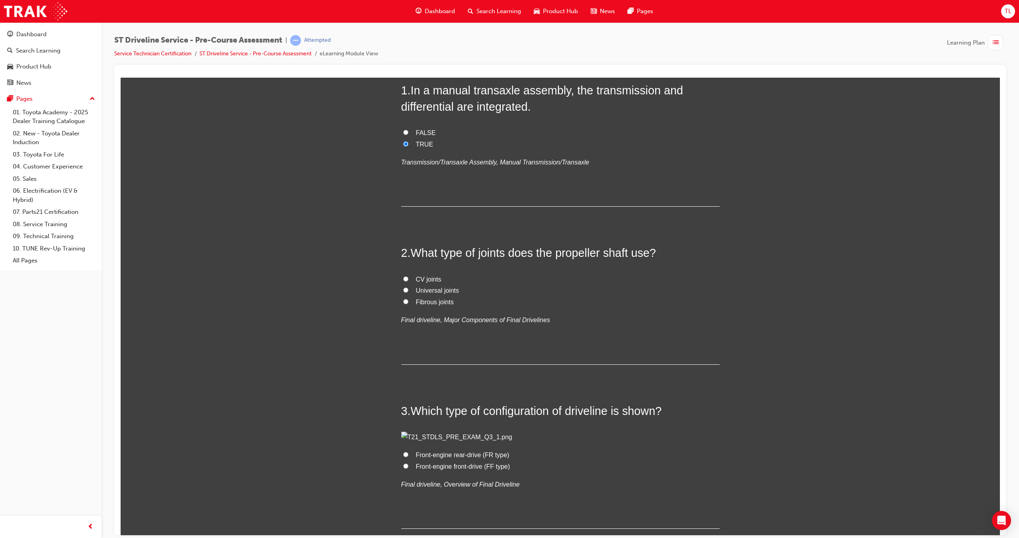
click at [417, 291] on span "Universal joints" at bounding box center [437, 290] width 43 height 7
click at [408, 291] on input "Universal joints" at bounding box center [405, 289] width 5 height 5
radio input "true"
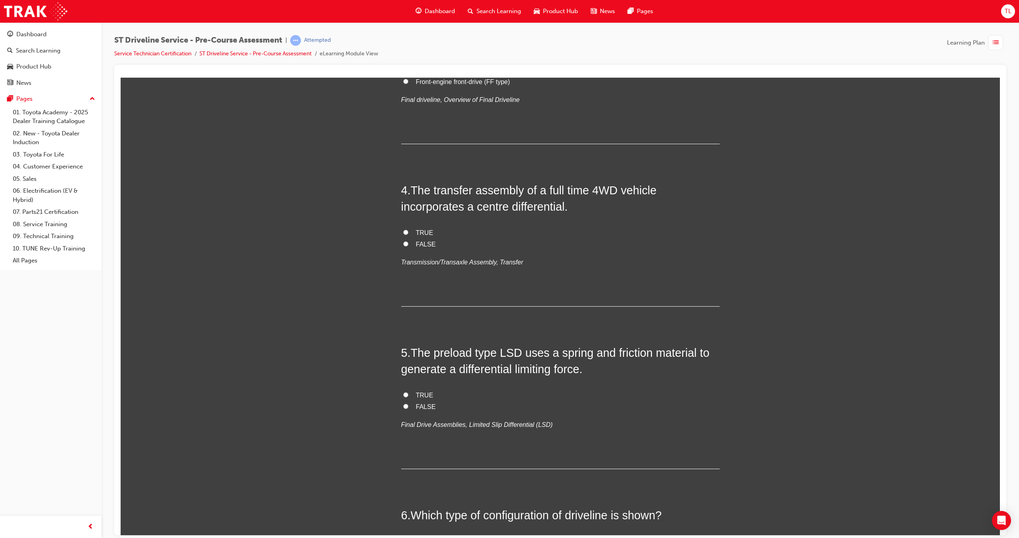
scroll to position [478, 0]
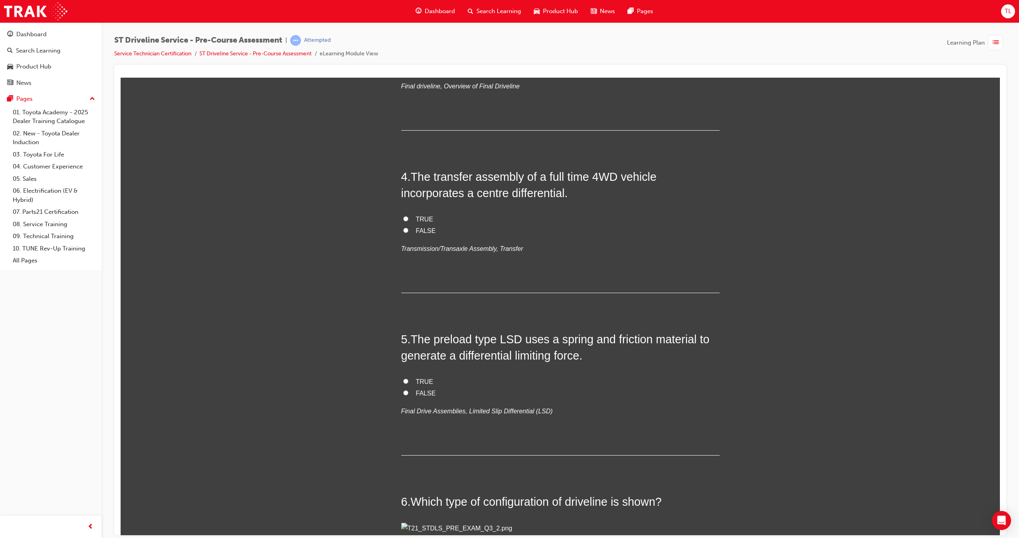
click at [403, 70] on input "Front-engine front-drive (FF type)" at bounding box center [405, 67] width 5 height 5
radio input "true"
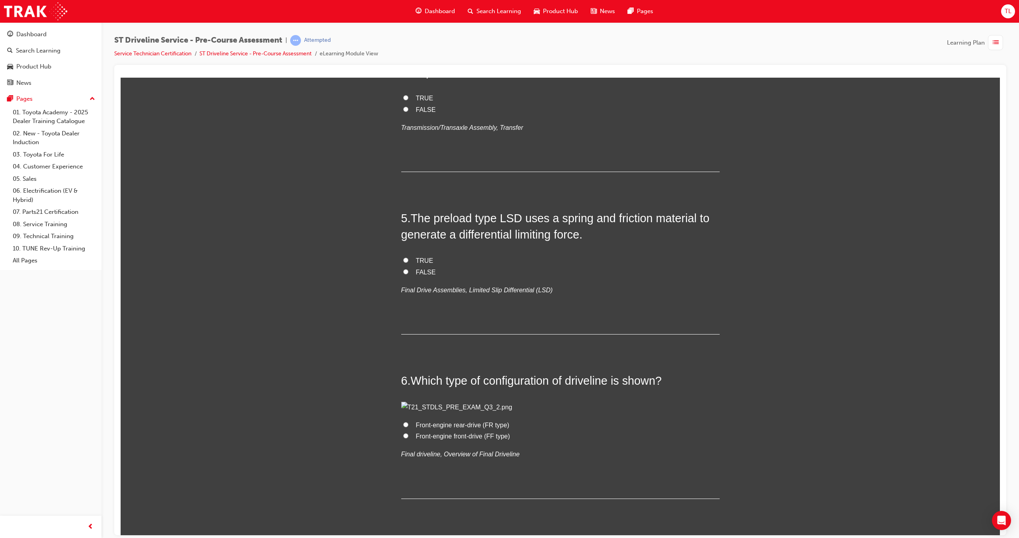
scroll to position [637, 0]
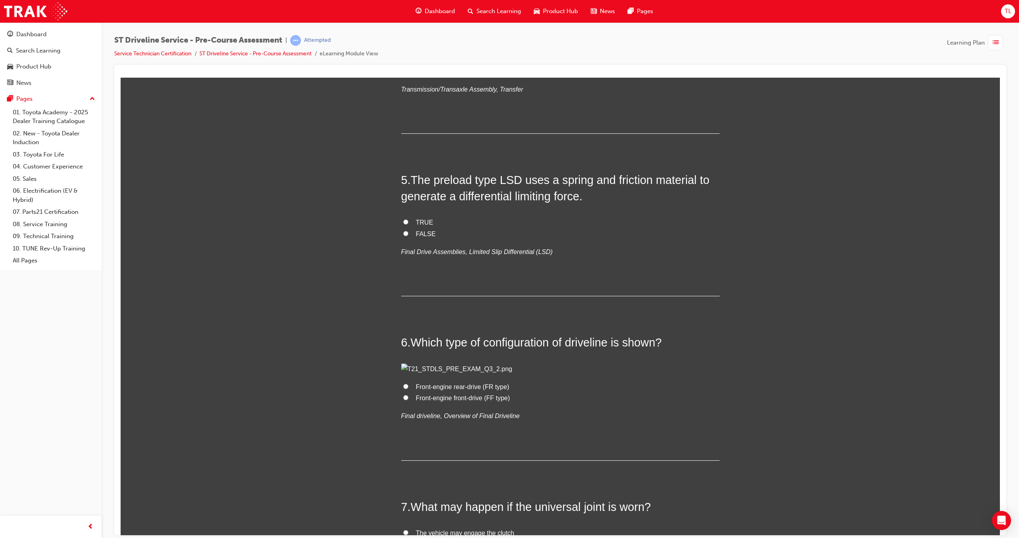
click at [410, 66] on label "TRUE" at bounding box center [560, 60] width 318 height 12
click at [408, 62] on input "TRUE" at bounding box center [405, 59] width 5 height 5
radio input "true"
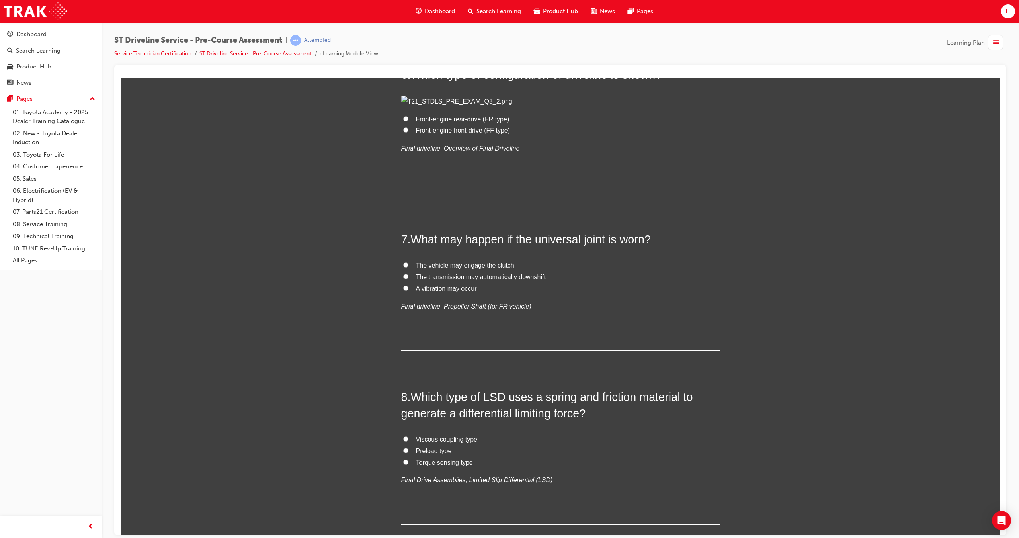
scroll to position [915, 0]
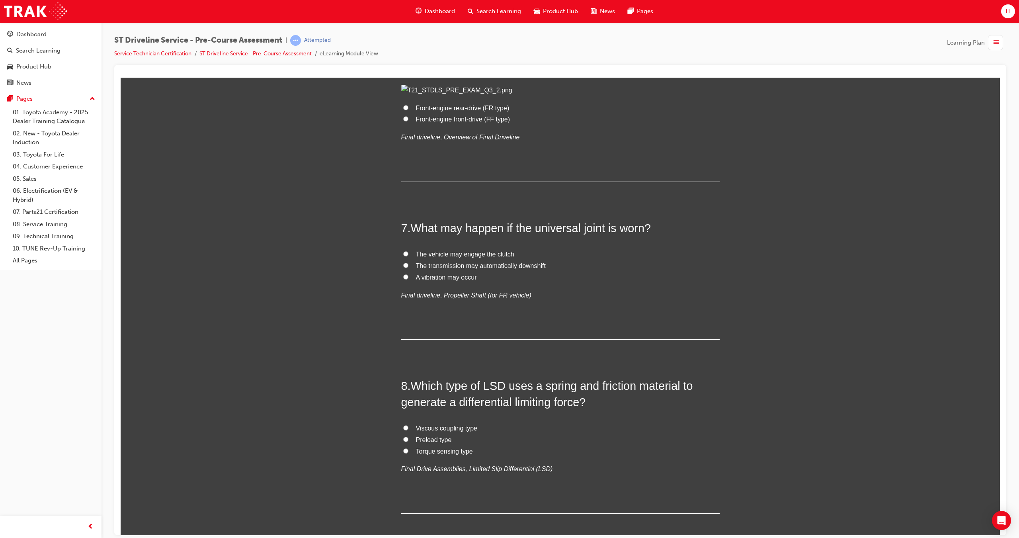
radio input "true"
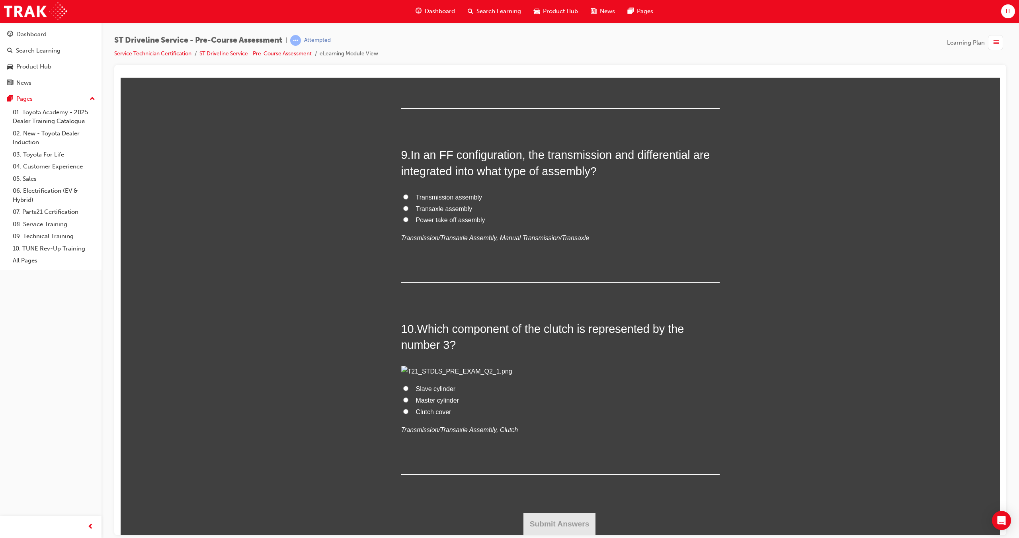
scroll to position [1433, 0]
radio input "true"
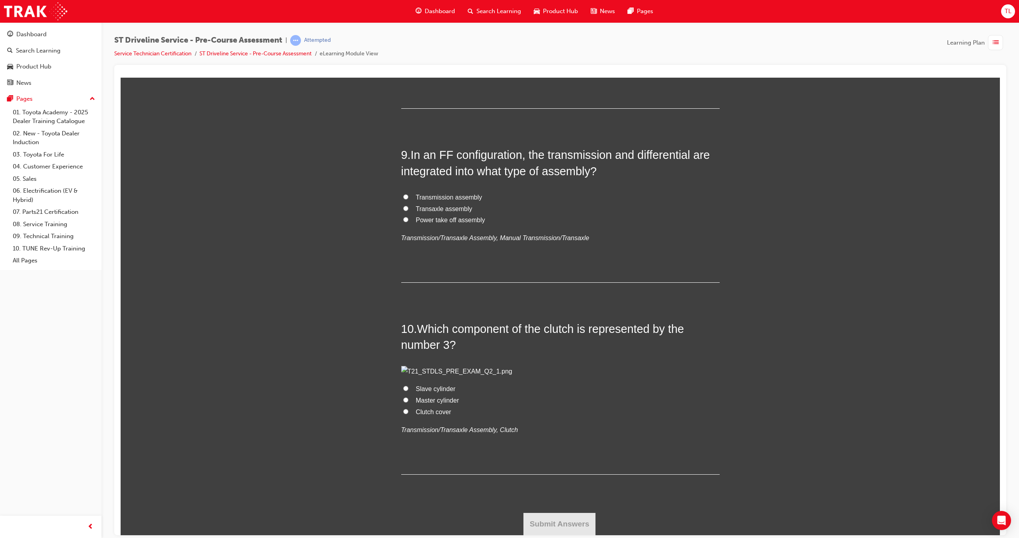
radio input "true"
click at [403, 25] on input "Viscous coupling type" at bounding box center [405, 22] width 5 height 5
radio input "true"
click at [401, 41] on label "Preload type" at bounding box center [560, 35] width 318 height 12
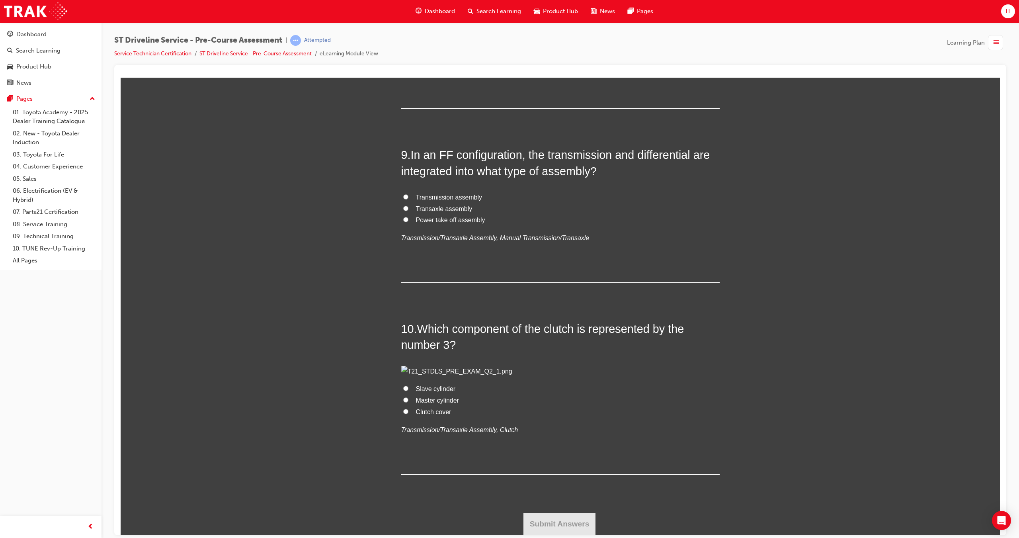
click at [403, 37] on input "Preload type" at bounding box center [405, 33] width 5 height 5
radio input "true"
click at [403, 215] on label "Transaxle assembly" at bounding box center [560, 209] width 318 height 12
click at [403, 211] on input "Transaxle assembly" at bounding box center [405, 207] width 5 height 5
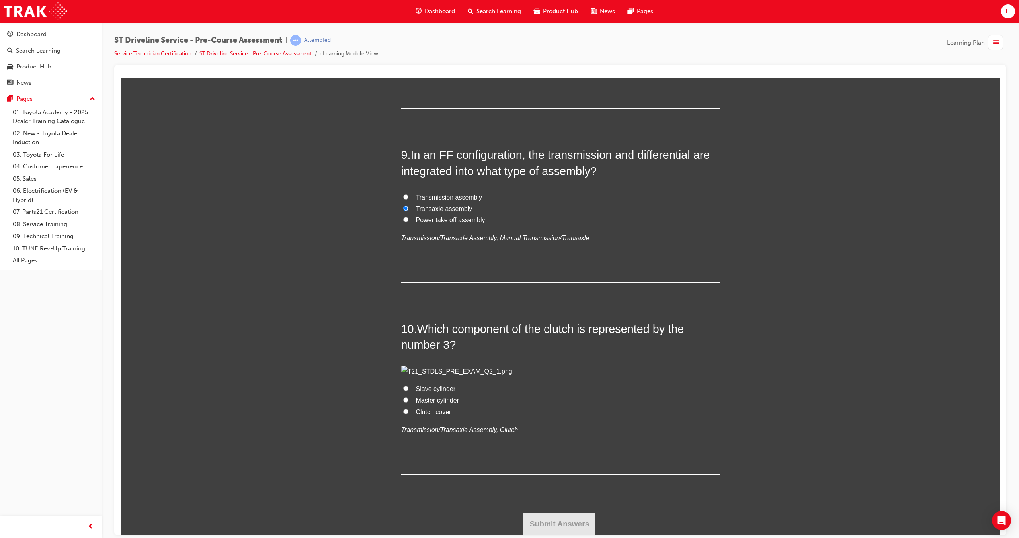
radio input "true"
click at [403, 402] on input "Master cylinder" at bounding box center [405, 399] width 5 height 5
radio input "true"
click at [556, 518] on button "Submit Answers" at bounding box center [559, 523] width 72 height 22
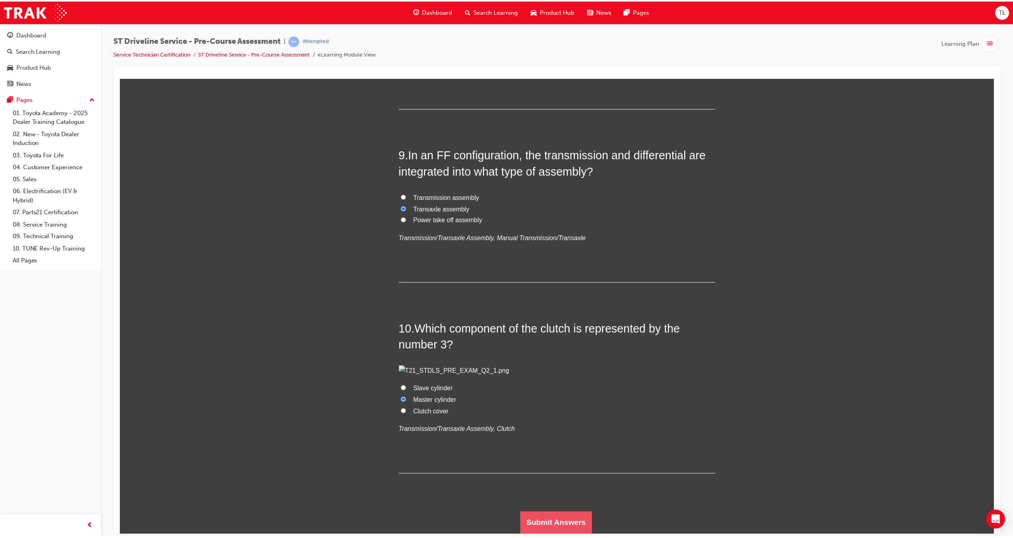
scroll to position [0, 0]
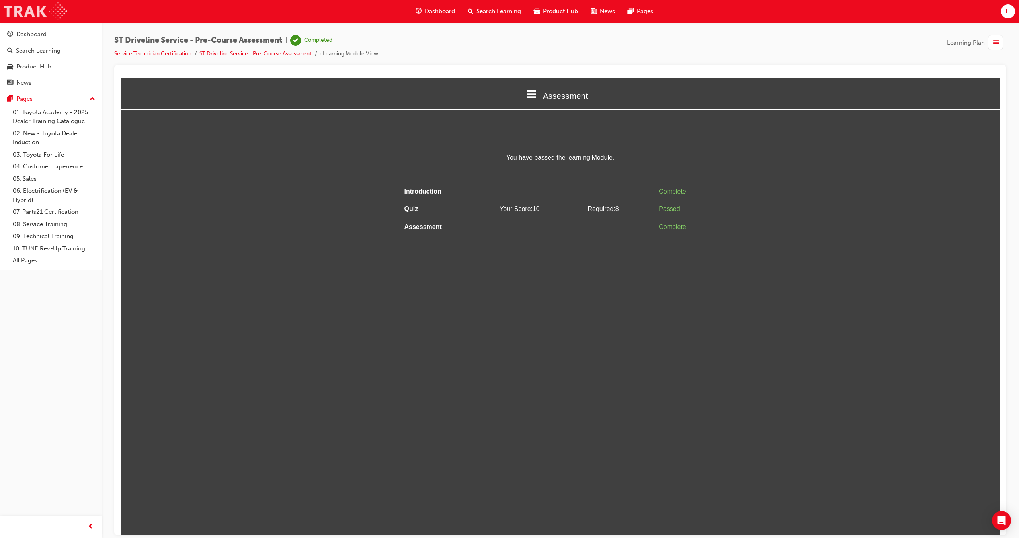
click at [21, 10] on img at bounding box center [35, 11] width 63 height 18
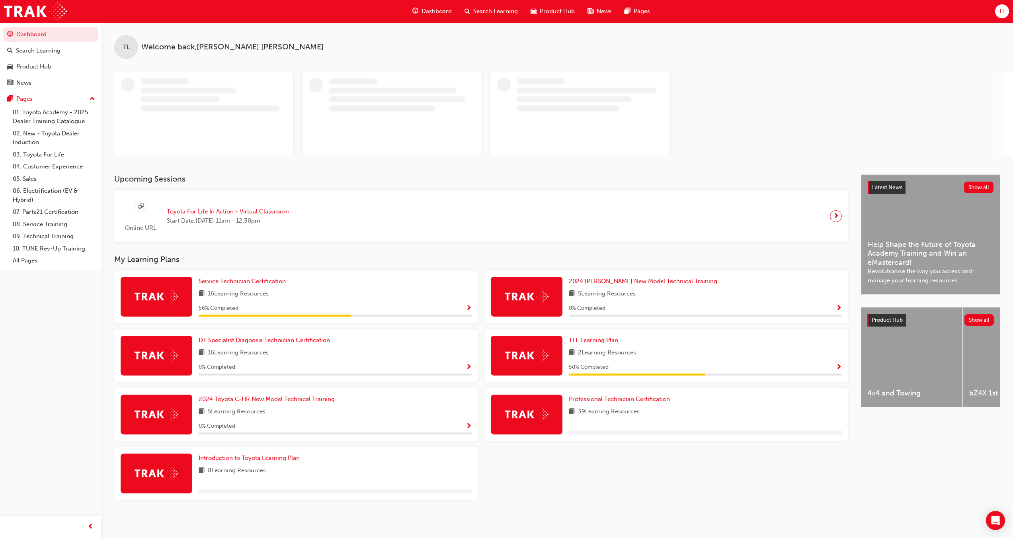
click at [469, 305] on span "Show Progress" at bounding box center [469, 308] width 6 height 7
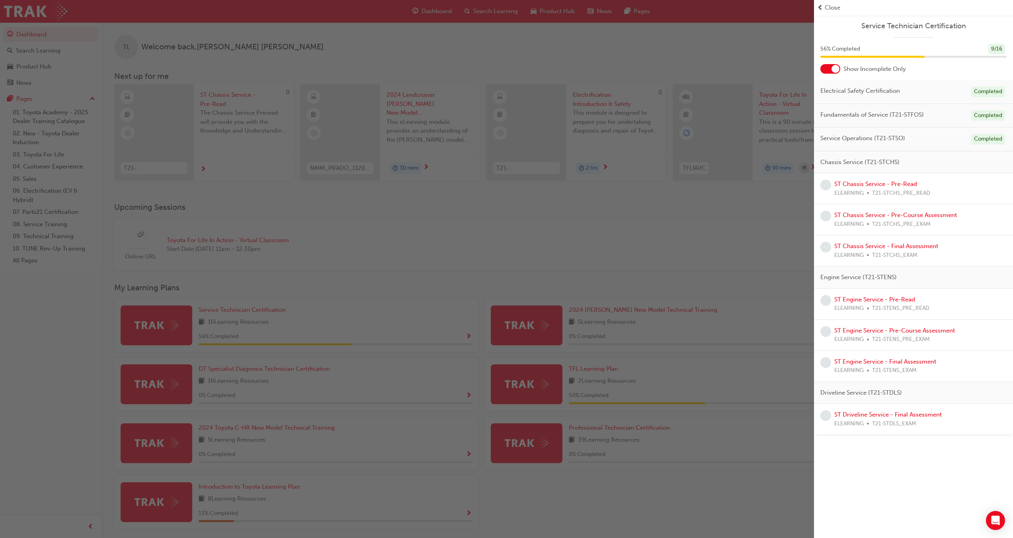
scroll to position [33, 0]
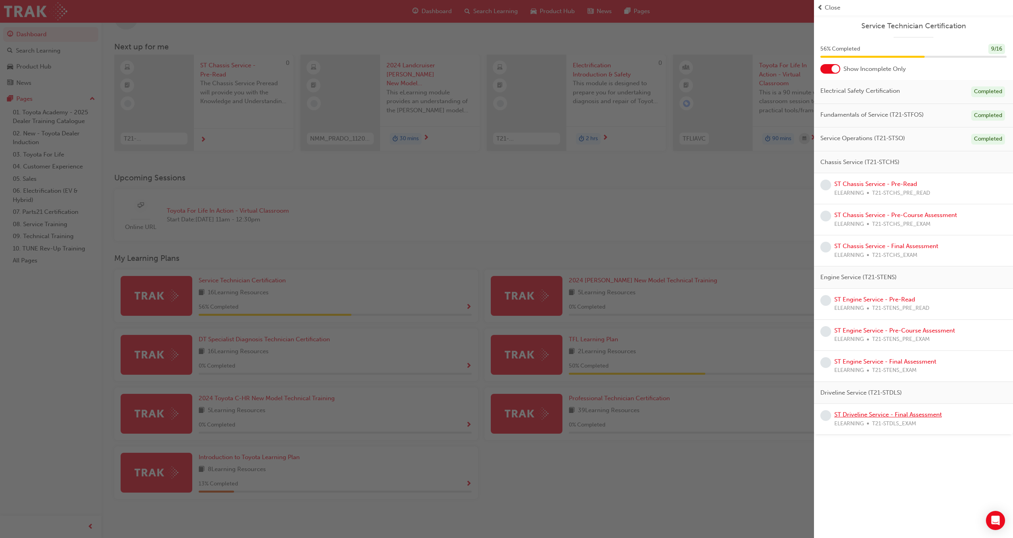
click at [879, 412] on link "ST Driveline Service - Final Assessment" at bounding box center [887, 414] width 107 height 7
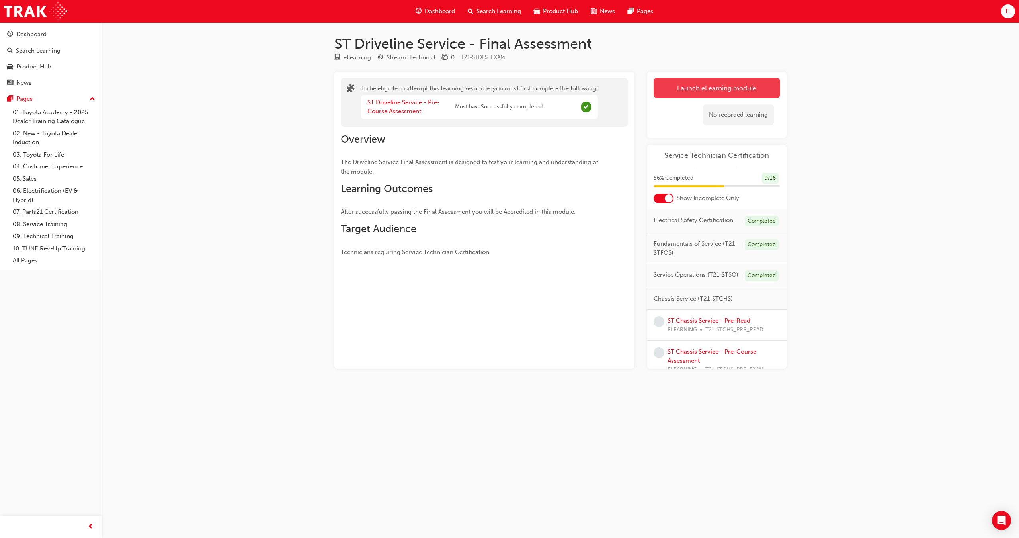
click at [692, 88] on button "Launch eLearning module" at bounding box center [716, 88] width 127 height 20
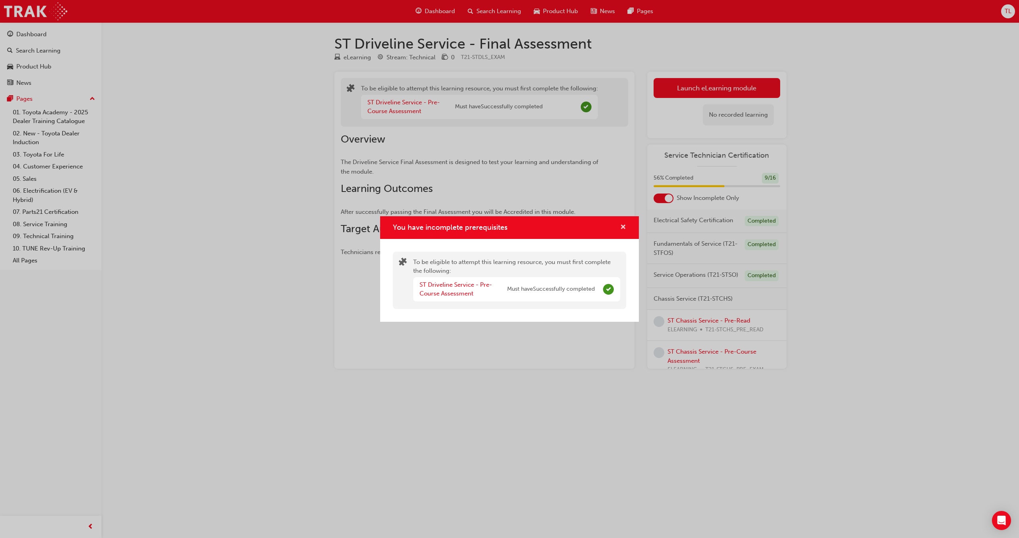
click at [624, 227] on span "cross-icon" at bounding box center [623, 227] width 6 height 7
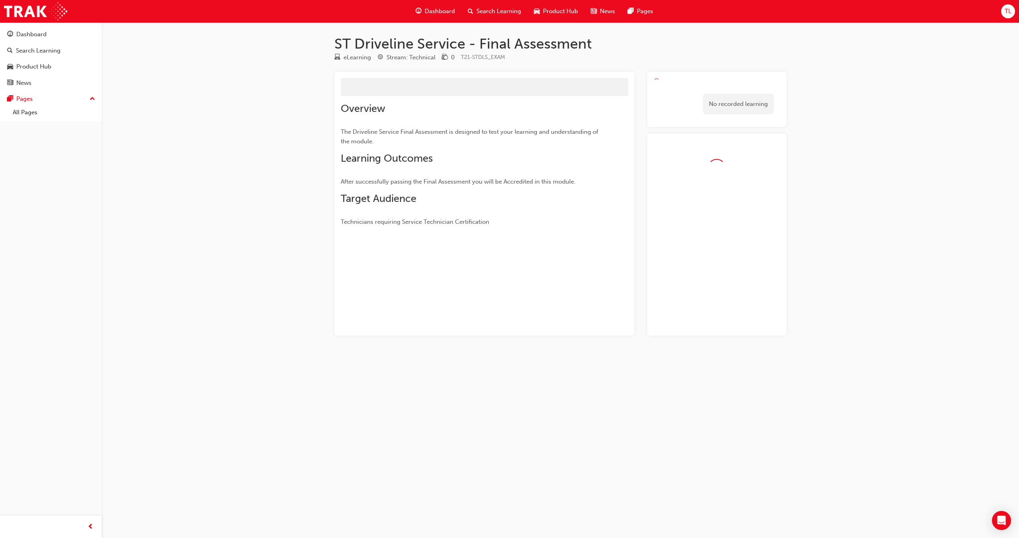
click at [690, 89] on div "No recorded learning" at bounding box center [716, 104] width 127 height 34
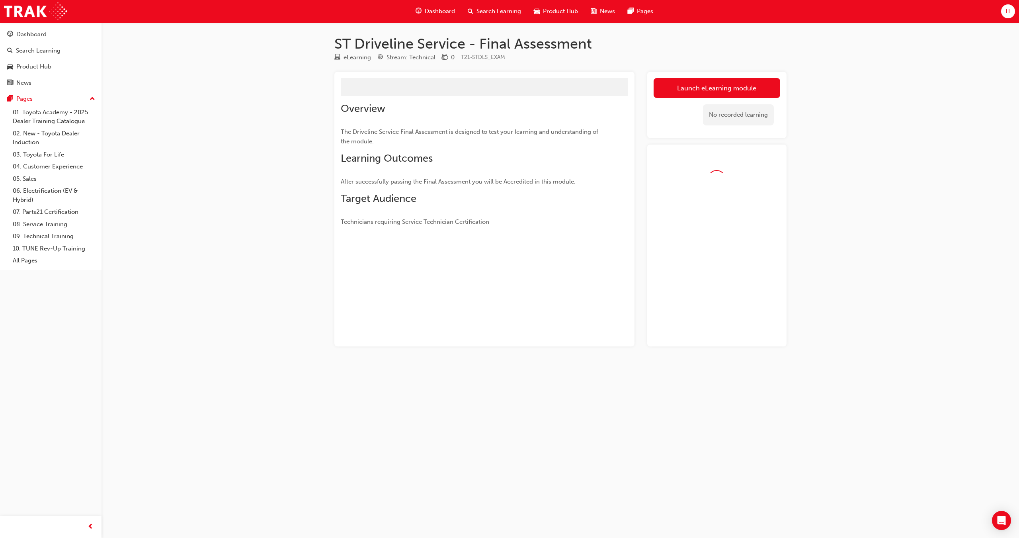
click at [690, 89] on button "Launch eLearning module" at bounding box center [716, 88] width 127 height 20
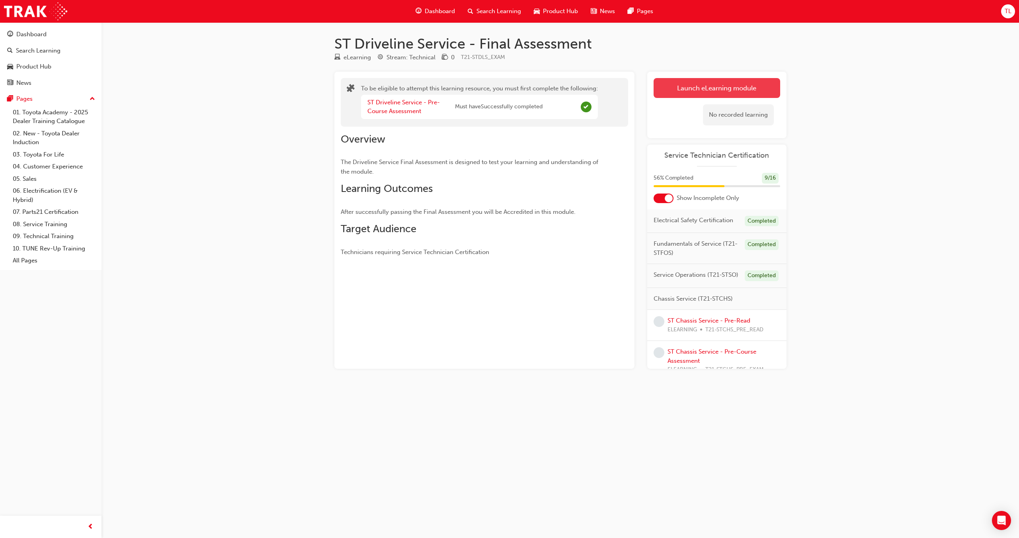
click at [677, 86] on button "Launch eLearning module" at bounding box center [716, 88] width 127 height 20
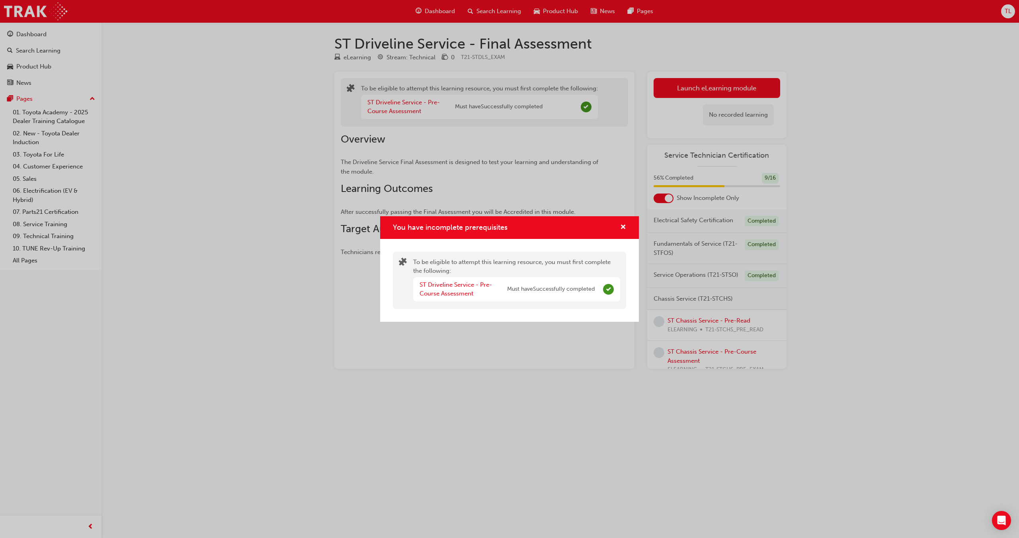
click at [626, 224] on div "You have incomplete prerequisites" at bounding box center [509, 227] width 259 height 23
click at [622, 226] on span "cross-icon" at bounding box center [623, 227] width 6 height 7
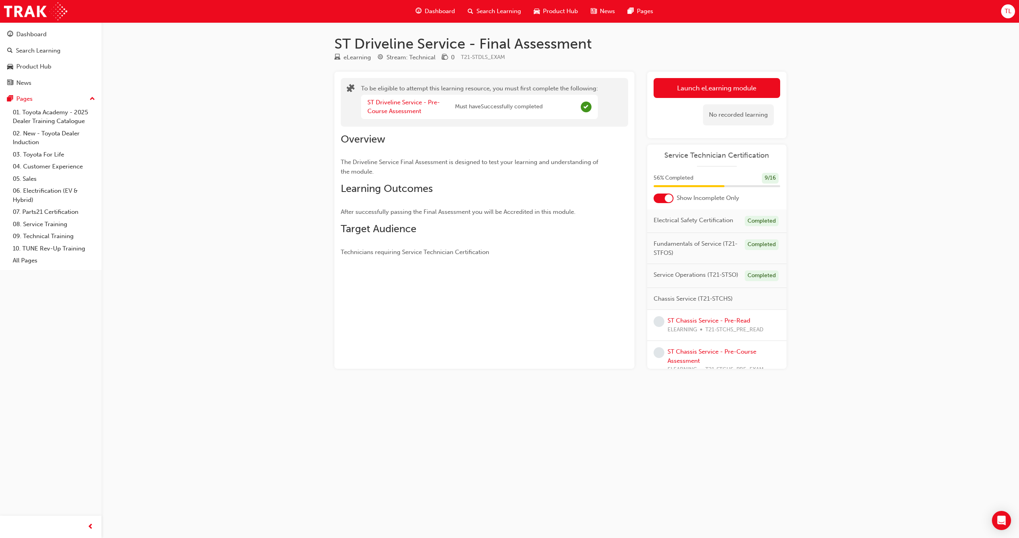
click at [588, 104] on span "Complete" at bounding box center [586, 106] width 11 height 11
click at [587, 104] on span "Complete" at bounding box center [586, 106] width 11 height 11
click at [584, 105] on span "Complete" at bounding box center [586, 106] width 11 height 11
click at [411, 105] on link "ST Driveline Service - Pre-Course Assessment" at bounding box center [403, 107] width 72 height 16
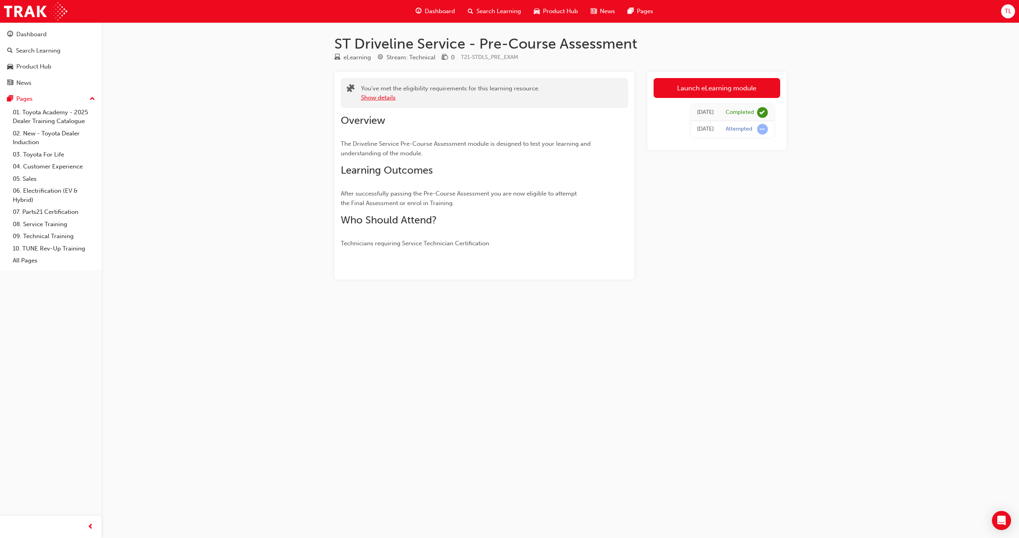
click at [376, 98] on button "Show details" at bounding box center [378, 97] width 35 height 9
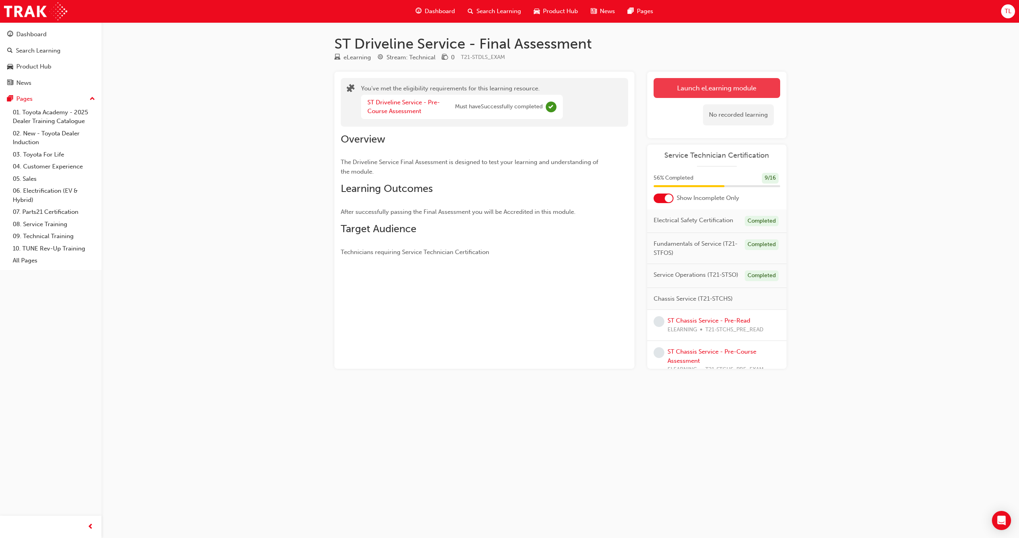
click at [701, 92] on button "Launch eLearning module" at bounding box center [716, 88] width 127 height 20
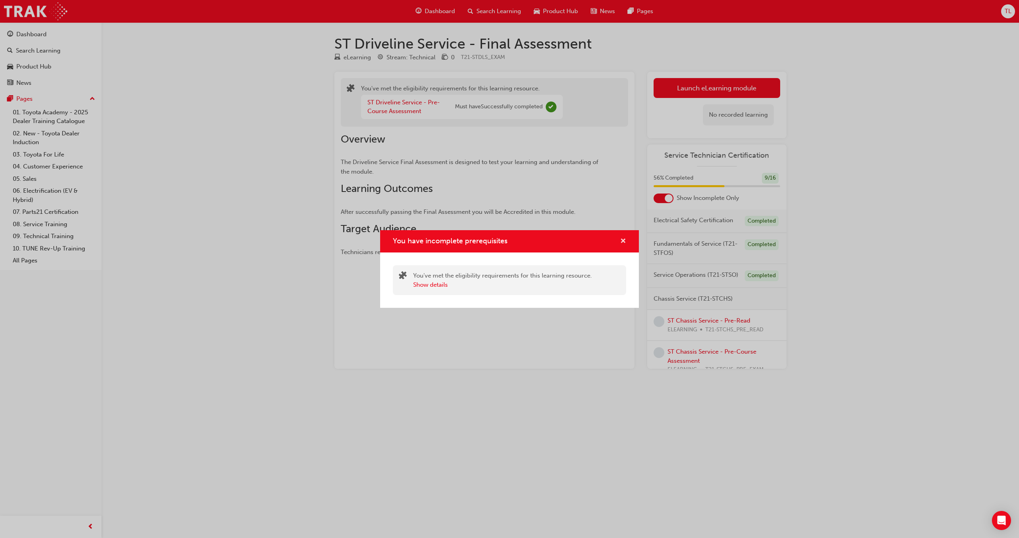
click at [622, 244] on span "cross-icon" at bounding box center [623, 241] width 6 height 7
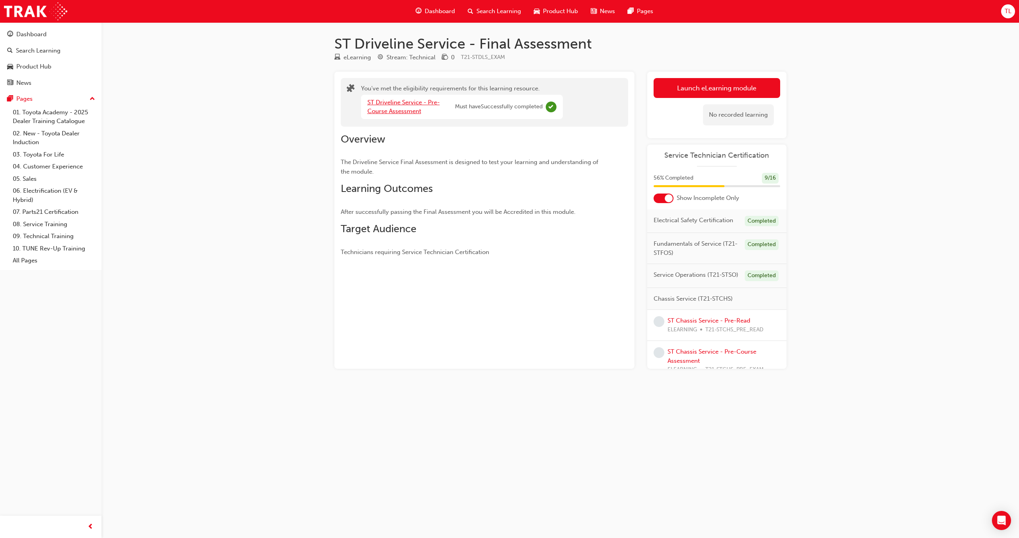
click at [410, 113] on link "ST Driveline Service - Pre-Course Assessment" at bounding box center [403, 107] width 72 height 16
click at [717, 96] on button "Launch eLearning module" at bounding box center [716, 88] width 127 height 20
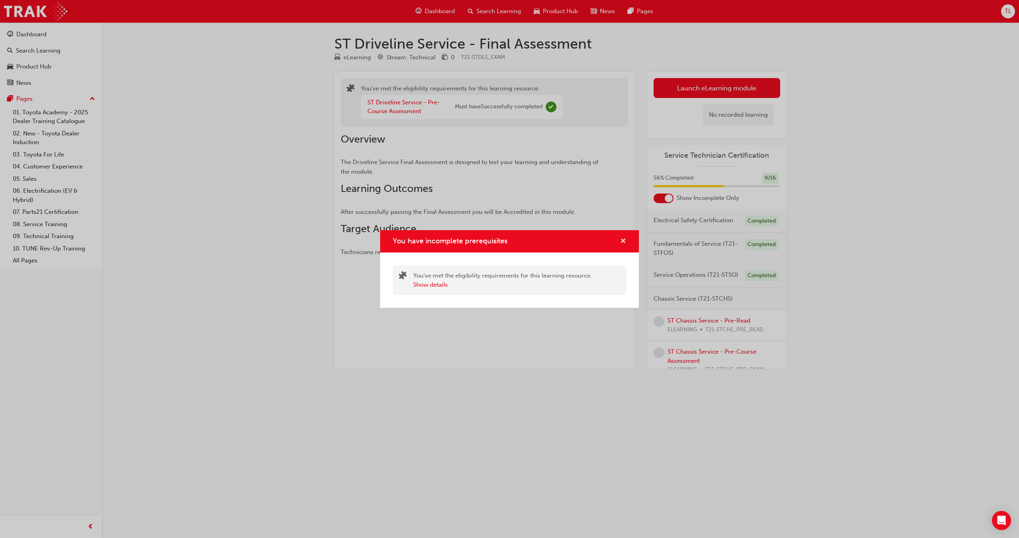
click at [625, 242] on span "cross-icon" at bounding box center [623, 241] width 6 height 7
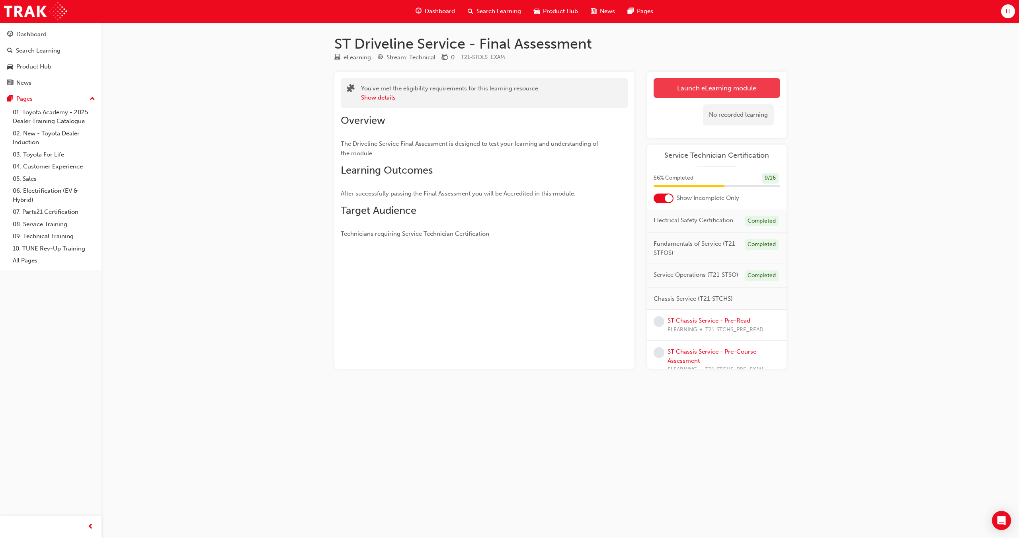
click at [675, 89] on link "Launch eLearning module" at bounding box center [716, 88] width 127 height 20
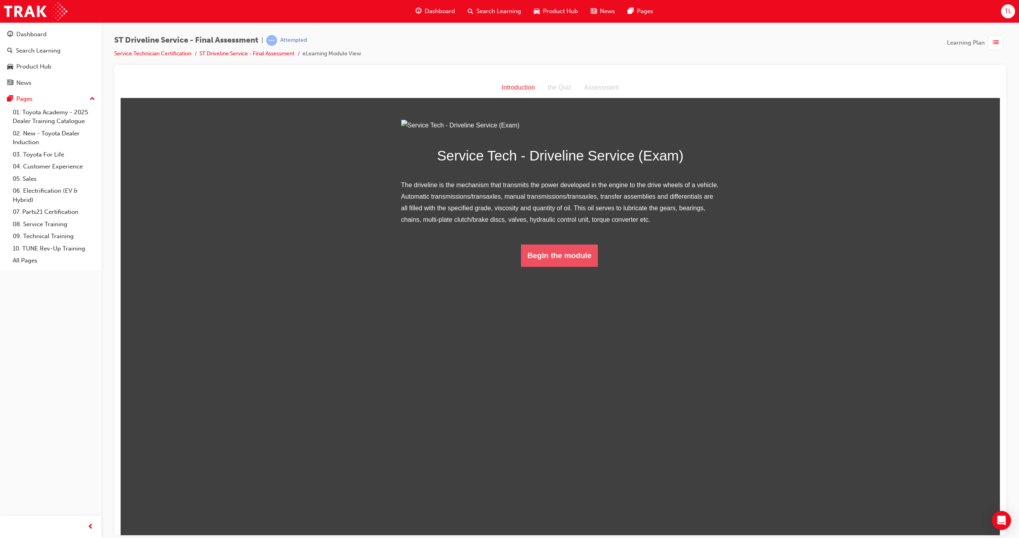
click at [550, 266] on button "Begin the module" at bounding box center [559, 255] width 77 height 22
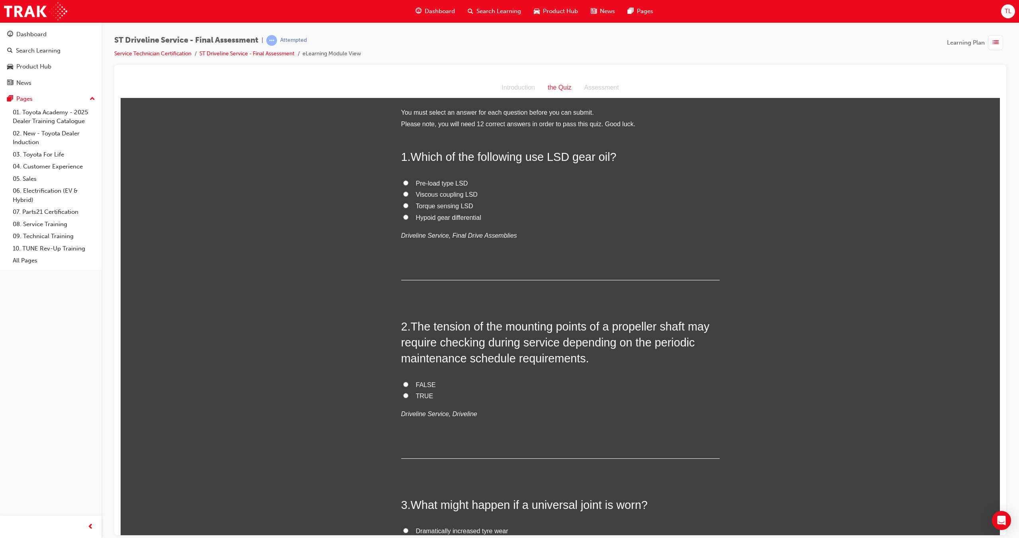
click at [405, 178] on label "Pre-load type LSD" at bounding box center [560, 183] width 318 height 12
click at [403, 181] on input "Pre-load type LSD" at bounding box center [405, 182] width 5 height 5
radio input "true"
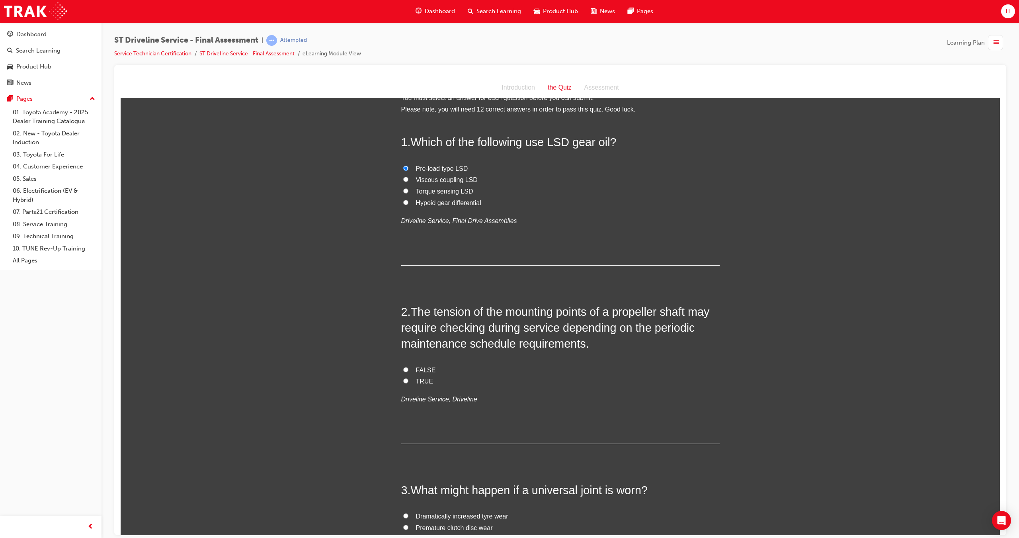
scroll to position [40, 0]
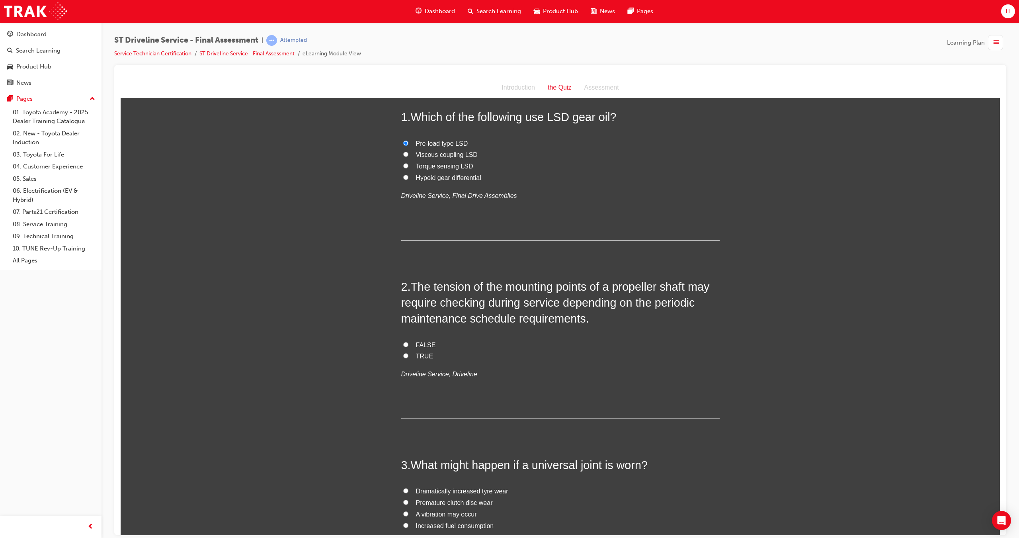
click at [403, 345] on input "FALSE" at bounding box center [405, 343] width 5 height 5
radio input "true"
click at [411, 353] on label "TRUE" at bounding box center [560, 356] width 318 height 12
click at [408, 353] on input "TRUE" at bounding box center [405, 355] width 5 height 5
radio input "true"
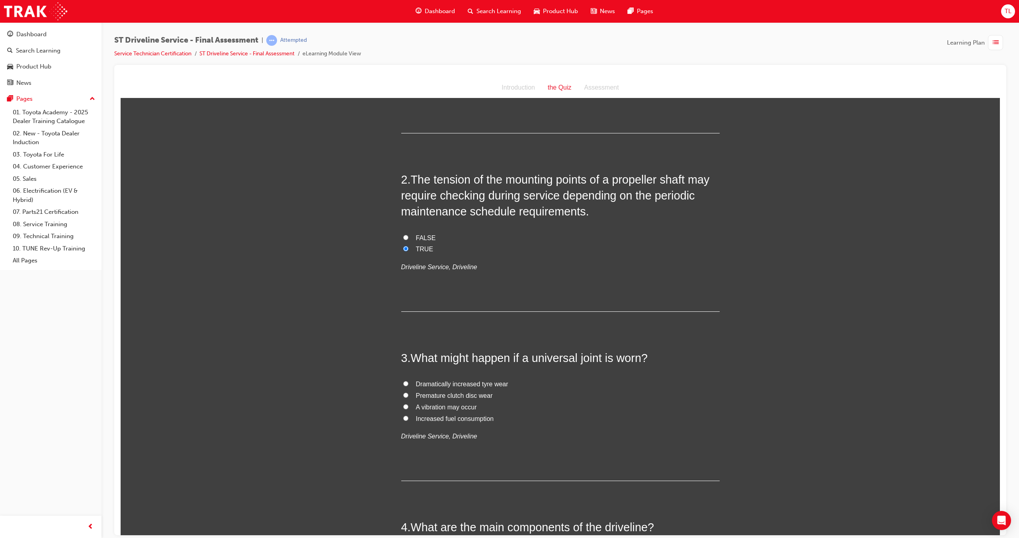
scroll to position [159, 0]
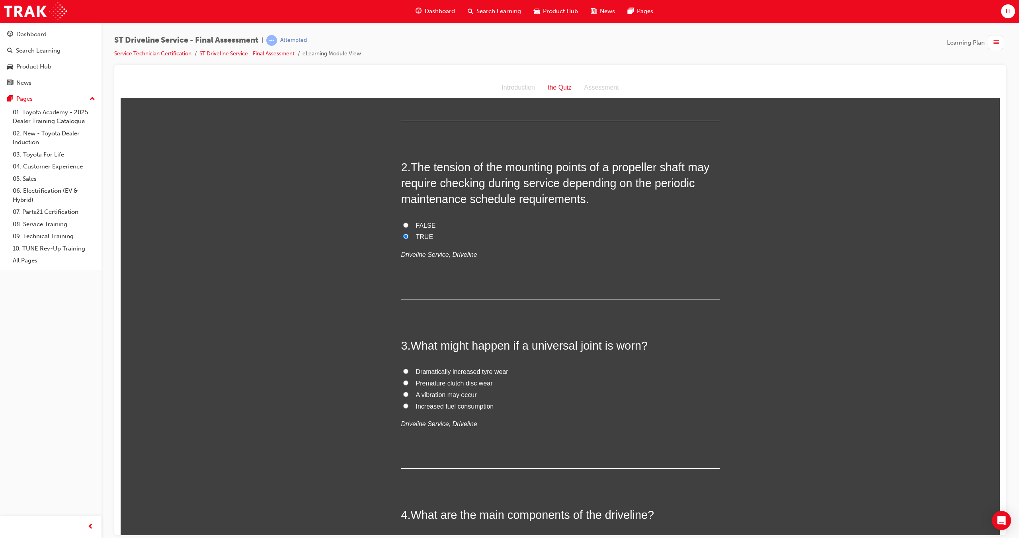
click at [403, 391] on input "A vibration may occur" at bounding box center [405, 393] width 5 height 5
radio input "true"
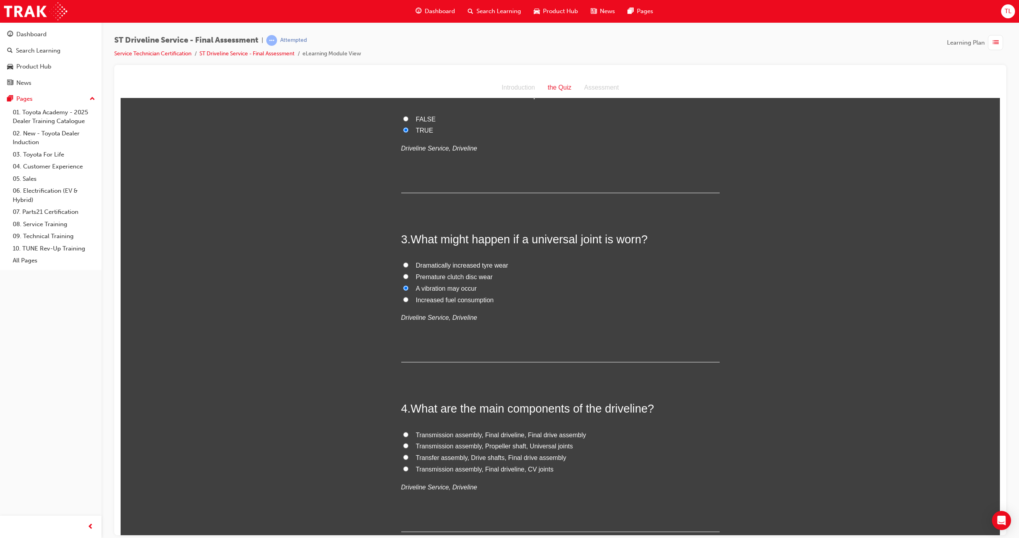
scroll to position [279, 0]
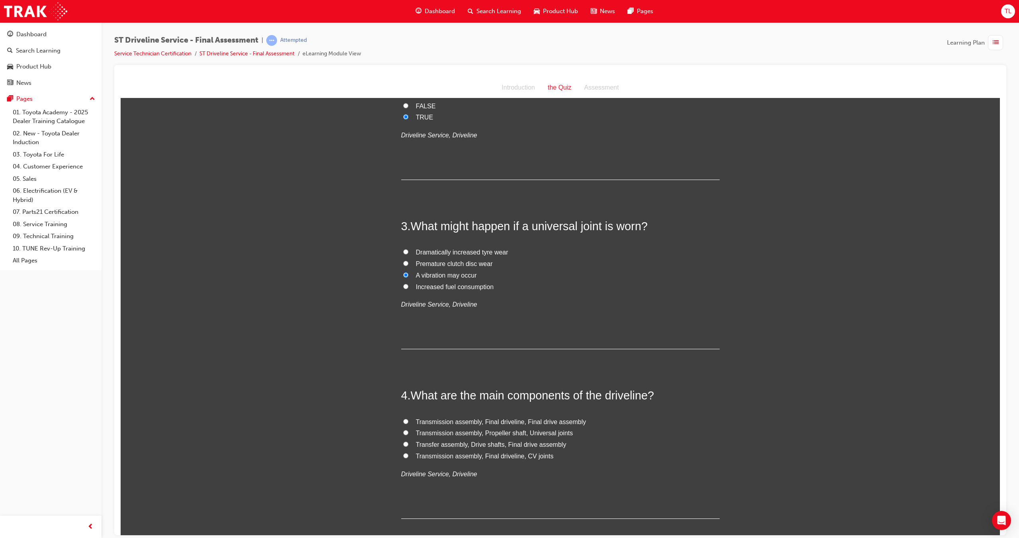
click at [401, 427] on label "Transmission assembly, Propeller shaft, Universal joints" at bounding box center [560, 433] width 318 height 12
click at [403, 429] on input "Transmission assembly, Propeller shaft, Universal joints" at bounding box center [405, 431] width 5 height 5
radio input "true"
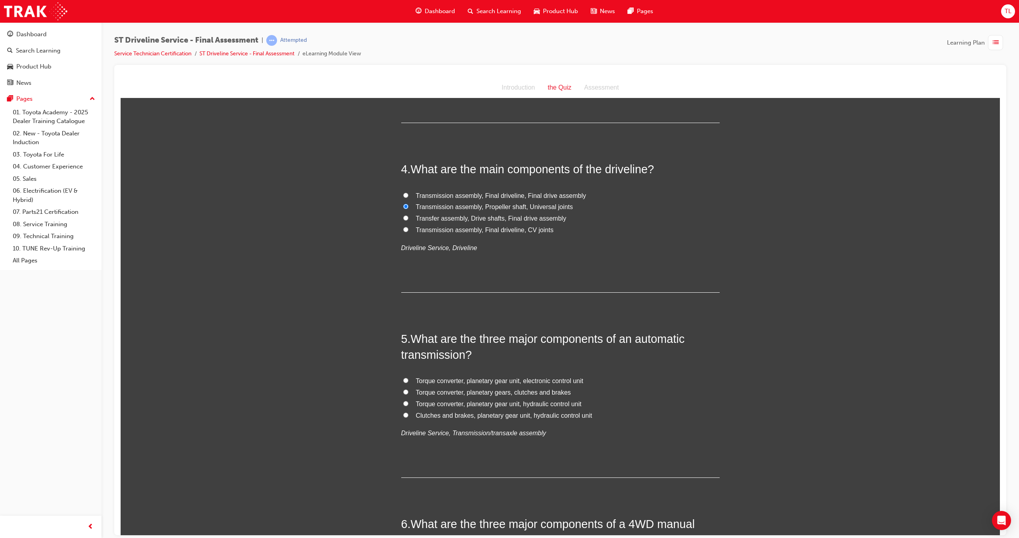
scroll to position [517, 0]
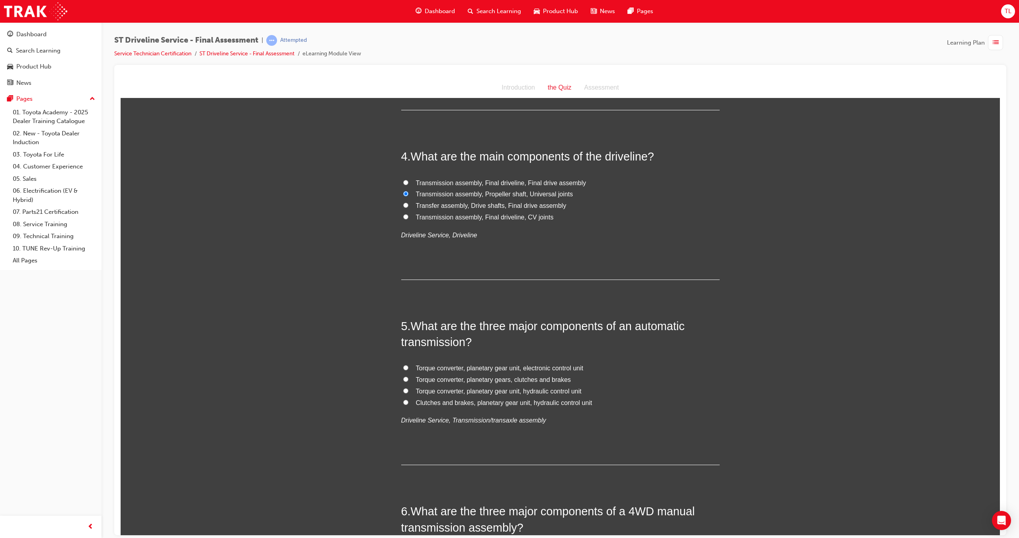
click at [444, 364] on span "Torque converter, planetary gear unit, electronic control unit" at bounding box center [500, 367] width 168 height 7
click at [408, 365] on input "Torque converter, planetary gear unit, electronic control unit" at bounding box center [405, 367] width 5 height 5
radio input "true"
click at [491, 390] on span "Torque converter, planetary gear unit, hydraulic control unit" at bounding box center [499, 390] width 166 height 7
click at [408, 390] on input "Torque converter, planetary gear unit, hydraulic control unit" at bounding box center [405, 390] width 5 height 5
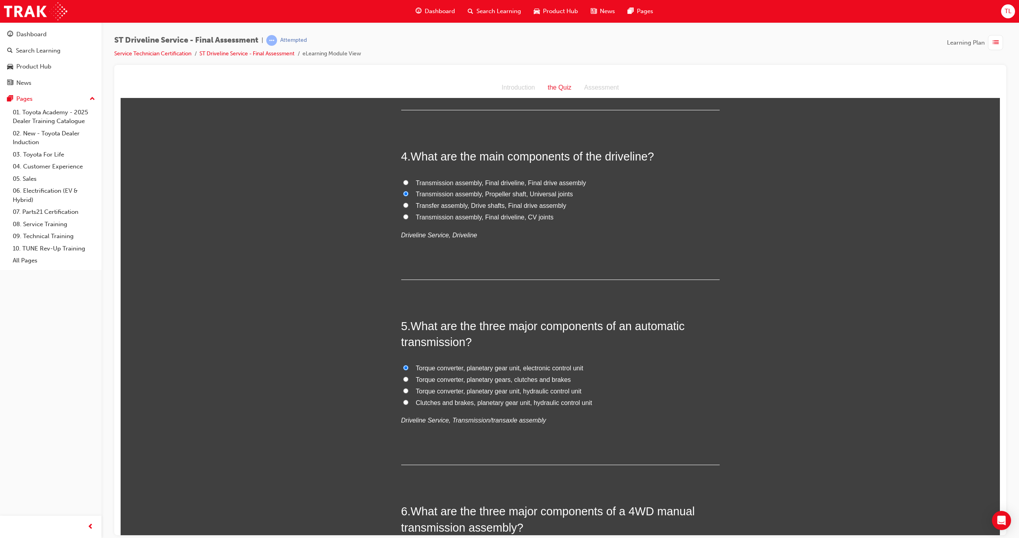
radio input "true"
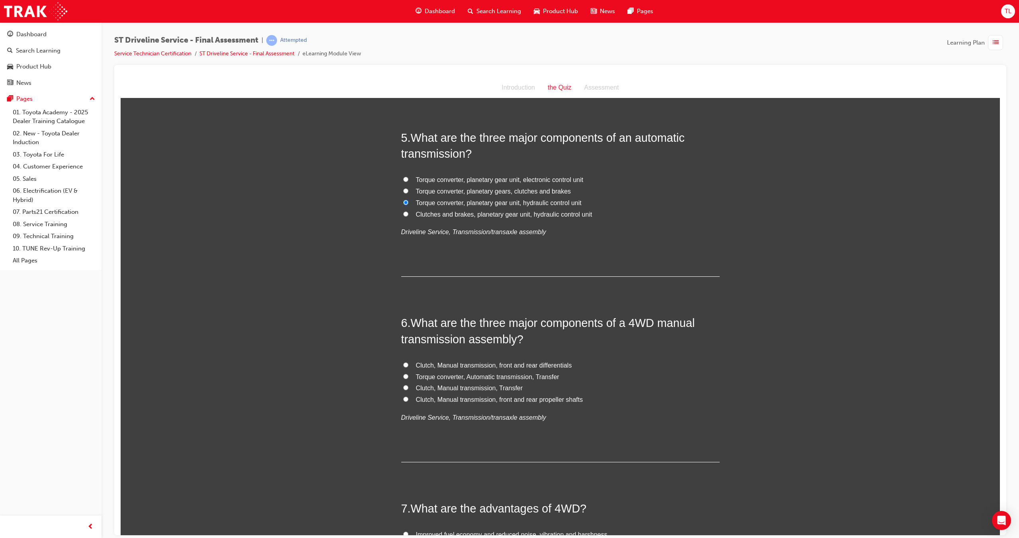
scroll to position [756, 0]
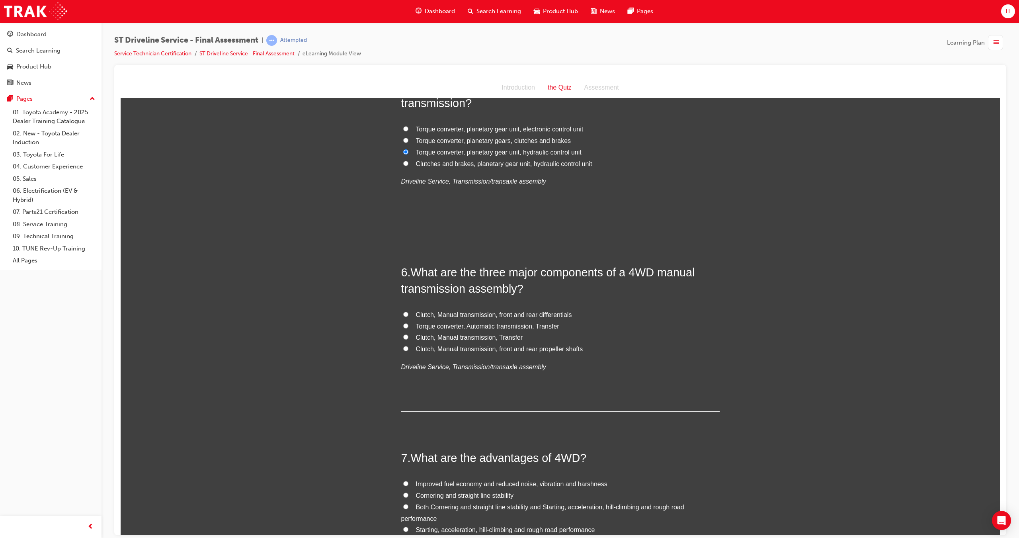
click at [443, 314] on span "Clutch, Manual transmission, front and rear differentials" at bounding box center [494, 314] width 156 height 7
click at [408, 314] on input "Clutch, Manual transmission, front and rear differentials" at bounding box center [405, 313] width 5 height 5
radio input "true"
click at [403, 339] on input "Clutch, Manual transmission, Transfer" at bounding box center [405, 336] width 5 height 5
radio input "true"
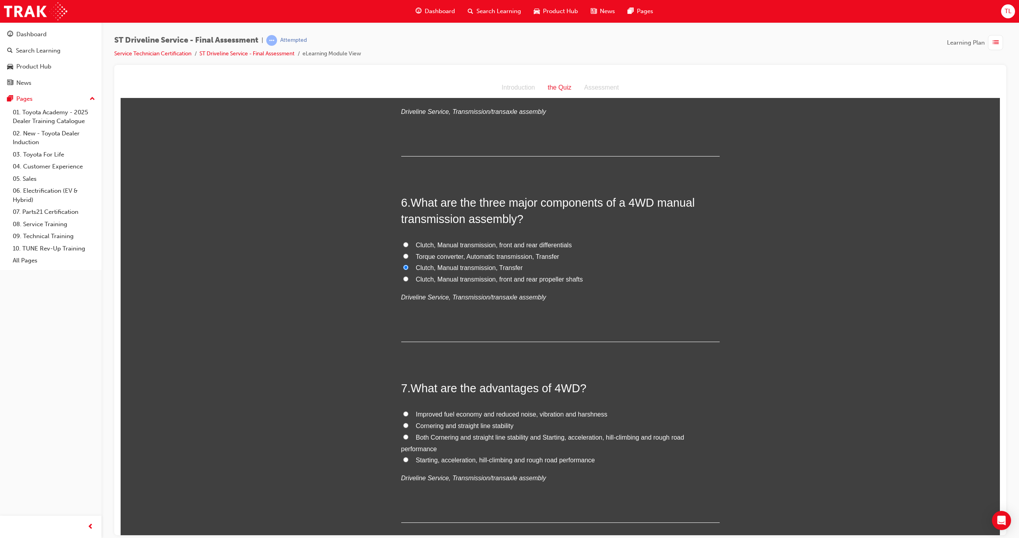
scroll to position [836, 0]
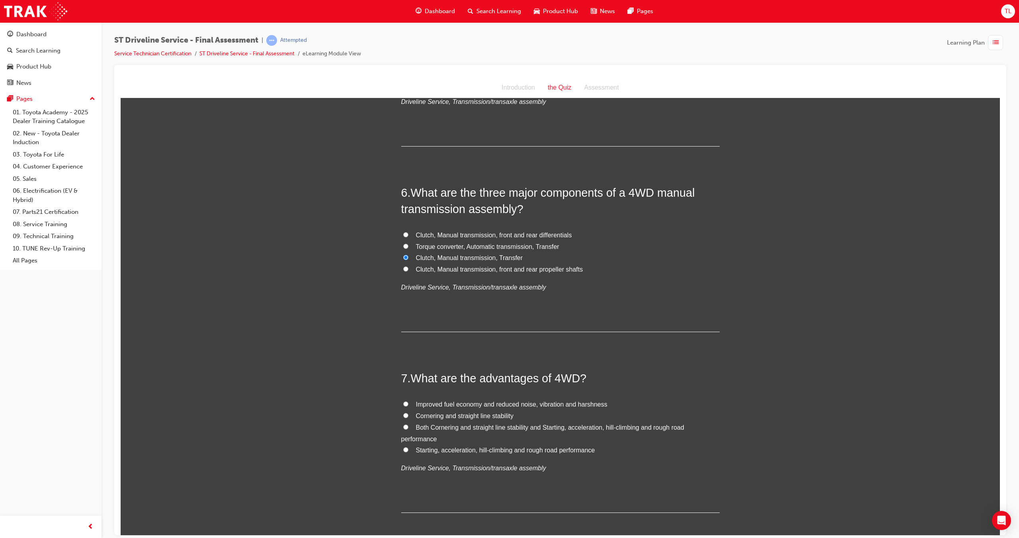
click at [420, 432] on label "Both Cornering and straight line stability and Starting, acceleration, hill-cli…" at bounding box center [560, 432] width 318 height 23
click at [408, 429] on input "Both Cornering and straight line stability and Starting, acceleration, hill-cli…" at bounding box center [405, 426] width 5 height 5
radio input "true"
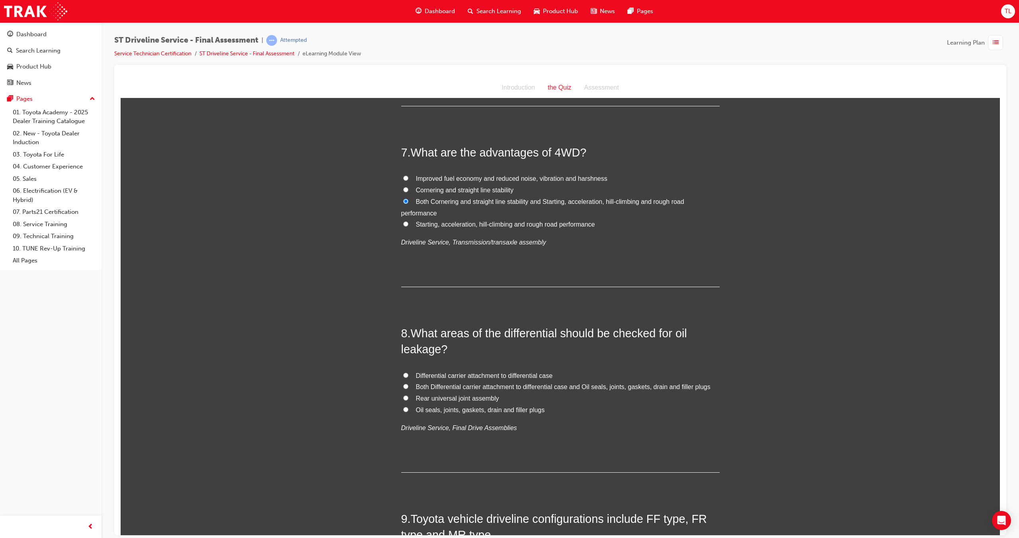
scroll to position [1075, 0]
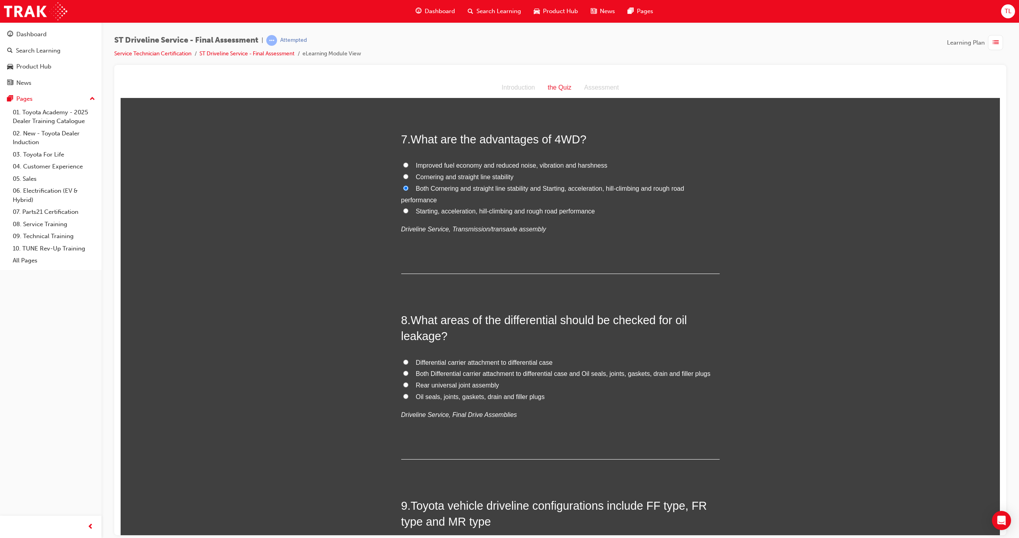
click at [421, 375] on span "Both Differential carrier attachment to differential case and Oil seals, joints…" at bounding box center [563, 373] width 294 height 7
click at [408, 375] on input "Both Differential carrier attachment to differential case and Oil seals, joints…" at bounding box center [405, 372] width 5 height 5
radio input "true"
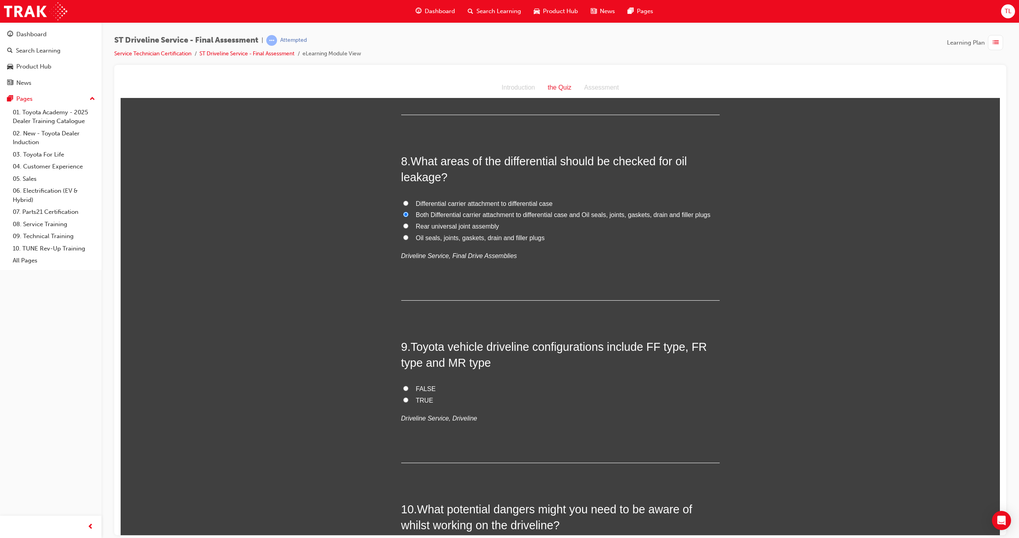
scroll to position [1234, 0]
click at [403, 396] on input "TRUE" at bounding box center [405, 398] width 5 height 5
radio input "true"
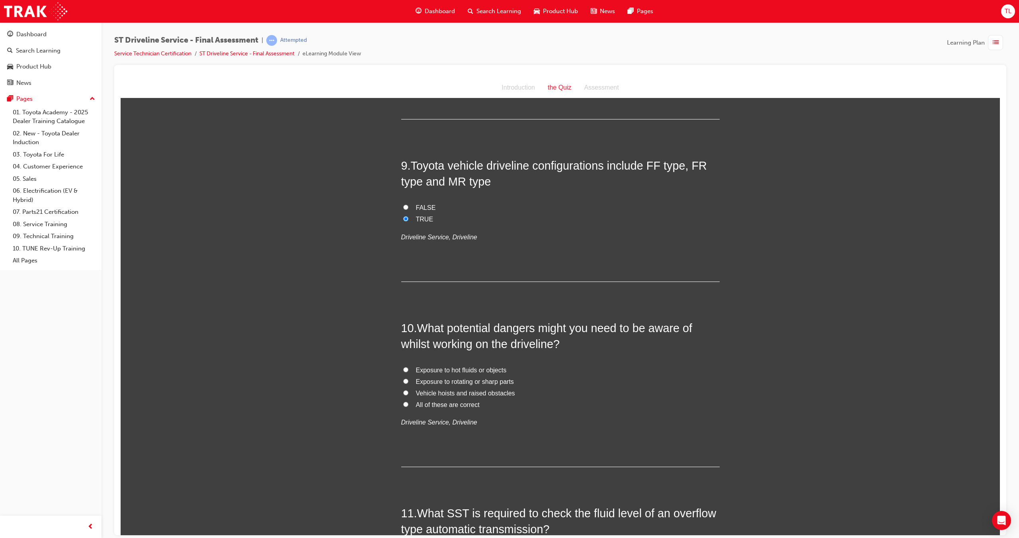
scroll to position [1433, 0]
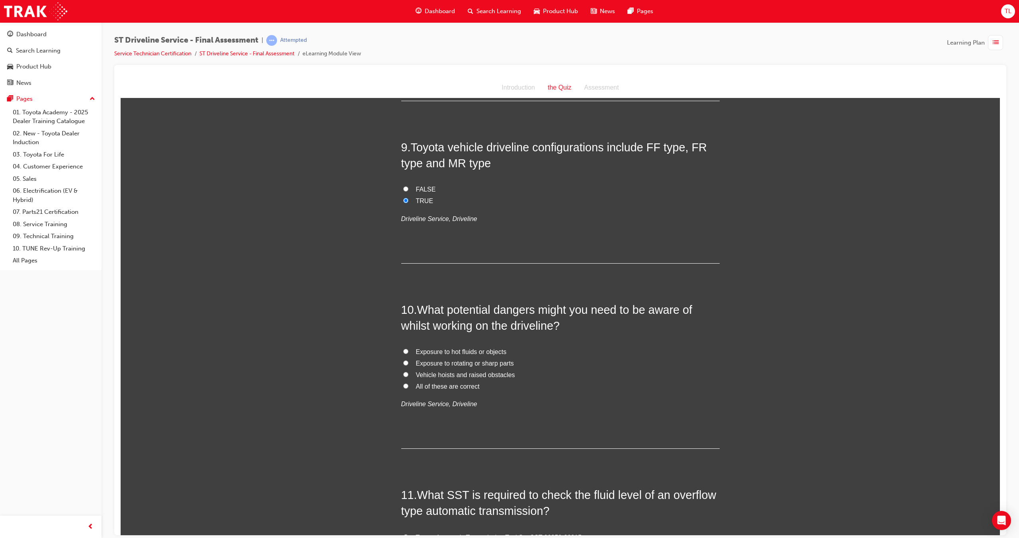
click at [421, 385] on span "All of these are correct" at bounding box center [448, 385] width 64 height 7
click at [408, 385] on input "All of these are correct" at bounding box center [405, 385] width 5 height 5
radio input "true"
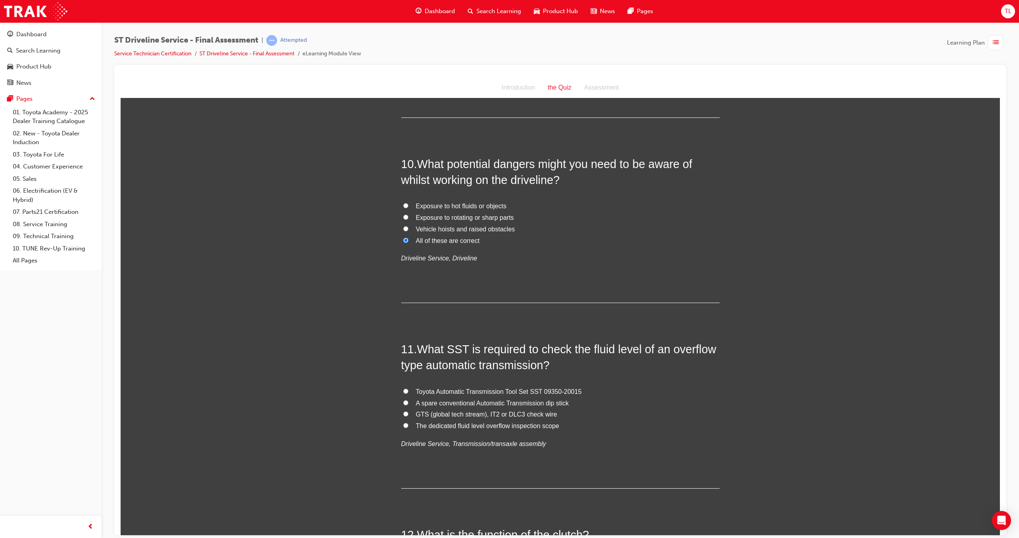
scroll to position [1592, 0]
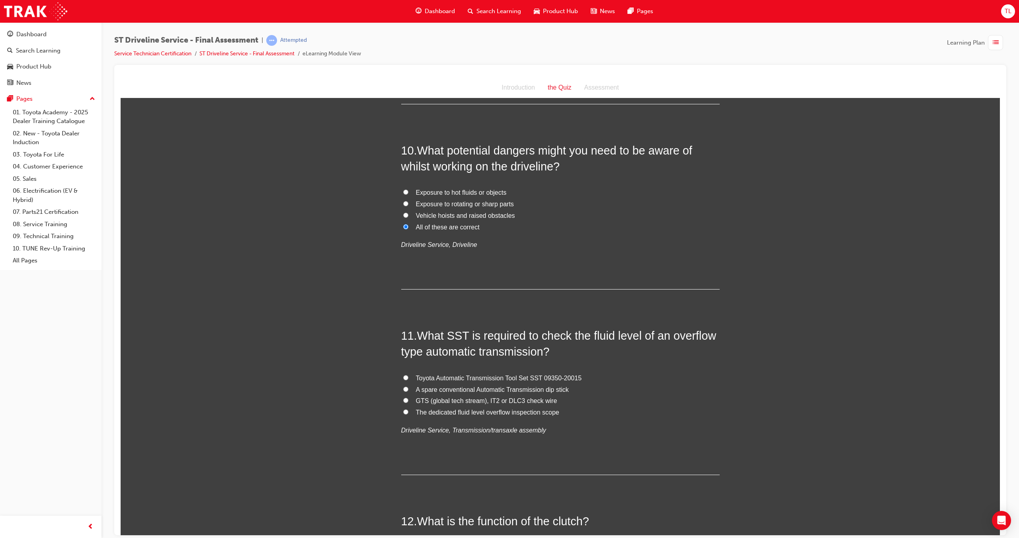
click at [489, 400] on span "GTS (global tech stream), IT2 or DLC3 check wire" at bounding box center [486, 400] width 141 height 7
click at [408, 400] on input "GTS (global tech stream), IT2 or DLC3 check wire" at bounding box center [405, 399] width 5 height 5
radio input "true"
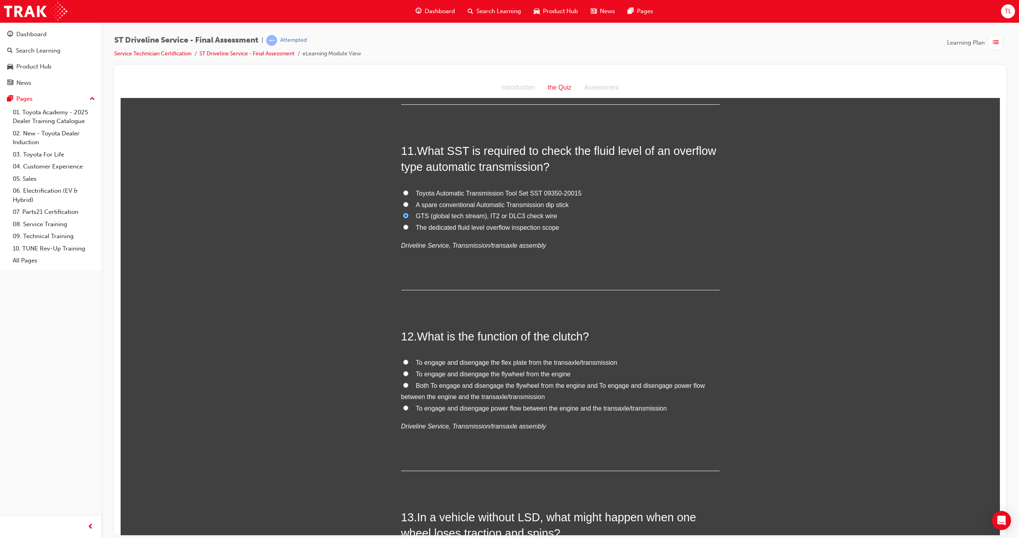
scroll to position [1791, 0]
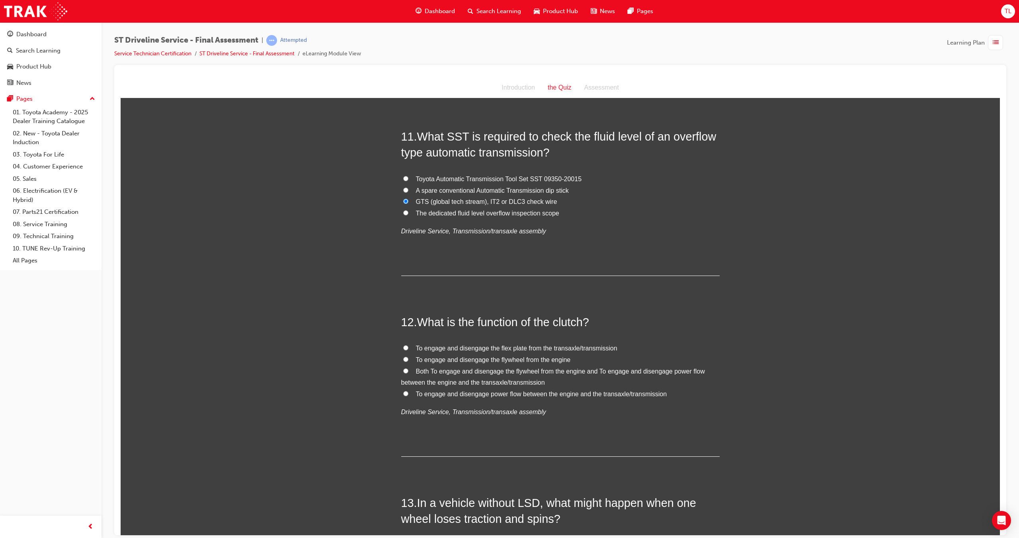
click at [443, 357] on span "To engage and disengage the flywheel from the engine" at bounding box center [493, 359] width 155 height 7
click at [408, 357] on input "To engage and disengage the flywheel from the engine" at bounding box center [405, 358] width 5 height 5
radio input "true"
click at [401, 373] on label "Both To engage and disengage the flywheel from the engine and To engage and dis…" at bounding box center [560, 376] width 318 height 23
click at [403, 373] on input "Both To engage and disengage the flywheel from the engine and To engage and dis…" at bounding box center [405, 370] width 5 height 5
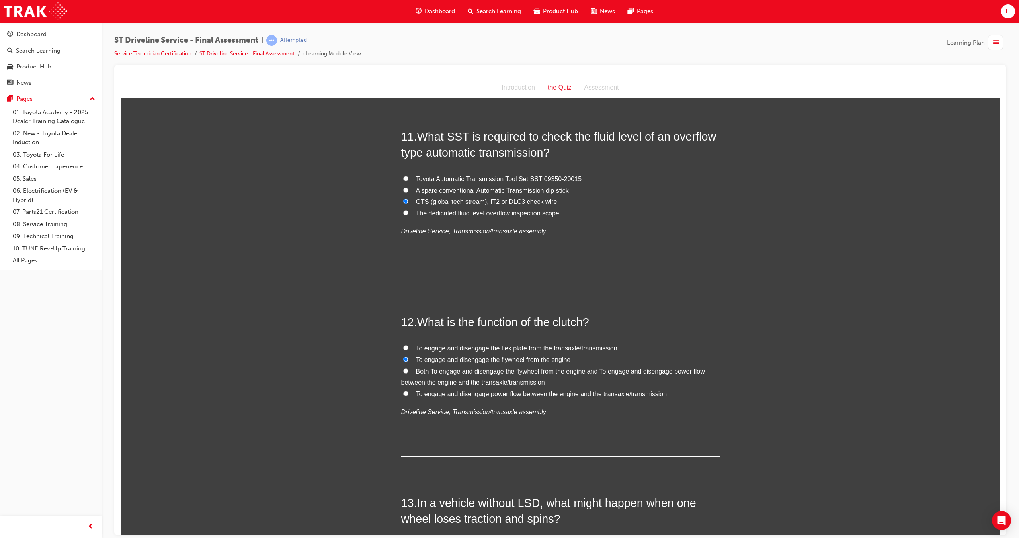
radio input "true"
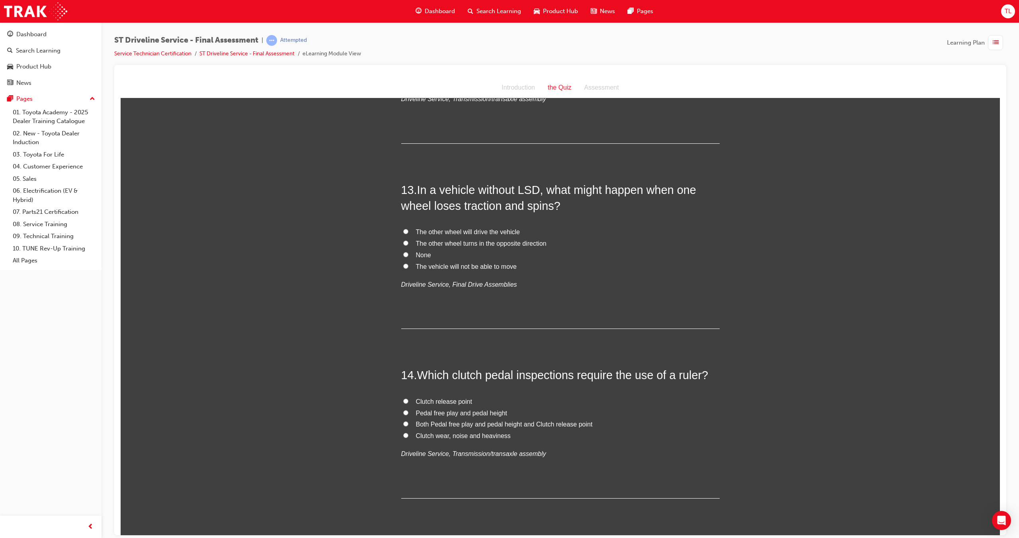
scroll to position [2090, 0]
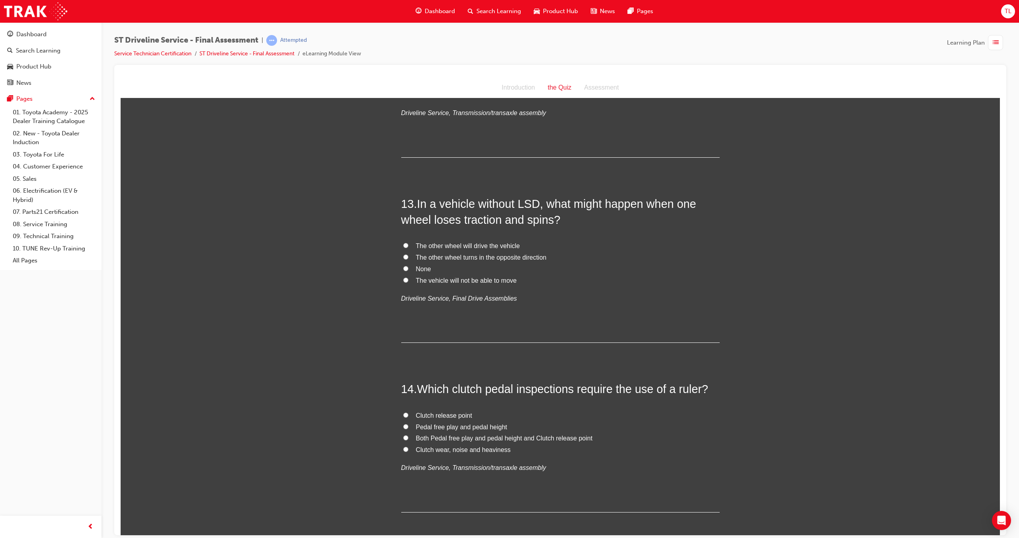
click at [465, 283] on span "The vehicle will not be able to move" at bounding box center [466, 280] width 101 height 7
click at [408, 282] on input "The vehicle will not be able to move" at bounding box center [405, 279] width 5 height 5
radio input "true"
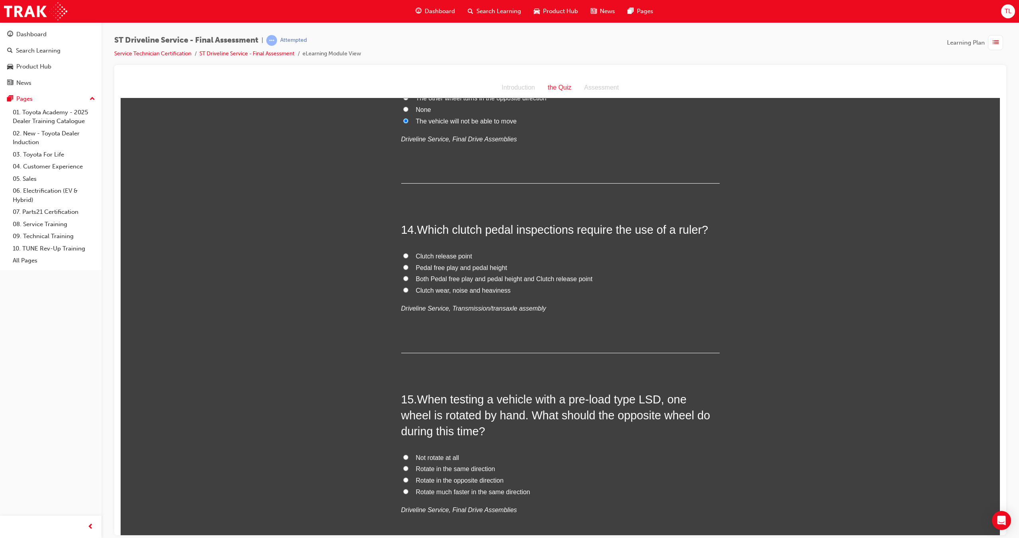
scroll to position [2289, 0]
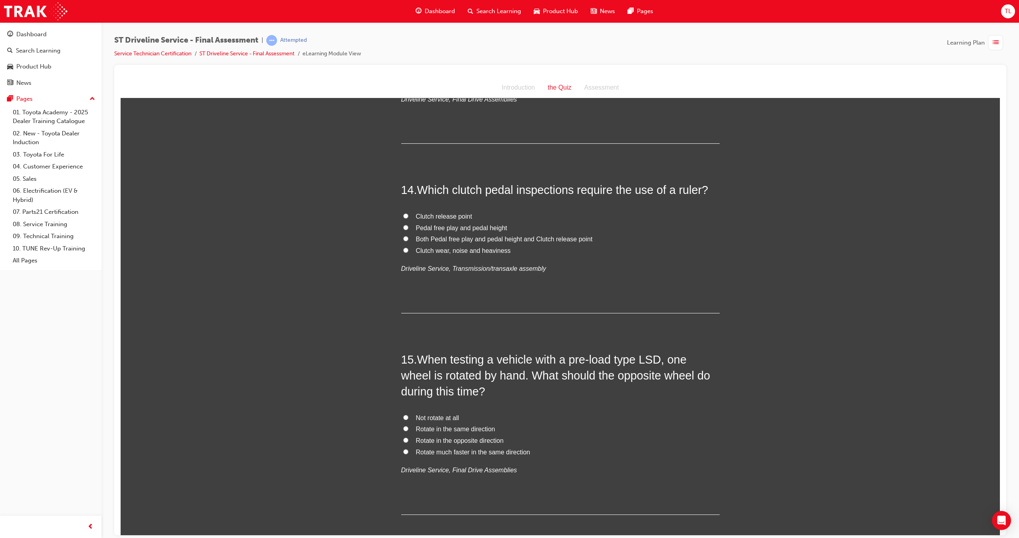
click at [405, 239] on label "Both Pedal free play and pedal height and Clutch release point" at bounding box center [560, 239] width 318 height 12
click at [405, 239] on input "Both Pedal free play and pedal height and Clutch release point" at bounding box center [405, 238] width 5 height 5
radio input "true"
click at [439, 229] on span "Pedal free play and pedal height" at bounding box center [462, 227] width 92 height 7
click at [408, 229] on input "Pedal free play and pedal height" at bounding box center [405, 226] width 5 height 5
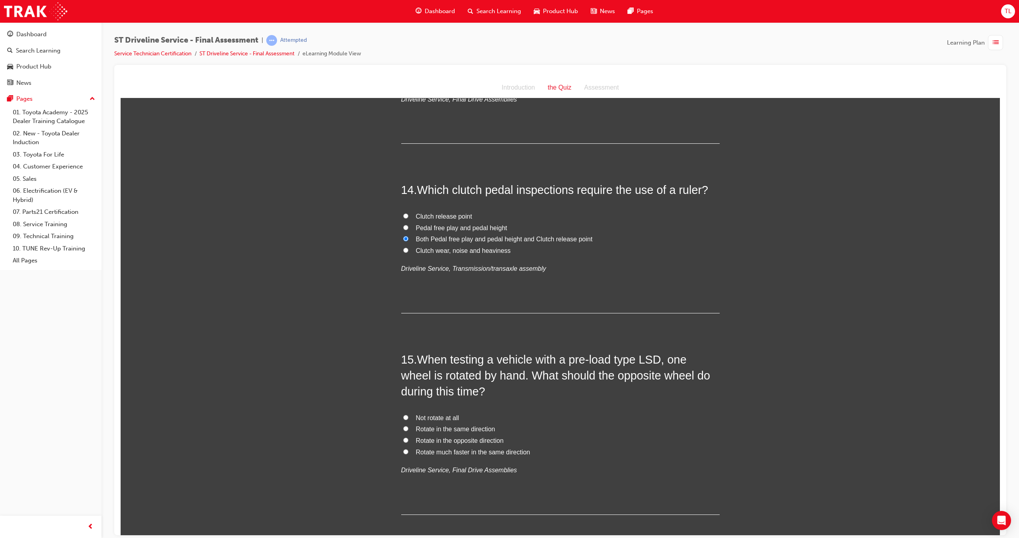
radio input "true"
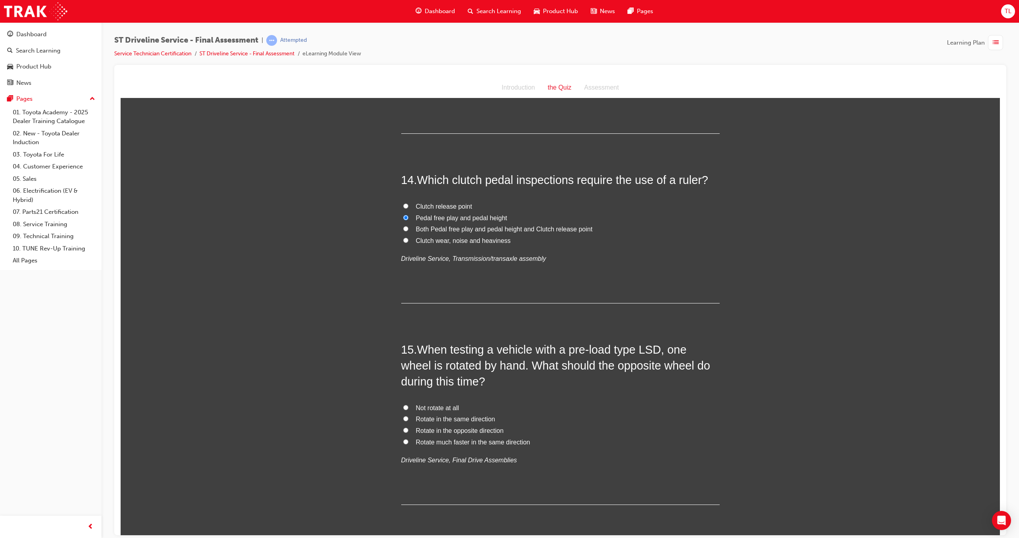
scroll to position [2329, 0]
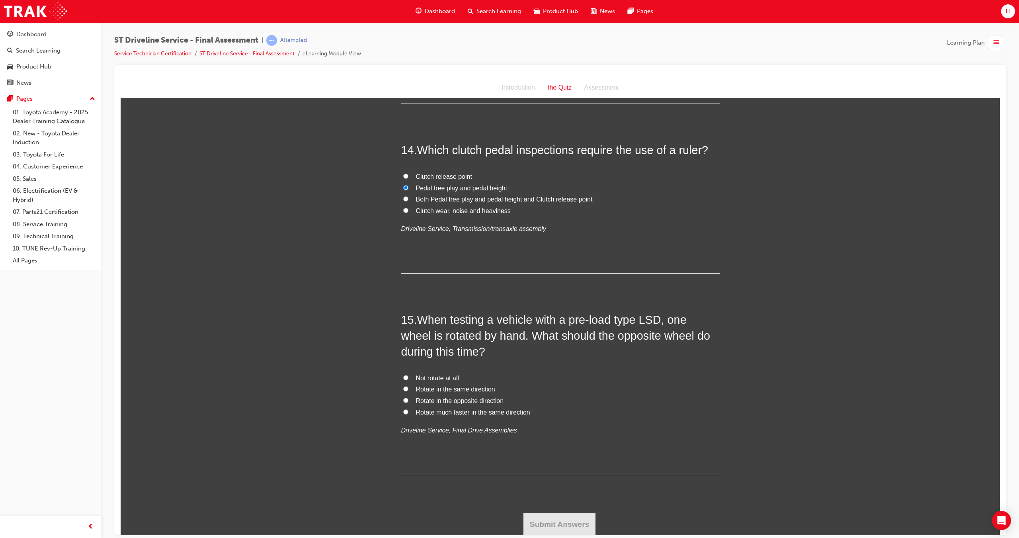
click at [403, 386] on input "Rotate in the same direction" at bounding box center [405, 388] width 5 height 5
radio input "true"
click at [560, 518] on button "Submit Answers" at bounding box center [559, 524] width 72 height 22
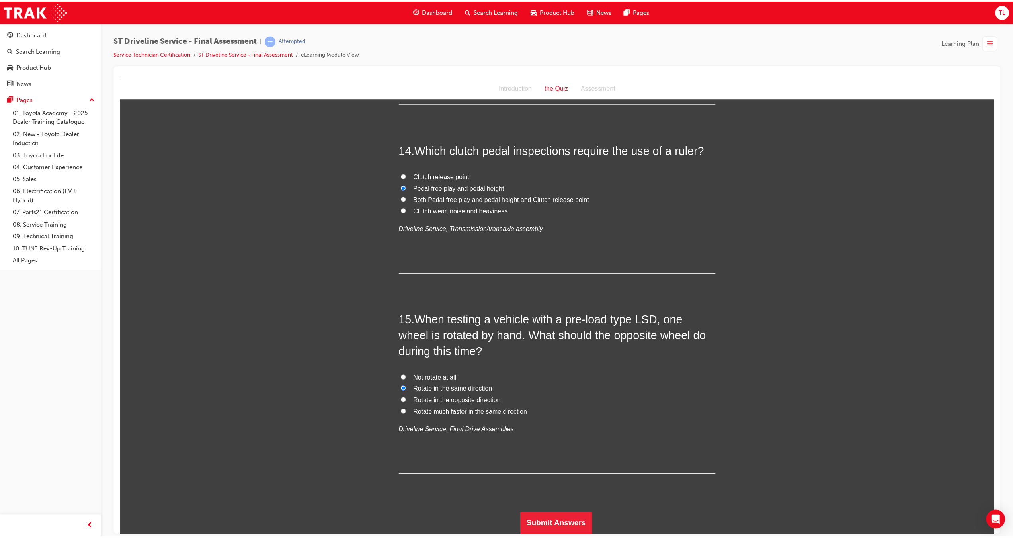
scroll to position [0, 0]
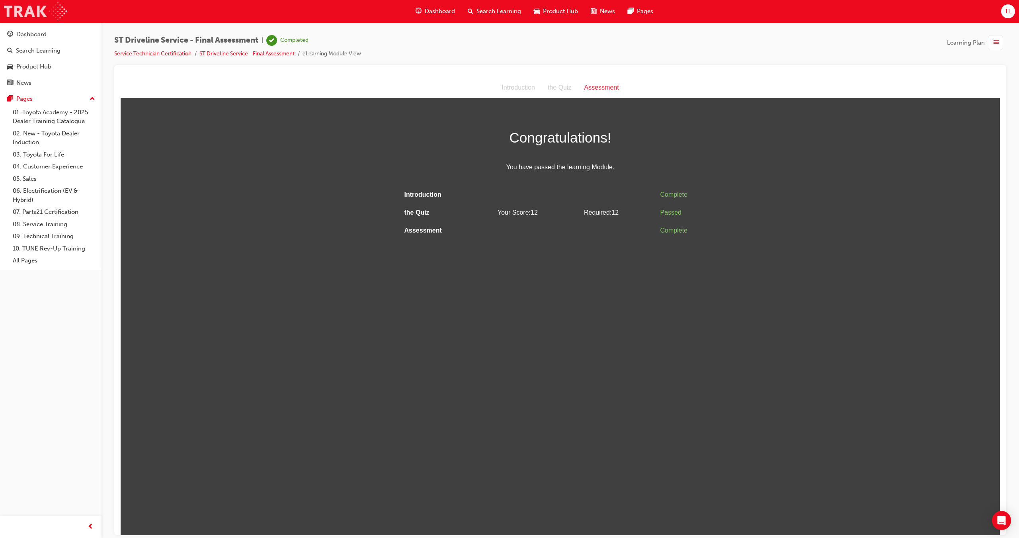
click at [33, 13] on img at bounding box center [35, 11] width 63 height 18
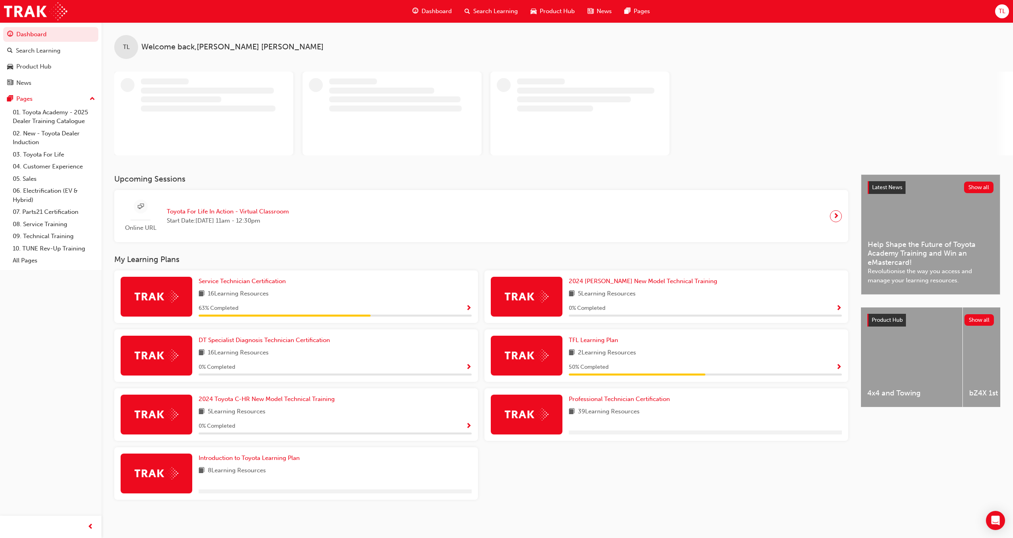
click at [473, 306] on div "Service Technician Certification 16 Learning Resources 63 % Completed" at bounding box center [296, 296] width 364 height 53
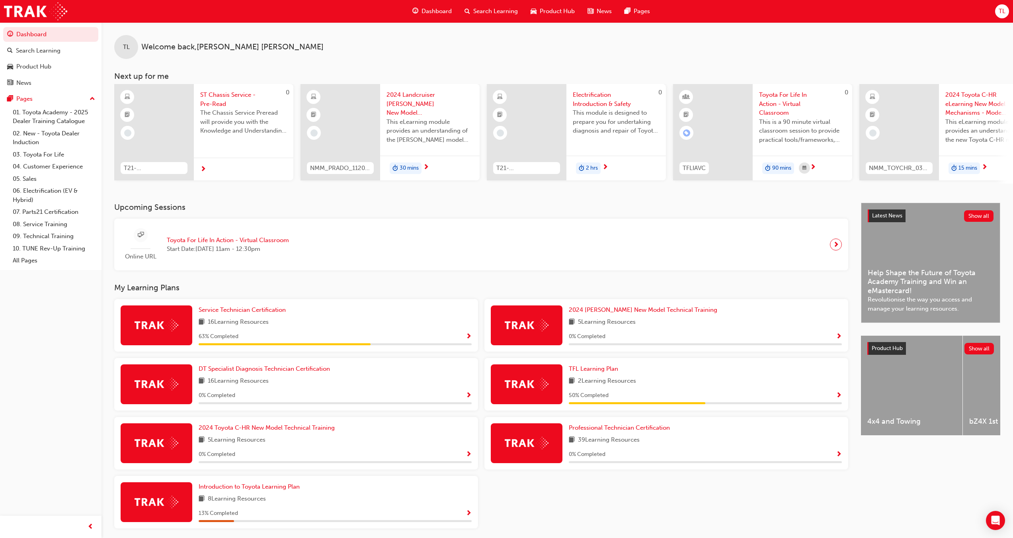
click at [470, 338] on span "Show Progress" at bounding box center [469, 336] width 6 height 7
